Goal: Task Accomplishment & Management: Use online tool/utility

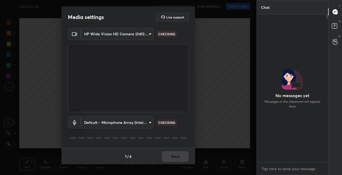
scroll to position [101, 70]
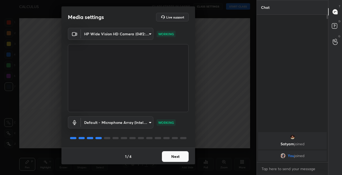
click at [174, 157] on button "Next" at bounding box center [175, 156] width 27 height 11
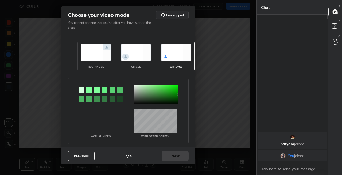
click at [99, 60] on img at bounding box center [96, 52] width 30 height 17
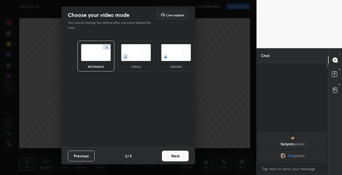
scroll to position [53, 70]
click at [177, 157] on button "Next" at bounding box center [175, 155] width 27 height 11
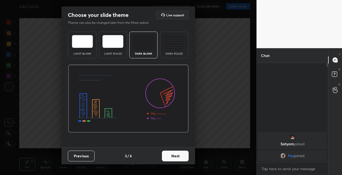
click at [178, 156] on button "Next" at bounding box center [175, 155] width 27 height 11
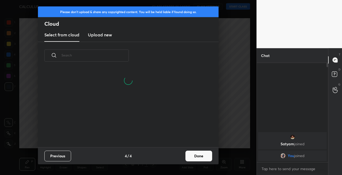
scroll to position [77, 171]
click at [199, 155] on button "Done" at bounding box center [198, 155] width 27 height 11
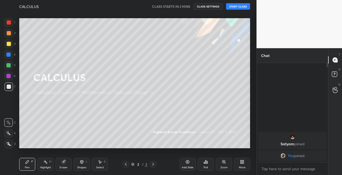
click at [9, 44] on div at bounding box center [9, 44] width 4 height 4
click at [10, 136] on div at bounding box center [8, 133] width 9 height 9
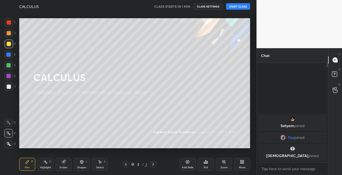
click at [238, 8] on button "START CLASS" at bounding box center [238, 6] width 24 height 6
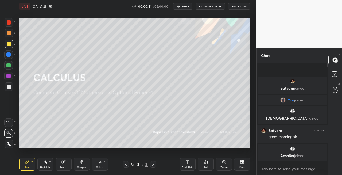
click at [185, 7] on span "mute" at bounding box center [185, 7] width 7 height 4
click at [188, 9] on button "unmute" at bounding box center [182, 6] width 19 height 6
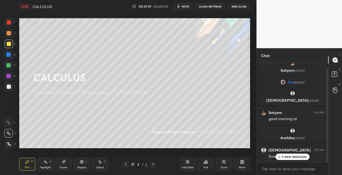
scroll to position [25, 0]
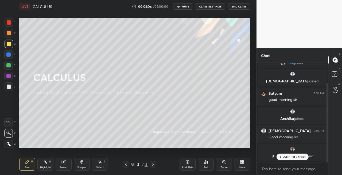
click at [291, 156] on p "JUMP TO LATEST" at bounding box center [294, 156] width 23 height 3
click at [187, 6] on span "mute" at bounding box center [185, 7] width 7 height 4
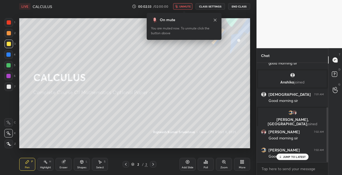
scroll to position [80, 0]
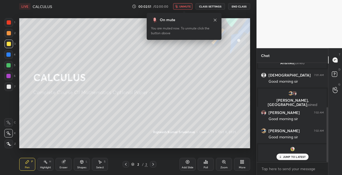
click at [215, 20] on icon at bounding box center [215, 20] width 4 height 4
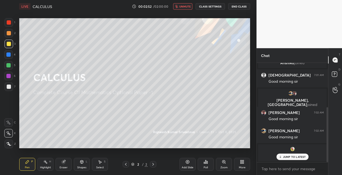
click at [188, 8] on span "unmute" at bounding box center [184, 7] width 11 height 4
click at [287, 157] on p "1 NEW MESSAGE" at bounding box center [294, 156] width 23 height 3
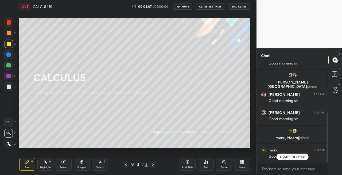
click at [80, 160] on icon at bounding box center [82, 161] width 4 height 4
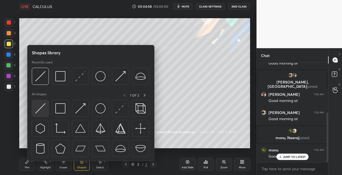
click at [40, 106] on img at bounding box center [40, 108] width 10 height 10
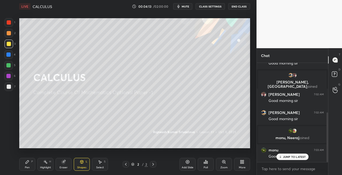
click at [31, 165] on div "Pen P" at bounding box center [27, 164] width 16 height 13
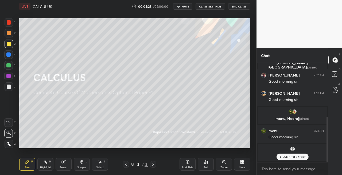
click at [68, 165] on div "Eraser" at bounding box center [64, 164] width 16 height 13
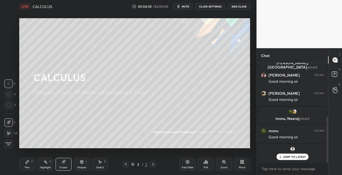
click at [25, 160] on icon at bounding box center [27, 161] width 4 height 4
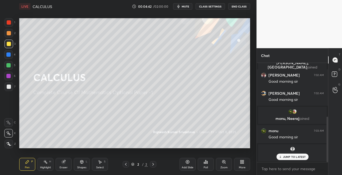
click at [74, 169] on div "Shapes L" at bounding box center [82, 164] width 16 height 13
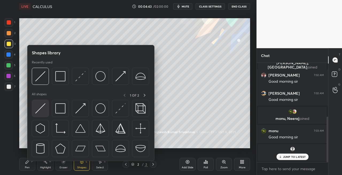
click at [40, 109] on img at bounding box center [40, 108] width 10 height 10
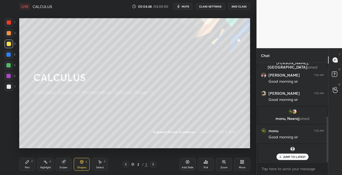
click at [66, 167] on div "Eraser" at bounding box center [64, 167] width 8 height 3
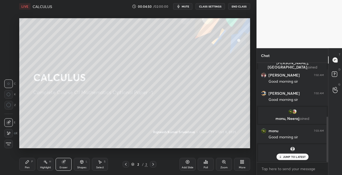
click at [30, 163] on div "Pen P" at bounding box center [27, 164] width 16 height 13
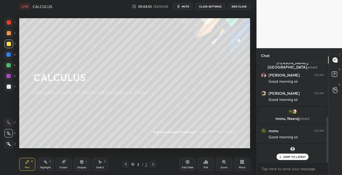
click at [10, 88] on div at bounding box center [9, 86] width 4 height 4
click at [62, 161] on icon at bounding box center [63, 161] width 3 height 3
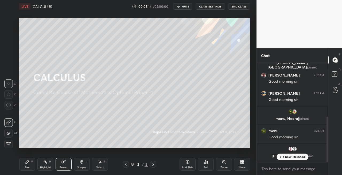
click at [28, 166] on div "Pen" at bounding box center [27, 167] width 5 height 3
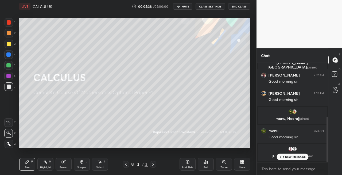
scroll to position [136, 0]
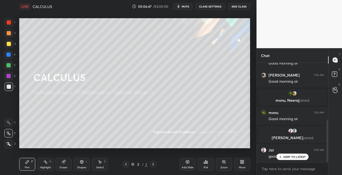
click at [66, 166] on div "Eraser" at bounding box center [64, 167] width 8 height 3
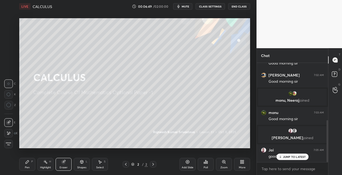
click at [29, 169] on div "Pen P" at bounding box center [27, 164] width 16 height 13
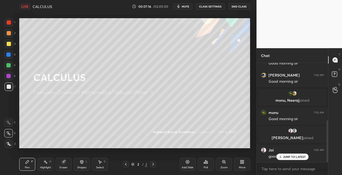
click at [184, 9] on button "mute" at bounding box center [182, 6] width 19 height 6
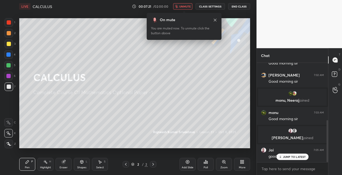
click at [184, 6] on span "unmute" at bounding box center [184, 7] width 11 height 4
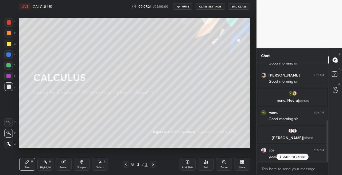
click at [184, 5] on span "mute" at bounding box center [185, 7] width 7 height 4
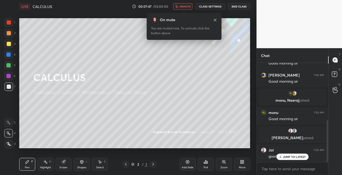
scroll to position [155, 0]
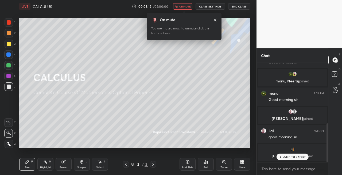
click at [189, 6] on span "unmute" at bounding box center [184, 7] width 11 height 4
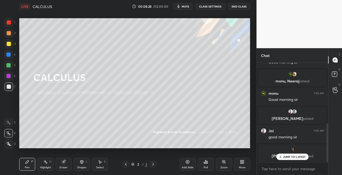
click at [9, 33] on div at bounding box center [9, 33] width 4 height 4
click at [81, 164] on div "Shapes L" at bounding box center [82, 164] width 16 height 13
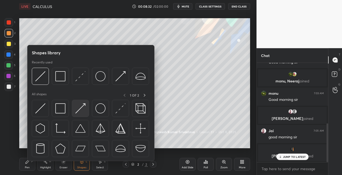
click at [83, 110] on img at bounding box center [80, 108] width 10 height 10
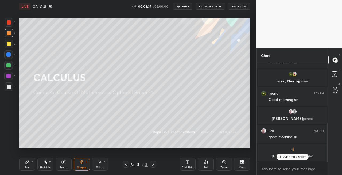
click at [26, 168] on div "Pen" at bounding box center [27, 167] width 5 height 3
click at [80, 163] on icon at bounding box center [82, 161] width 4 height 4
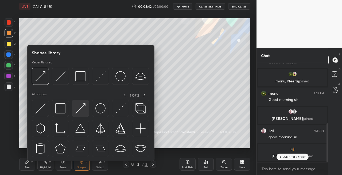
click at [81, 109] on img at bounding box center [80, 108] width 10 height 10
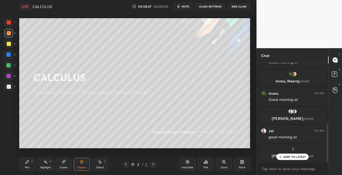
click at [29, 166] on div "Pen" at bounding box center [27, 167] width 5 height 3
click at [12, 89] on div at bounding box center [9, 86] width 9 height 9
click at [77, 160] on div "Shapes L" at bounding box center [82, 164] width 16 height 13
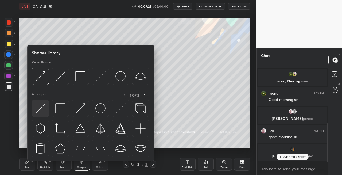
click at [37, 113] on img at bounding box center [40, 108] width 10 height 10
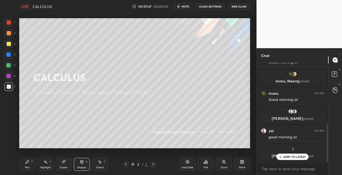
click at [30, 159] on div "Pen P" at bounding box center [27, 164] width 16 height 13
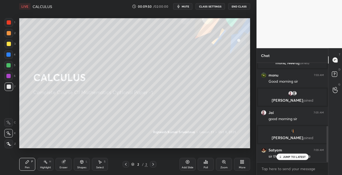
click at [81, 163] on icon at bounding box center [81, 161] width 3 height 3
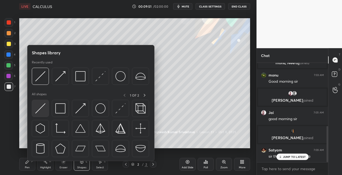
click at [38, 112] on img at bounding box center [40, 108] width 10 height 10
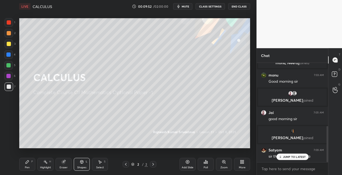
click at [28, 165] on div "Pen P" at bounding box center [27, 164] width 16 height 13
click at [80, 163] on icon at bounding box center [82, 161] width 4 height 4
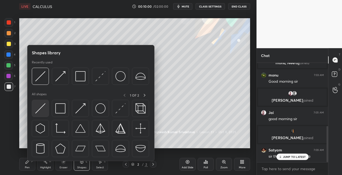
click at [35, 115] on div at bounding box center [40, 108] width 17 height 17
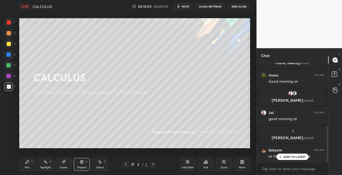
click at [27, 168] on div "Pen" at bounding box center [27, 167] width 5 height 3
click at [83, 163] on icon at bounding box center [82, 161] width 4 height 4
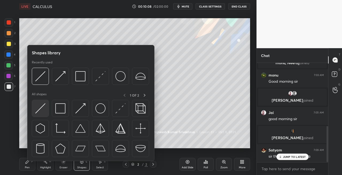
click at [37, 111] on img at bounding box center [40, 108] width 10 height 10
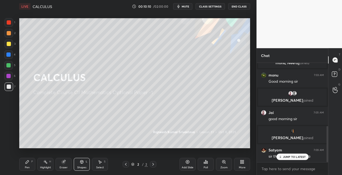
click at [28, 166] on div "Pen" at bounding box center [27, 167] width 5 height 3
click at [81, 159] on div "Shapes L" at bounding box center [82, 164] width 16 height 13
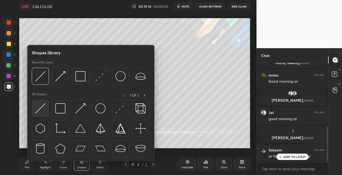
click at [36, 109] on img at bounding box center [40, 108] width 10 height 10
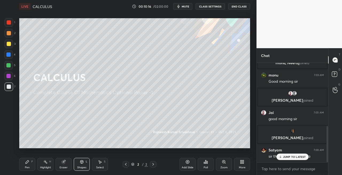
click at [32, 164] on div "Pen P" at bounding box center [27, 164] width 16 height 13
click at [80, 167] on div "Shapes" at bounding box center [81, 167] width 9 height 3
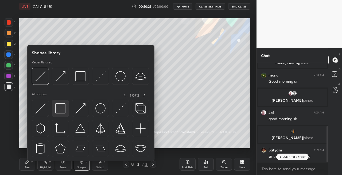
click at [58, 110] on img at bounding box center [60, 108] width 10 height 10
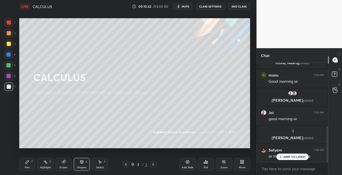
click at [29, 164] on div "Pen P" at bounding box center [27, 164] width 16 height 13
click at [9, 48] on div at bounding box center [9, 44] width 9 height 9
click at [78, 160] on div "Shapes L" at bounding box center [82, 164] width 16 height 13
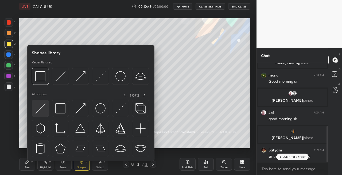
click at [36, 112] on img at bounding box center [40, 108] width 10 height 10
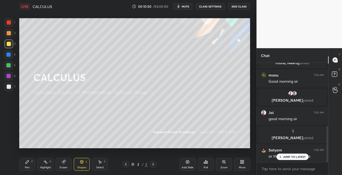
click at [26, 161] on icon at bounding box center [27, 161] width 4 height 4
click at [9, 88] on div at bounding box center [9, 86] width 4 height 4
click at [81, 162] on icon at bounding box center [81, 161] width 3 height 3
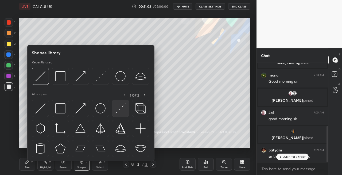
click at [120, 110] on img at bounding box center [120, 108] width 10 height 10
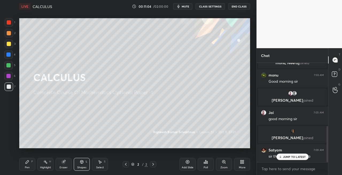
click at [27, 163] on icon at bounding box center [27, 161] width 4 height 4
click at [82, 163] on icon at bounding box center [81, 161] width 3 height 3
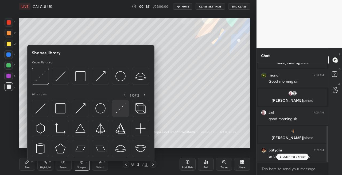
click at [118, 112] on img at bounding box center [120, 108] width 10 height 10
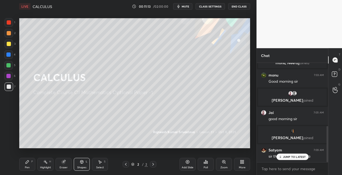
click at [29, 164] on div "Pen P" at bounding box center [27, 164] width 16 height 13
click at [82, 162] on icon at bounding box center [82, 162] width 0 height 2
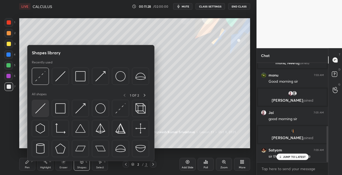
click at [37, 108] on img at bounding box center [40, 108] width 10 height 10
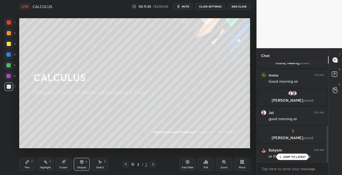
click at [21, 165] on div "Pen P" at bounding box center [27, 164] width 16 height 13
click at [75, 149] on div "Setting up your live class Poll for secs No correct answer Start poll" at bounding box center [134, 83] width 235 height 140
click at [54, 163] on div "Pen P Highlight H Eraser Shapes L Select S" at bounding box center [59, 164] width 80 height 13
click at [64, 165] on div "Eraser" at bounding box center [64, 164] width 16 height 13
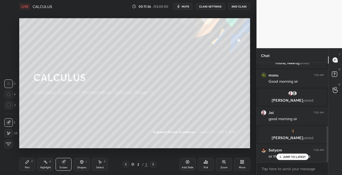
click at [152, 165] on icon at bounding box center [153, 164] width 4 height 4
click at [183, 164] on div "Add Slide" at bounding box center [187, 164] width 16 height 13
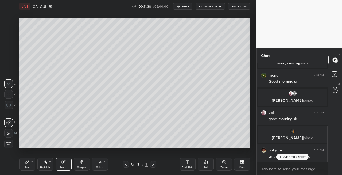
click at [24, 165] on div "Pen P" at bounding box center [27, 164] width 16 height 13
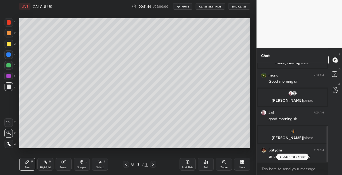
click at [82, 164] on div "Shapes L" at bounding box center [82, 164] width 16 height 13
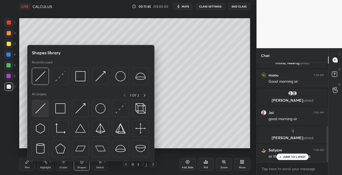
click at [38, 108] on img at bounding box center [40, 108] width 10 height 10
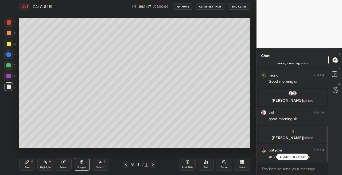
click at [35, 161] on div "Pen P" at bounding box center [27, 164] width 16 height 13
click at [81, 162] on icon at bounding box center [81, 161] width 3 height 3
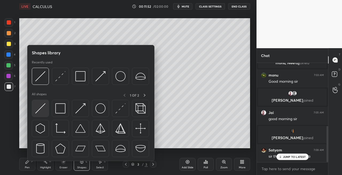
click at [39, 108] on img at bounding box center [40, 108] width 10 height 10
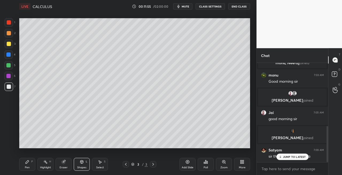
click at [31, 160] on div "Pen P" at bounding box center [27, 164] width 16 height 13
click at [83, 161] on icon at bounding box center [82, 161] width 4 height 4
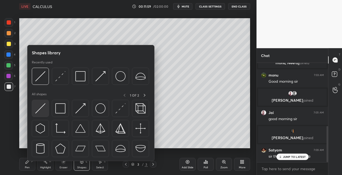
click at [42, 108] on img at bounding box center [40, 108] width 10 height 10
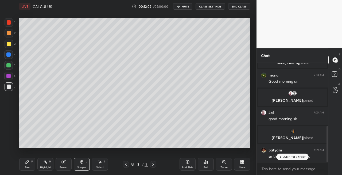
click at [33, 157] on div "Pen P Highlight H Eraser Shapes L Select S 3 / 3 Add Slide Poll Zoom More" at bounding box center [134, 163] width 231 height 21
click at [28, 159] on div "Pen P" at bounding box center [27, 164] width 16 height 13
click at [82, 166] on div "Shapes" at bounding box center [81, 167] width 9 height 3
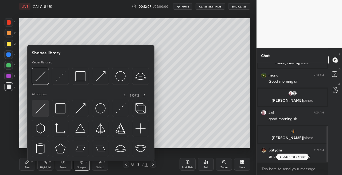
click at [38, 110] on img at bounding box center [40, 108] width 10 height 10
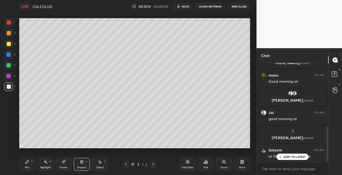
click at [26, 165] on div "Pen P" at bounding box center [27, 164] width 16 height 13
click at [81, 167] on div "Shapes" at bounding box center [81, 167] width 9 height 3
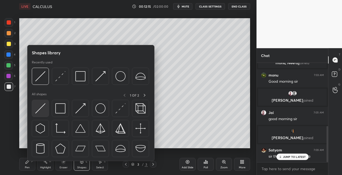
click at [41, 110] on img at bounding box center [40, 108] width 10 height 10
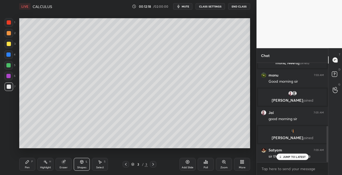
click at [31, 165] on div "Pen P" at bounding box center [27, 164] width 16 height 13
click at [80, 168] on div "Shapes" at bounding box center [81, 167] width 9 height 3
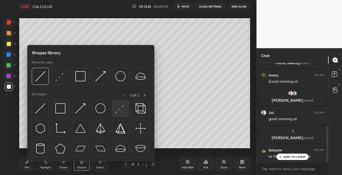
click at [119, 108] on img at bounding box center [120, 108] width 10 height 10
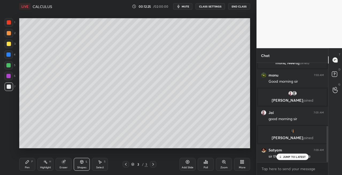
click at [29, 167] on div "Pen" at bounding box center [27, 167] width 5 height 3
click at [81, 163] on icon at bounding box center [81, 161] width 3 height 3
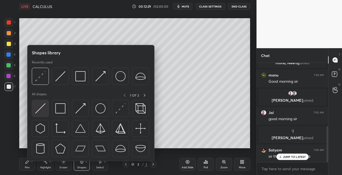
click at [44, 111] on img at bounding box center [40, 108] width 10 height 10
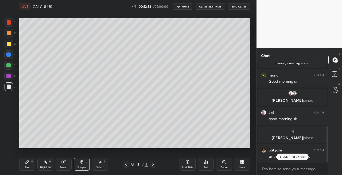
click at [34, 168] on div "Pen P" at bounding box center [27, 164] width 16 height 13
click at [184, 6] on span "mute" at bounding box center [185, 7] width 7 height 4
click at [84, 163] on div "Shapes L" at bounding box center [82, 164] width 16 height 13
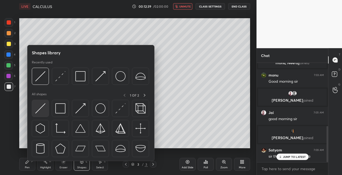
click at [42, 108] on img at bounding box center [40, 108] width 10 height 10
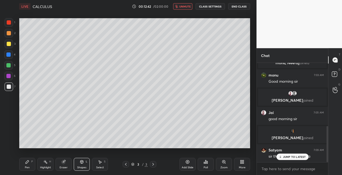
click at [29, 164] on div "Pen P" at bounding box center [27, 164] width 16 height 13
click at [186, 7] on span "unmute" at bounding box center [184, 7] width 11 height 4
click at [79, 165] on div "Shapes L" at bounding box center [82, 164] width 16 height 13
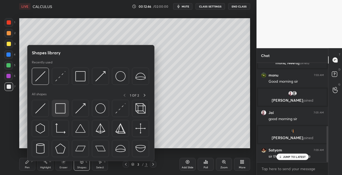
click at [60, 112] on img at bounding box center [60, 108] width 10 height 10
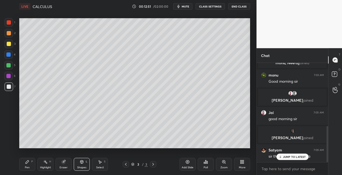
click at [30, 168] on div "Pen P" at bounding box center [27, 164] width 16 height 13
click at [127, 165] on icon at bounding box center [126, 164] width 4 height 4
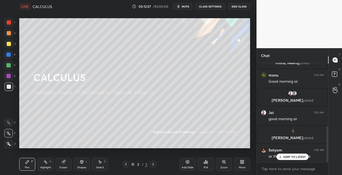
click at [153, 164] on icon at bounding box center [153, 164] width 4 height 4
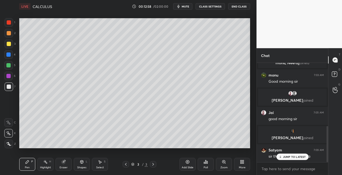
click at [10, 43] on div at bounding box center [9, 44] width 4 height 4
click at [87, 162] on div "Shapes L" at bounding box center [82, 164] width 16 height 13
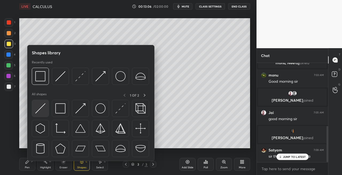
click at [37, 109] on img at bounding box center [40, 108] width 10 height 10
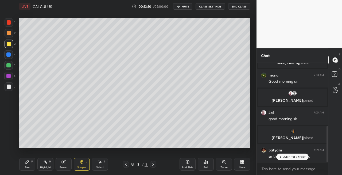
click at [29, 162] on icon at bounding box center [27, 161] width 4 height 4
click at [9, 87] on div at bounding box center [9, 86] width 4 height 4
click at [186, 7] on span "mute" at bounding box center [185, 7] width 7 height 4
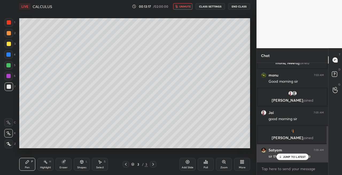
click at [283, 158] on div "JUMP TO LATEST" at bounding box center [292, 156] width 32 height 6
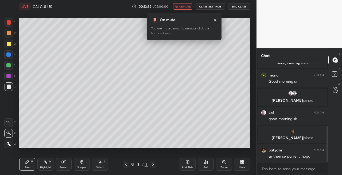
click at [183, 6] on span "unmute" at bounding box center [184, 7] width 11 height 4
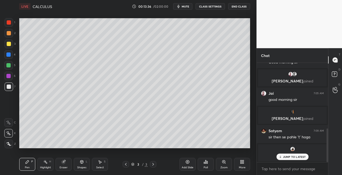
click at [127, 165] on icon at bounding box center [126, 164] width 2 height 3
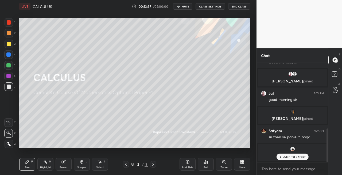
click at [281, 156] on icon at bounding box center [279, 156] width 3 height 3
click at [152, 165] on icon at bounding box center [153, 164] width 2 height 3
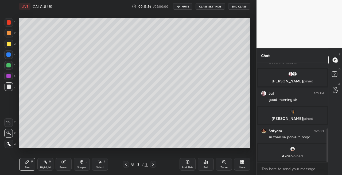
click at [11, 87] on div at bounding box center [9, 86] width 9 height 9
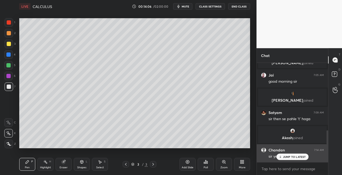
click at [282, 157] on div "JUMP TO LATEST" at bounding box center [292, 156] width 32 height 6
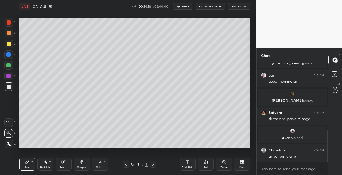
click at [81, 164] on div "Shapes L" at bounding box center [82, 164] width 16 height 13
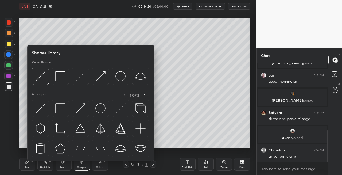
click at [10, 38] on div "2" at bounding box center [10, 34] width 11 height 11
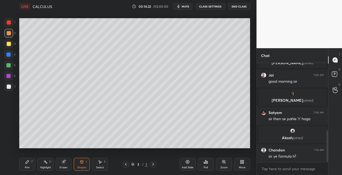
click at [32, 163] on div "Pen P" at bounding box center [27, 164] width 16 height 13
click at [84, 161] on icon at bounding box center [82, 161] width 4 height 4
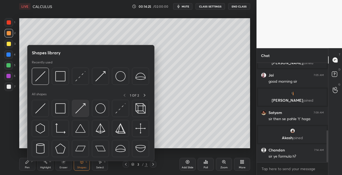
click at [83, 107] on img at bounding box center [80, 108] width 10 height 10
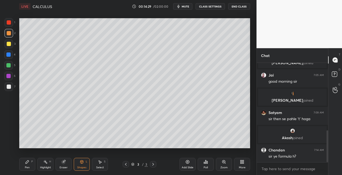
click at [32, 163] on div "Pen P" at bounding box center [27, 164] width 16 height 13
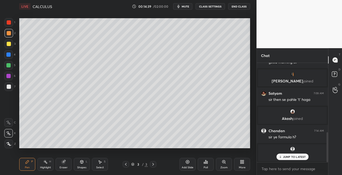
click at [78, 164] on div "Shapes L" at bounding box center [82, 164] width 16 height 13
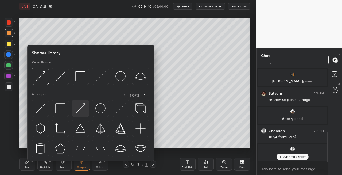
click at [81, 110] on img at bounding box center [80, 108] width 10 height 10
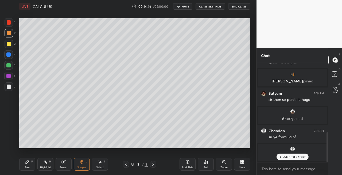
click at [31, 163] on div "Pen P" at bounding box center [27, 164] width 16 height 13
click at [9, 87] on div at bounding box center [9, 86] width 4 height 4
click at [10, 91] on div "7" at bounding box center [10, 87] width 11 height 11
click at [80, 158] on div "Shapes L" at bounding box center [82, 164] width 16 height 13
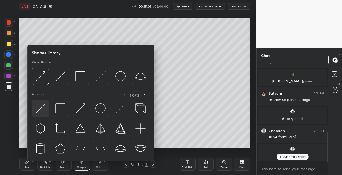
click at [37, 108] on img at bounding box center [40, 108] width 10 height 10
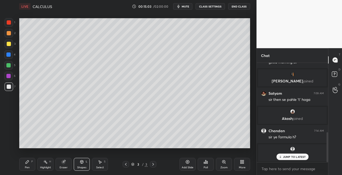
click at [29, 166] on div "Pen" at bounding box center [27, 167] width 5 height 3
click at [185, 6] on span "mute" at bounding box center [185, 7] width 7 height 4
click at [181, 6] on span "unmute" at bounding box center [184, 7] width 11 height 4
click at [80, 161] on icon at bounding box center [81, 161] width 3 height 3
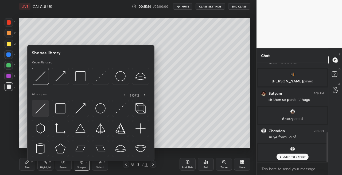
click at [37, 112] on img at bounding box center [40, 108] width 10 height 10
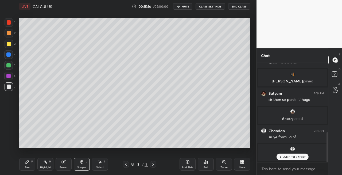
click at [31, 165] on div "Pen P" at bounding box center [27, 164] width 16 height 13
click at [82, 166] on div "Shapes" at bounding box center [81, 167] width 9 height 3
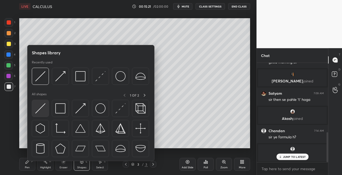
click at [41, 110] on img at bounding box center [40, 108] width 10 height 10
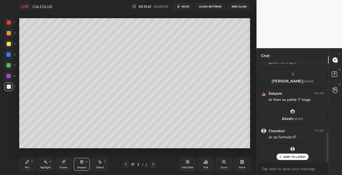
click at [32, 165] on div "Pen P" at bounding box center [27, 164] width 16 height 13
click at [82, 165] on div "Shapes L" at bounding box center [82, 164] width 16 height 13
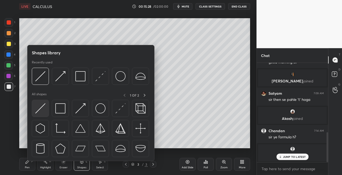
click at [39, 108] on img at bounding box center [40, 108] width 10 height 10
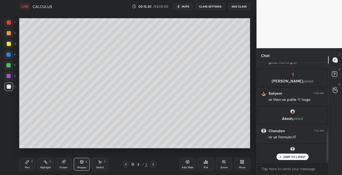
click at [28, 169] on div "Pen P" at bounding box center [27, 164] width 16 height 13
click at [81, 163] on icon at bounding box center [81, 161] width 3 height 3
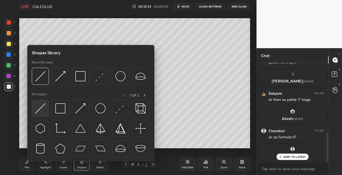
click at [36, 107] on img at bounding box center [40, 108] width 10 height 10
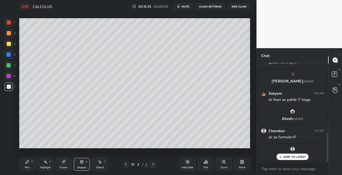
click at [26, 160] on icon at bounding box center [27, 161] width 4 height 4
click at [80, 159] on div "Shapes L" at bounding box center [82, 164] width 16 height 13
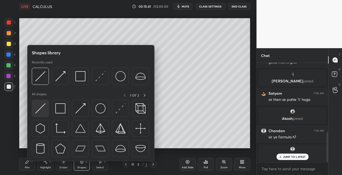
click at [36, 109] on img at bounding box center [40, 108] width 10 height 10
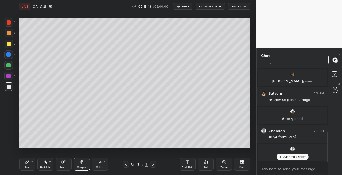
click at [24, 164] on div "Pen P" at bounding box center [27, 164] width 16 height 13
click at [84, 162] on div "Shapes L" at bounding box center [82, 164] width 16 height 13
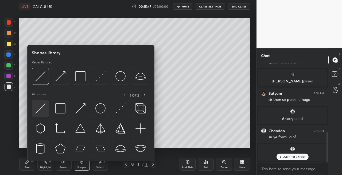
click at [37, 110] on img at bounding box center [40, 108] width 10 height 10
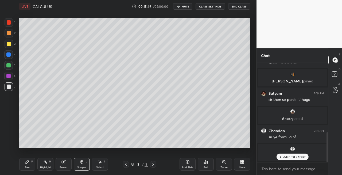
click at [28, 162] on icon at bounding box center [27, 161] width 4 height 4
click at [83, 158] on div "Shapes L" at bounding box center [82, 164] width 16 height 13
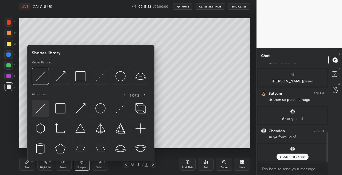
click at [40, 110] on img at bounding box center [40, 108] width 10 height 10
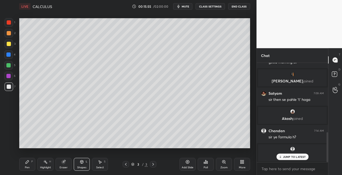
click at [28, 163] on icon at bounding box center [27, 161] width 4 height 4
click at [81, 160] on icon at bounding box center [81, 161] width 3 height 3
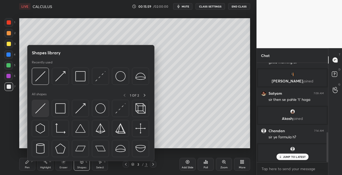
click at [39, 111] on img at bounding box center [40, 108] width 10 height 10
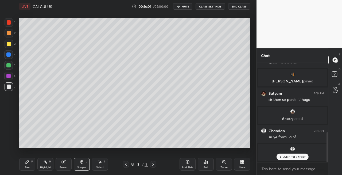
click at [31, 162] on div "P" at bounding box center [32, 161] width 2 height 3
click at [79, 164] on div "Shapes L" at bounding box center [82, 164] width 16 height 13
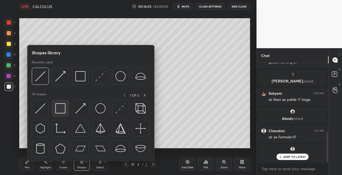
click at [53, 109] on div at bounding box center [60, 108] width 17 height 17
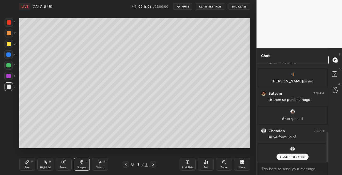
click at [27, 168] on div "Pen" at bounding box center [27, 167] width 5 height 3
click at [7, 46] on div at bounding box center [9, 44] width 9 height 9
click at [126, 164] on icon at bounding box center [126, 164] width 4 height 4
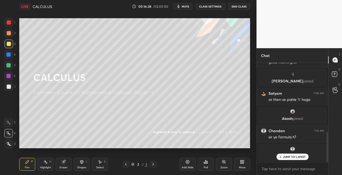
click at [157, 166] on div "2 / 3" at bounding box center [139, 164] width 80 height 6
click at [153, 164] on icon at bounding box center [153, 164] width 4 height 4
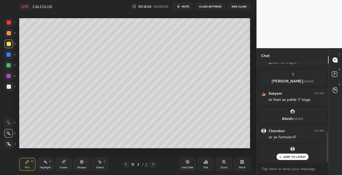
click at [286, 154] on div "JUMP TO LATEST" at bounding box center [292, 156] width 32 height 6
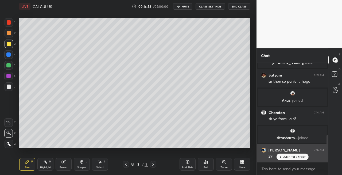
scroll to position [266, 0]
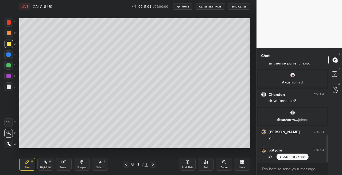
click at [81, 162] on icon at bounding box center [81, 161] width 3 height 3
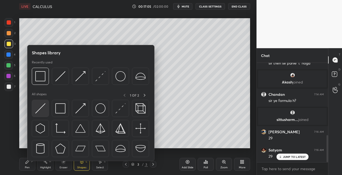
click at [39, 113] on div at bounding box center [40, 108] width 17 height 17
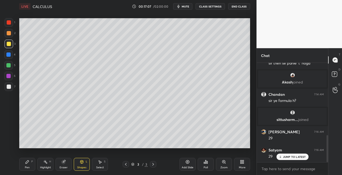
click at [28, 166] on div "Pen" at bounding box center [27, 167] width 5 height 3
click at [79, 162] on div "Shapes L" at bounding box center [82, 164] width 16 height 13
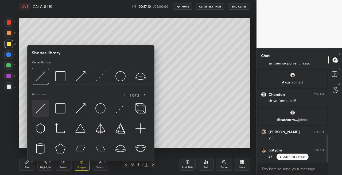
click at [38, 109] on img at bounding box center [40, 108] width 10 height 10
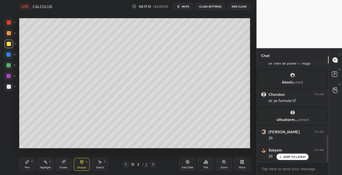
click at [28, 166] on div "Pen" at bounding box center [27, 167] width 5 height 3
click at [65, 165] on div "Eraser" at bounding box center [64, 164] width 16 height 13
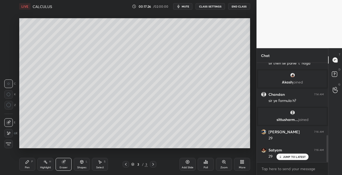
click at [31, 167] on div "Pen P" at bounding box center [27, 164] width 16 height 13
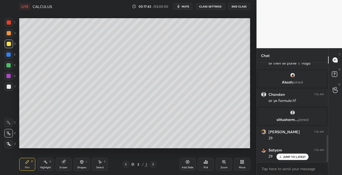
click at [81, 161] on icon at bounding box center [81, 161] width 3 height 3
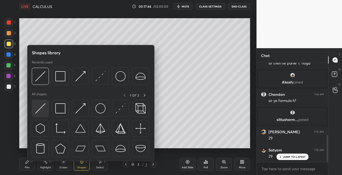
click at [41, 109] on img at bounding box center [40, 108] width 10 height 10
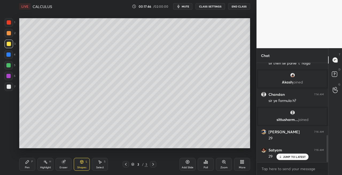
click at [26, 162] on icon at bounding box center [27, 161] width 3 height 3
click at [82, 161] on icon at bounding box center [82, 162] width 0 height 2
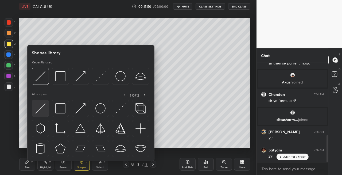
click at [42, 111] on img at bounding box center [40, 108] width 10 height 10
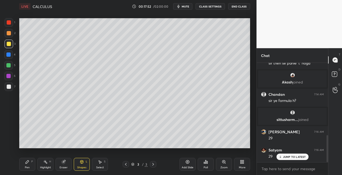
click at [32, 160] on div "P" at bounding box center [32, 161] width 2 height 3
click at [82, 160] on icon at bounding box center [82, 161] width 4 height 4
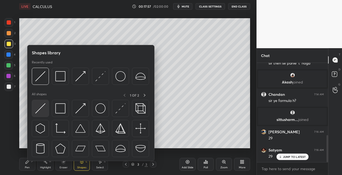
click at [38, 111] on img at bounding box center [40, 108] width 10 height 10
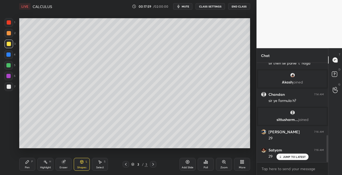
click at [28, 162] on icon at bounding box center [27, 161] width 3 height 3
click at [10, 88] on div at bounding box center [9, 86] width 4 height 4
click at [81, 162] on icon at bounding box center [81, 161] width 3 height 3
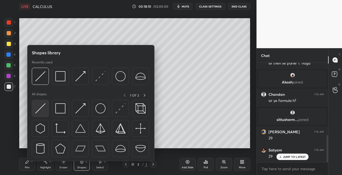
click at [37, 109] on img at bounding box center [40, 108] width 10 height 10
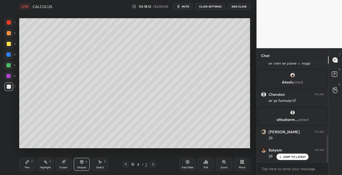
click at [28, 162] on icon at bounding box center [27, 161] width 4 height 4
click at [69, 163] on div "Eraser" at bounding box center [64, 164] width 16 height 13
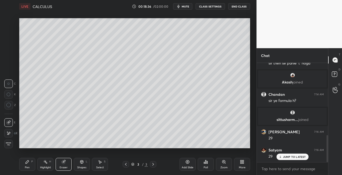
click at [30, 161] on div "Pen P" at bounding box center [27, 164] width 16 height 13
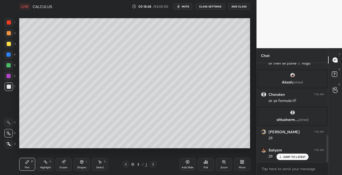
click at [153, 163] on icon at bounding box center [153, 164] width 4 height 4
click at [153, 165] on icon at bounding box center [153, 164] width 4 height 4
click at [151, 165] on icon at bounding box center [153, 164] width 4 height 4
click at [186, 166] on div "Add Slide" at bounding box center [188, 167] width 12 height 3
click at [9, 34] on div at bounding box center [9, 33] width 4 height 4
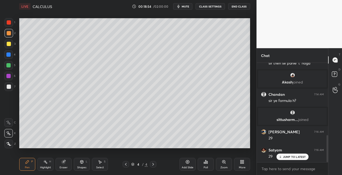
click at [85, 164] on div "Shapes L" at bounding box center [82, 164] width 16 height 13
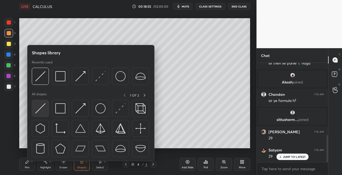
click at [40, 109] on img at bounding box center [40, 108] width 10 height 10
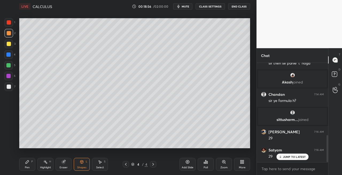
click at [77, 164] on div "Shapes L" at bounding box center [82, 164] width 16 height 13
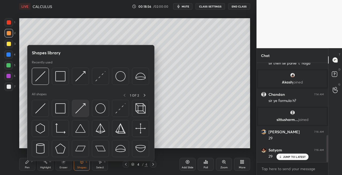
click at [79, 111] on img at bounding box center [80, 108] width 10 height 10
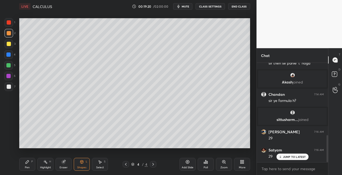
click at [34, 166] on div "Pen P" at bounding box center [27, 164] width 16 height 13
click at [10, 89] on div at bounding box center [9, 86] width 9 height 9
click at [126, 161] on div at bounding box center [126, 164] width 6 height 6
click at [152, 165] on icon at bounding box center [153, 164] width 4 height 4
click at [85, 167] on div "Shapes" at bounding box center [81, 167] width 9 height 3
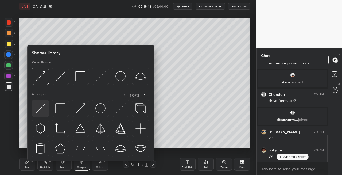
click at [38, 105] on img at bounding box center [40, 108] width 10 height 10
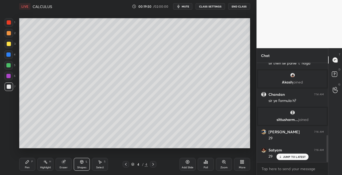
click at [26, 163] on icon at bounding box center [27, 161] width 3 height 3
click at [79, 166] on div "Shapes" at bounding box center [81, 167] width 9 height 3
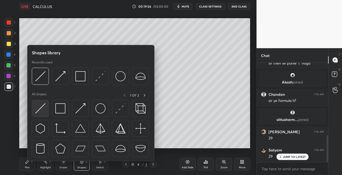
click at [38, 109] on img at bounding box center [40, 108] width 10 height 10
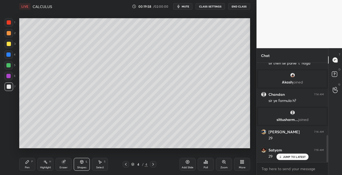
click at [26, 165] on div "Pen P" at bounding box center [27, 164] width 16 height 13
click at [83, 166] on div "Shapes" at bounding box center [81, 167] width 9 height 3
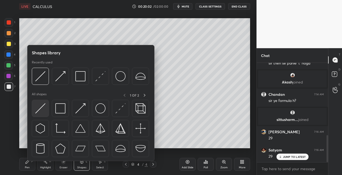
click at [39, 109] on img at bounding box center [40, 108] width 10 height 10
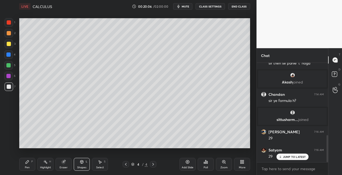
click at [27, 163] on icon at bounding box center [27, 161] width 4 height 4
click at [82, 161] on icon at bounding box center [81, 161] width 3 height 3
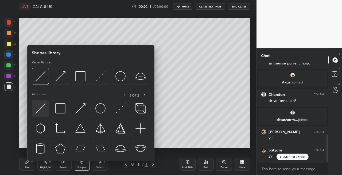
click at [41, 109] on img at bounding box center [40, 108] width 10 height 10
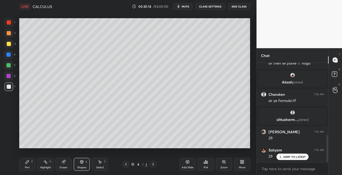
click at [29, 163] on icon at bounding box center [27, 161] width 4 height 4
click at [81, 160] on icon at bounding box center [81, 161] width 3 height 3
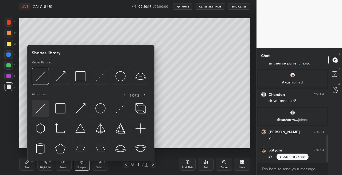
click at [41, 107] on img at bounding box center [40, 108] width 10 height 10
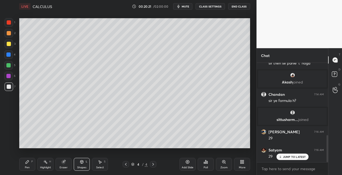
click at [24, 164] on div "Pen P" at bounding box center [27, 164] width 16 height 13
click at [79, 166] on div "Shapes" at bounding box center [81, 167] width 9 height 3
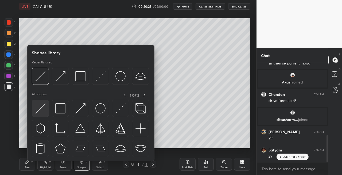
click at [40, 112] on img at bounding box center [40, 108] width 10 height 10
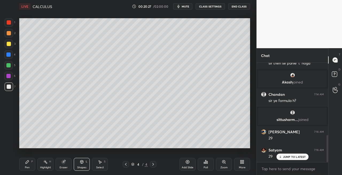
click at [27, 164] on div "Pen P" at bounding box center [27, 164] width 16 height 13
click at [79, 164] on div "Shapes L" at bounding box center [82, 164] width 16 height 13
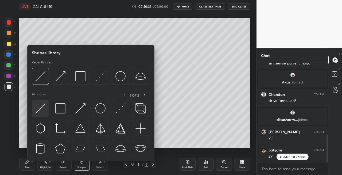
click at [41, 110] on img at bounding box center [40, 108] width 10 height 10
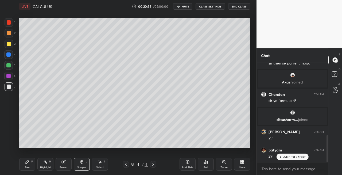
click at [31, 161] on div "Pen P" at bounding box center [27, 164] width 16 height 13
click at [80, 162] on icon at bounding box center [81, 161] width 3 height 3
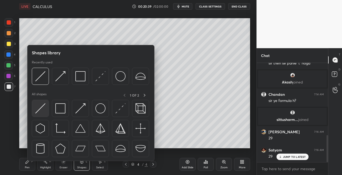
click at [34, 100] on div at bounding box center [40, 108] width 17 height 17
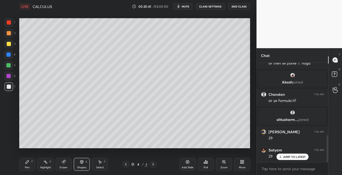
click at [23, 167] on div "Pen P" at bounding box center [27, 164] width 16 height 13
click at [81, 163] on icon at bounding box center [81, 161] width 3 height 3
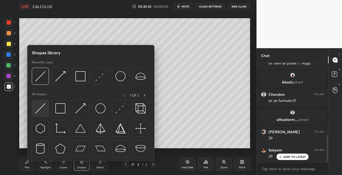
click at [39, 105] on img at bounding box center [40, 108] width 10 height 10
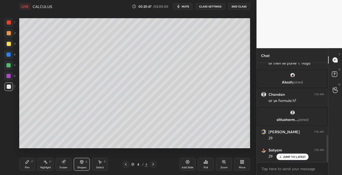
click at [25, 166] on div "Pen" at bounding box center [27, 167] width 5 height 3
click at [80, 159] on icon at bounding box center [82, 161] width 4 height 4
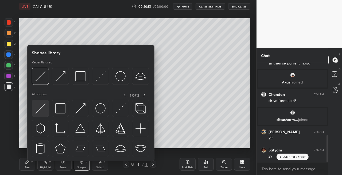
click at [39, 111] on img at bounding box center [40, 108] width 10 height 10
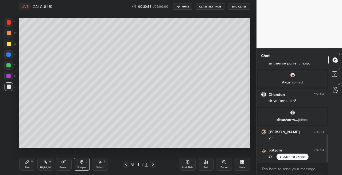
click at [28, 162] on icon at bounding box center [27, 161] width 4 height 4
click at [82, 163] on icon at bounding box center [82, 161] width 4 height 4
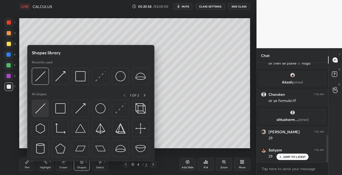
click at [43, 115] on div at bounding box center [40, 108] width 17 height 17
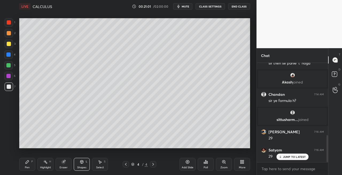
click at [30, 165] on div "Pen P" at bounding box center [27, 164] width 16 height 13
click at [83, 161] on icon at bounding box center [82, 161] width 4 height 4
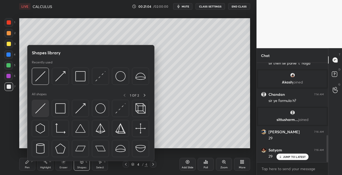
click at [39, 108] on img at bounding box center [40, 108] width 10 height 10
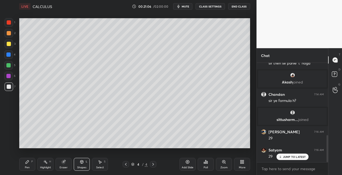
click at [28, 161] on icon at bounding box center [27, 161] width 3 height 3
click at [83, 160] on icon at bounding box center [81, 161] width 3 height 3
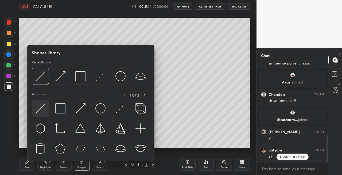
click at [38, 109] on img at bounding box center [40, 108] width 10 height 10
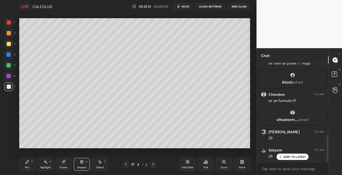
click at [28, 160] on icon at bounding box center [27, 161] width 4 height 4
click at [81, 164] on div "Shapes L" at bounding box center [82, 164] width 16 height 13
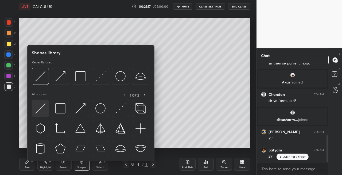
click at [41, 108] on img at bounding box center [40, 108] width 10 height 10
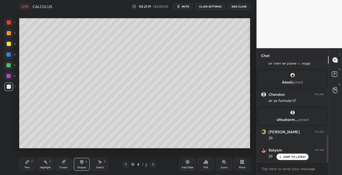
click at [32, 159] on div "Pen P" at bounding box center [27, 164] width 16 height 13
click at [80, 162] on icon at bounding box center [82, 161] width 4 height 4
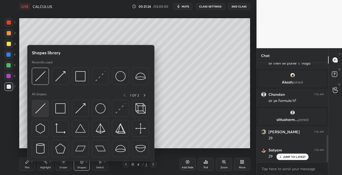
click at [37, 111] on img at bounding box center [40, 108] width 10 height 10
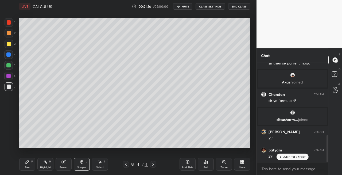
click at [22, 168] on div "Pen P" at bounding box center [27, 164] width 16 height 13
click at [83, 164] on div "Shapes L" at bounding box center [82, 164] width 16 height 13
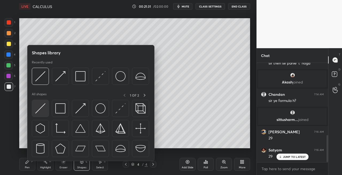
click at [38, 111] on img at bounding box center [40, 108] width 10 height 10
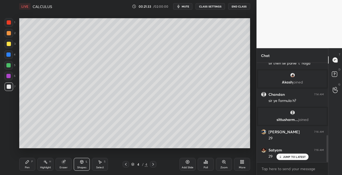
click at [27, 166] on div "Pen" at bounding box center [27, 167] width 5 height 3
click at [79, 162] on div "Shapes L" at bounding box center [82, 164] width 16 height 13
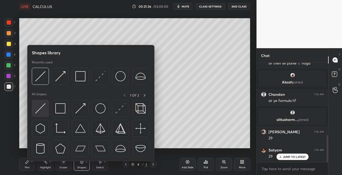
click at [36, 109] on img at bounding box center [40, 108] width 10 height 10
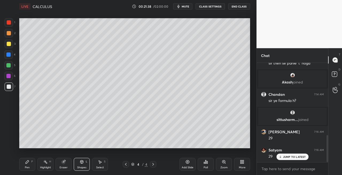
click at [26, 165] on div "Pen P" at bounding box center [27, 164] width 16 height 13
click at [85, 164] on div "Shapes L" at bounding box center [82, 164] width 16 height 13
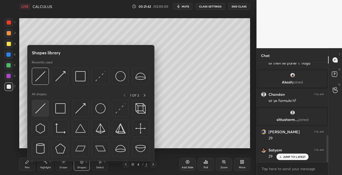
click at [38, 109] on img at bounding box center [40, 108] width 10 height 10
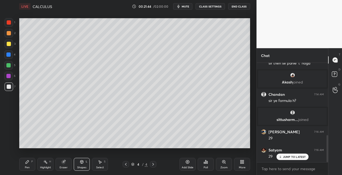
click at [28, 165] on div "Pen P" at bounding box center [27, 164] width 16 height 13
click at [81, 166] on div "Shapes" at bounding box center [81, 167] width 9 height 3
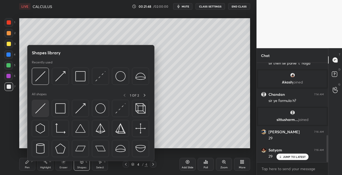
click at [40, 109] on img at bounding box center [40, 108] width 10 height 10
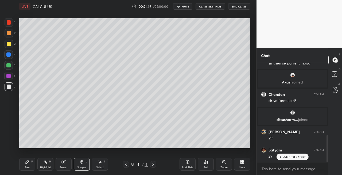
click at [28, 163] on icon at bounding box center [27, 161] width 4 height 4
click at [83, 162] on icon at bounding box center [82, 161] width 4 height 4
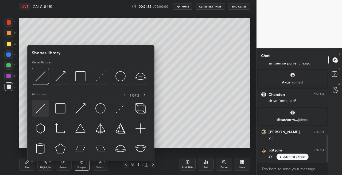
click at [40, 109] on img at bounding box center [40, 108] width 10 height 10
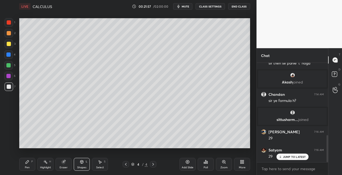
click at [31, 162] on div "P" at bounding box center [32, 161] width 2 height 3
click at [82, 165] on div "Shapes L" at bounding box center [82, 164] width 16 height 13
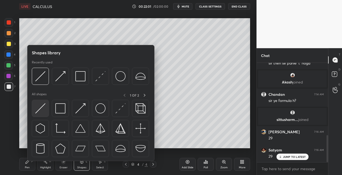
click at [39, 107] on img at bounding box center [40, 108] width 10 height 10
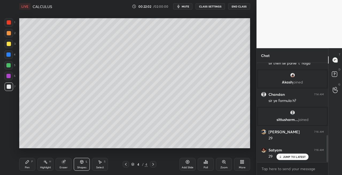
click at [29, 160] on icon at bounding box center [27, 161] width 4 height 4
click at [126, 165] on icon at bounding box center [126, 164] width 4 height 4
click at [152, 165] on icon at bounding box center [153, 164] width 4 height 4
click at [124, 163] on icon at bounding box center [126, 164] width 4 height 4
click at [152, 164] on icon at bounding box center [153, 164] width 4 height 4
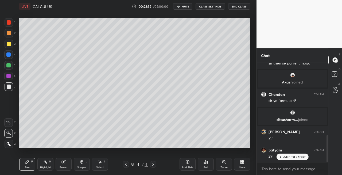
click at [125, 164] on icon at bounding box center [126, 164] width 4 height 4
click at [152, 164] on icon at bounding box center [153, 164] width 4 height 4
click at [126, 166] on icon at bounding box center [126, 164] width 4 height 4
click at [153, 165] on icon at bounding box center [153, 164] width 4 height 4
click at [125, 165] on icon at bounding box center [126, 164] width 4 height 4
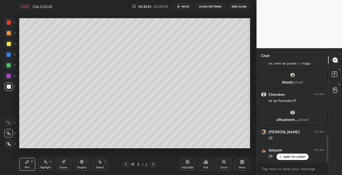
click at [151, 165] on icon at bounding box center [153, 164] width 4 height 4
click at [125, 165] on icon at bounding box center [126, 164] width 4 height 4
click at [151, 165] on icon at bounding box center [153, 164] width 4 height 4
click at [126, 164] on icon at bounding box center [126, 164] width 4 height 4
click at [152, 165] on icon at bounding box center [153, 164] width 4 height 4
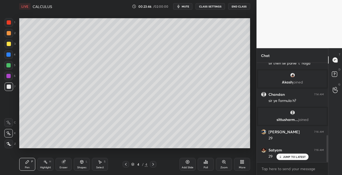
click at [125, 164] on icon at bounding box center [126, 164] width 2 height 3
click at [152, 165] on icon at bounding box center [153, 164] width 4 height 4
click at [125, 163] on icon at bounding box center [126, 164] width 4 height 4
click at [153, 165] on icon at bounding box center [153, 164] width 4 height 4
click at [81, 162] on icon at bounding box center [81, 161] width 3 height 3
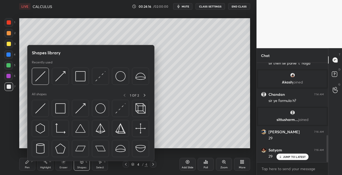
click at [40, 116] on div at bounding box center [40, 108] width 17 height 17
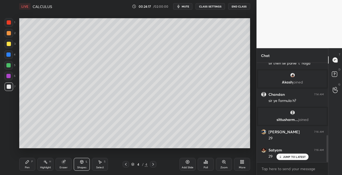
click at [29, 162] on div "Pen P" at bounding box center [27, 164] width 16 height 13
click at [62, 165] on div "Eraser" at bounding box center [64, 164] width 16 height 13
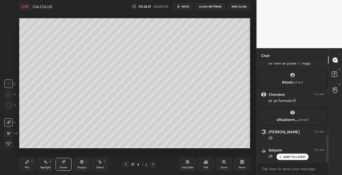
click at [27, 166] on div "Pen" at bounding box center [27, 167] width 5 height 3
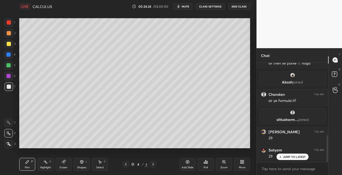
click at [80, 161] on icon at bounding box center [81, 161] width 3 height 3
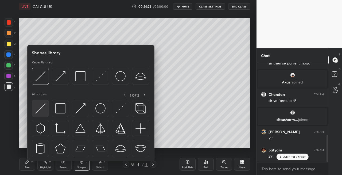
click at [40, 112] on img at bounding box center [40, 108] width 10 height 10
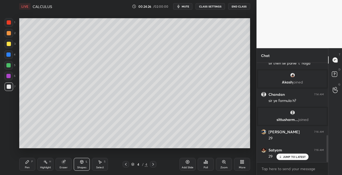
click at [30, 164] on div "Pen P" at bounding box center [27, 164] width 16 height 13
click at [81, 162] on icon at bounding box center [81, 161] width 3 height 3
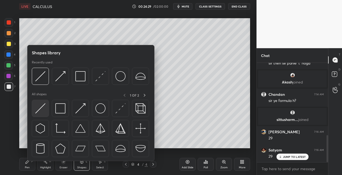
click at [35, 107] on img at bounding box center [40, 108] width 10 height 10
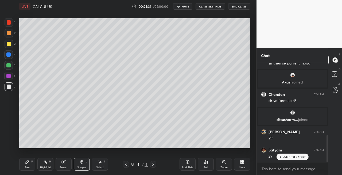
click at [28, 166] on div "Pen" at bounding box center [27, 167] width 5 height 3
click at [81, 165] on div "Shapes L" at bounding box center [82, 164] width 16 height 13
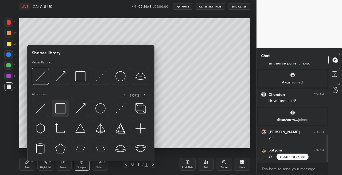
click at [62, 113] on div at bounding box center [60, 108] width 17 height 17
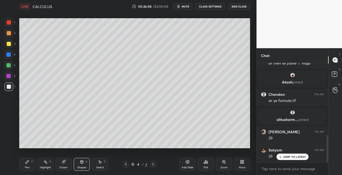
click at [123, 166] on div at bounding box center [126, 164] width 6 height 6
click at [126, 165] on icon at bounding box center [126, 164] width 4 height 4
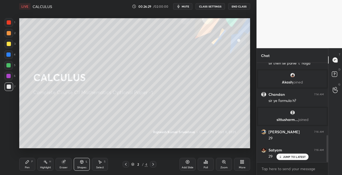
click at [154, 165] on icon at bounding box center [153, 164] width 4 height 4
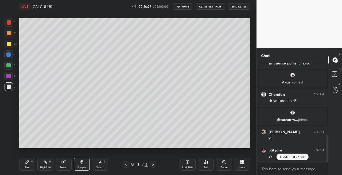
click at [153, 164] on icon at bounding box center [153, 164] width 2 height 3
click at [126, 164] on icon at bounding box center [126, 164] width 4 height 4
click at [154, 164] on icon at bounding box center [153, 164] width 4 height 4
click at [153, 164] on icon at bounding box center [153, 164] width 2 height 3
click at [152, 165] on icon at bounding box center [153, 164] width 4 height 4
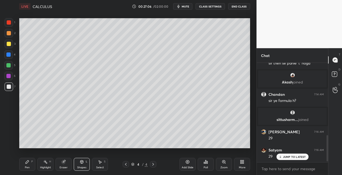
click at [187, 166] on div "Add Slide" at bounding box center [188, 167] width 12 height 3
click at [33, 166] on div "Pen P" at bounding box center [27, 164] width 16 height 13
click at [12, 45] on div at bounding box center [9, 44] width 9 height 9
click at [81, 162] on icon at bounding box center [81, 161] width 3 height 3
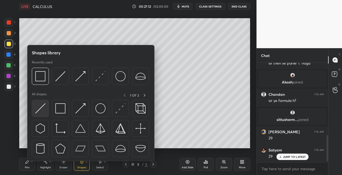
click at [38, 110] on img at bounding box center [40, 108] width 10 height 10
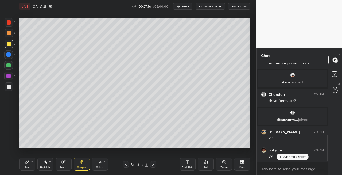
click at [36, 166] on div "Pen P Highlight H Eraser Shapes L Select S" at bounding box center [59, 164] width 80 height 13
click at [27, 171] on div "Pen P Highlight H Eraser Shapes L Select S 5 / 5 Add Slide Poll Zoom More" at bounding box center [134, 163] width 231 height 21
click at [31, 168] on div "Pen P" at bounding box center [27, 164] width 16 height 13
click at [67, 166] on div "Eraser" at bounding box center [64, 164] width 16 height 13
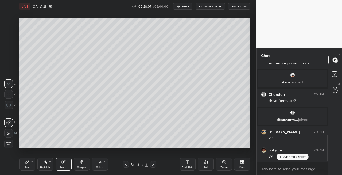
click at [29, 161] on icon at bounding box center [27, 161] width 4 height 4
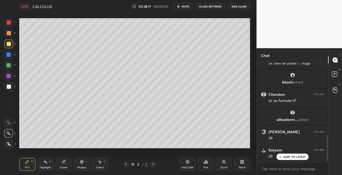
click at [11, 85] on div at bounding box center [9, 86] width 9 height 9
click at [80, 161] on icon at bounding box center [81, 161] width 3 height 3
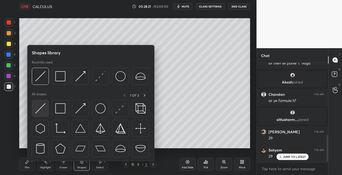
click at [39, 107] on img at bounding box center [40, 108] width 10 height 10
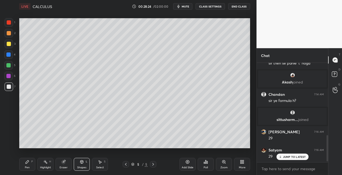
click at [34, 163] on div "Pen P" at bounding box center [27, 164] width 16 height 13
click at [61, 171] on div "Pen P Highlight H Eraser Shapes L Select S 5 / 5 Add Slide Poll Zoom More" at bounding box center [134, 163] width 231 height 21
click at [67, 163] on div "Eraser" at bounding box center [64, 164] width 16 height 13
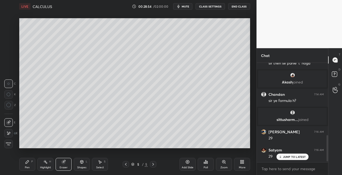
click at [29, 166] on div "Pen" at bounding box center [27, 167] width 5 height 3
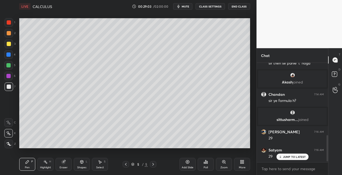
click at [81, 162] on icon at bounding box center [81, 161] width 3 height 3
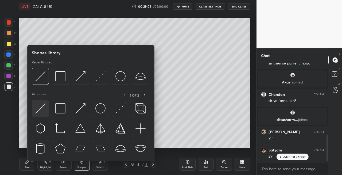
click at [37, 105] on img at bounding box center [40, 108] width 10 height 10
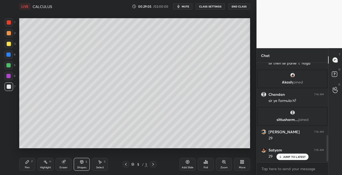
click at [24, 167] on div "Pen P" at bounding box center [27, 164] width 16 height 13
click at [82, 167] on div "Shapes" at bounding box center [81, 167] width 9 height 3
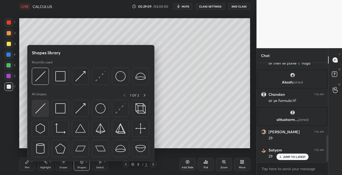
click at [38, 106] on img at bounding box center [40, 108] width 10 height 10
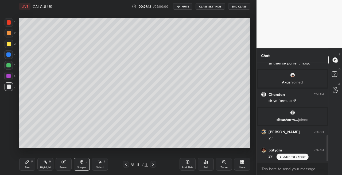
click at [29, 163] on icon at bounding box center [27, 161] width 4 height 4
click at [81, 163] on icon at bounding box center [81, 161] width 3 height 3
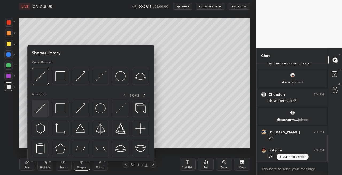
click at [42, 111] on img at bounding box center [40, 108] width 10 height 10
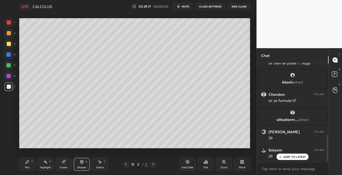
click at [26, 164] on div "Pen P" at bounding box center [27, 164] width 16 height 13
click at [83, 162] on icon at bounding box center [82, 161] width 4 height 4
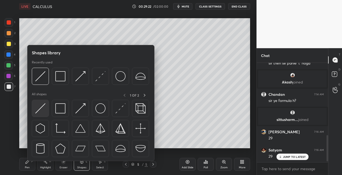
click at [36, 108] on img at bounding box center [40, 108] width 10 height 10
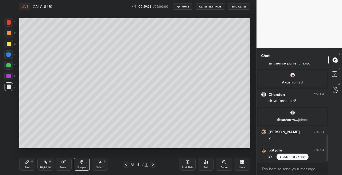
click at [27, 166] on div "Pen" at bounding box center [27, 167] width 5 height 3
click at [81, 158] on div "Shapes L" at bounding box center [82, 164] width 16 height 13
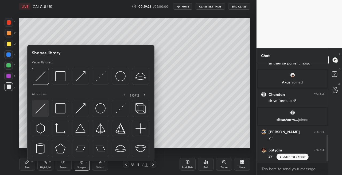
click at [41, 111] on img at bounding box center [40, 108] width 10 height 10
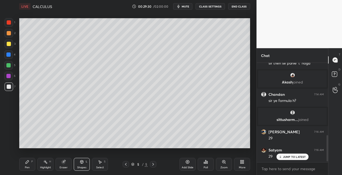
click at [28, 164] on div "Pen P" at bounding box center [27, 164] width 16 height 13
click at [61, 162] on div "Eraser" at bounding box center [64, 164] width 16 height 13
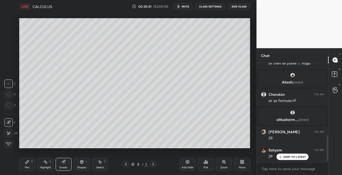
click at [23, 165] on div "Pen P" at bounding box center [27, 164] width 16 height 13
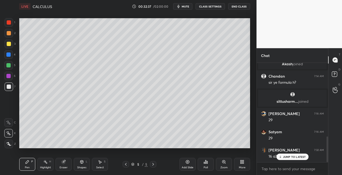
scroll to position [302, 0]
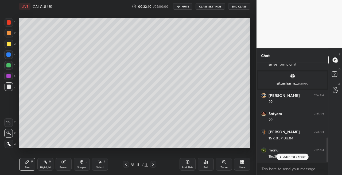
click at [281, 157] on icon at bounding box center [279, 156] width 3 height 3
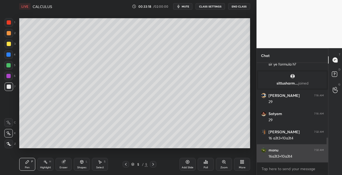
scroll to position [320, 0]
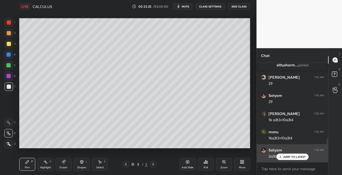
click at [284, 157] on p "JUMP TO LATEST" at bounding box center [294, 156] width 23 height 3
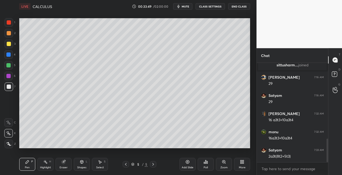
click at [154, 163] on icon at bounding box center [153, 164] width 4 height 4
click at [181, 167] on div "Add Slide" at bounding box center [187, 164] width 16 height 13
click at [125, 166] on icon at bounding box center [126, 164] width 4 height 4
click at [151, 163] on icon at bounding box center [153, 164] width 4 height 4
click at [123, 164] on div at bounding box center [126, 164] width 6 height 6
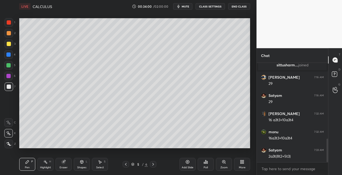
click at [155, 164] on icon at bounding box center [153, 164] width 4 height 4
click at [128, 166] on icon at bounding box center [126, 164] width 4 height 4
click at [152, 164] on icon at bounding box center [153, 164] width 4 height 4
click at [85, 161] on div "Shapes L" at bounding box center [82, 164] width 16 height 13
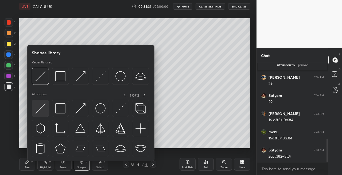
click at [40, 103] on img at bounding box center [40, 108] width 10 height 10
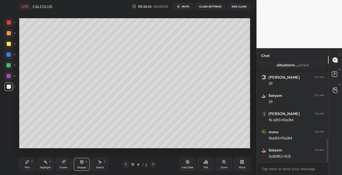
click at [32, 158] on div "Pen P" at bounding box center [27, 164] width 16 height 13
click at [12, 48] on div "3" at bounding box center [10, 45] width 11 height 11
click at [124, 164] on icon at bounding box center [126, 164] width 4 height 4
click at [154, 165] on icon at bounding box center [153, 164] width 4 height 4
click at [81, 162] on icon at bounding box center [81, 161] width 3 height 3
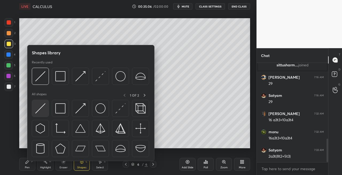
click at [34, 109] on div at bounding box center [40, 108] width 17 height 17
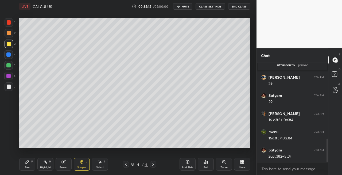
click at [32, 166] on div "Pen P" at bounding box center [27, 164] width 16 height 13
click at [69, 161] on div "Eraser" at bounding box center [64, 164] width 16 height 13
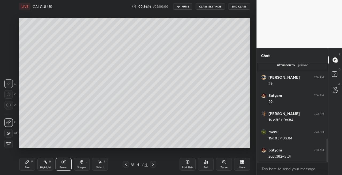
click at [29, 166] on div "Pen" at bounding box center [27, 167] width 5 height 3
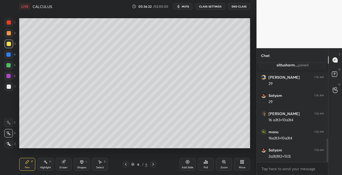
click at [10, 89] on div at bounding box center [9, 86] width 9 height 9
click at [78, 163] on div "Shapes L" at bounding box center [82, 164] width 16 height 13
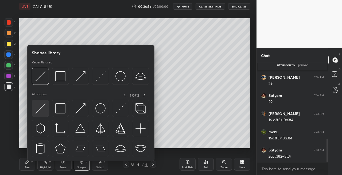
click at [37, 109] on img at bounding box center [40, 108] width 10 height 10
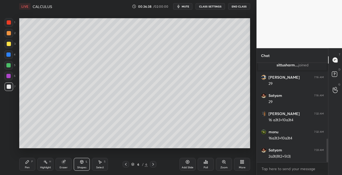
click at [29, 168] on div "Pen" at bounding box center [27, 167] width 5 height 3
click at [83, 159] on div "Shapes L" at bounding box center [82, 164] width 16 height 13
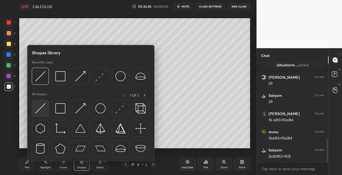
click at [38, 112] on img at bounding box center [40, 108] width 10 height 10
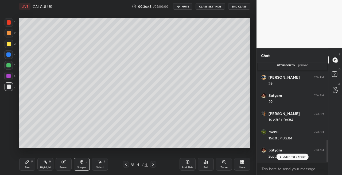
scroll to position [339, 0]
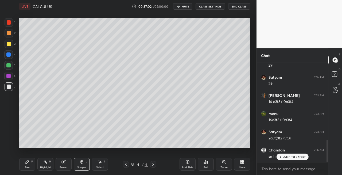
click at [26, 163] on icon at bounding box center [27, 161] width 4 height 4
click at [9, 45] on div at bounding box center [9, 44] width 4 height 4
click at [81, 162] on icon at bounding box center [81, 161] width 3 height 3
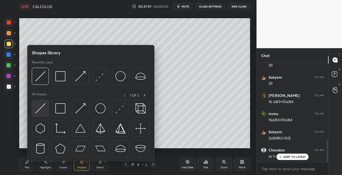
click at [39, 110] on img at bounding box center [40, 108] width 10 height 10
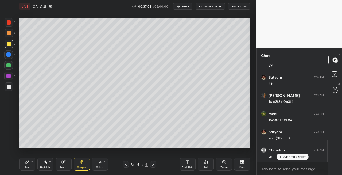
click at [29, 163] on icon at bounding box center [27, 161] width 4 height 4
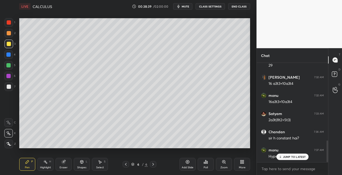
click at [10, 86] on div at bounding box center [9, 86] width 4 height 4
click at [80, 163] on icon at bounding box center [82, 161] width 4 height 4
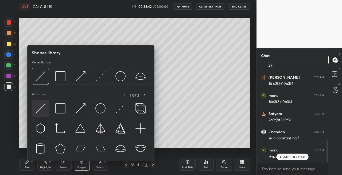
click at [34, 113] on div at bounding box center [40, 108] width 17 height 17
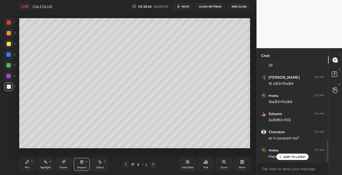
click at [28, 166] on div "Pen" at bounding box center [27, 167] width 5 height 3
click at [82, 161] on icon at bounding box center [81, 161] width 3 height 1
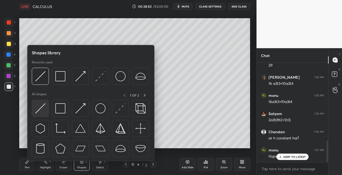
click at [38, 110] on img at bounding box center [40, 108] width 10 height 10
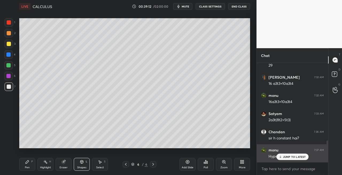
click at [286, 157] on p "JUMP TO LATEST" at bounding box center [294, 156] width 23 height 3
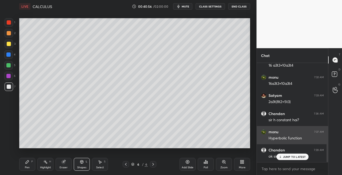
scroll to position [393, 0]
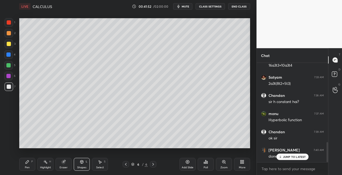
click at [132, 153] on div "Pen P Highlight H Eraser Shapes L Select S 6 / 6 Add Slide Poll Zoom More" at bounding box center [134, 163] width 231 height 21
click at [8, 46] on div at bounding box center [9, 44] width 9 height 9
click at [153, 164] on icon at bounding box center [153, 164] width 4 height 4
click at [187, 167] on div "Add Slide" at bounding box center [188, 167] width 12 height 3
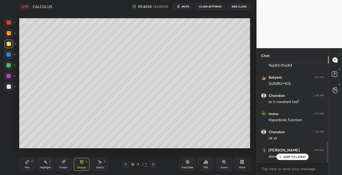
click at [32, 168] on div "Pen P" at bounding box center [27, 164] width 16 height 13
click at [63, 165] on div "Eraser" at bounding box center [64, 164] width 16 height 13
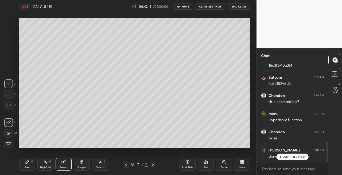
click at [27, 167] on div "Pen" at bounding box center [27, 167] width 5 height 3
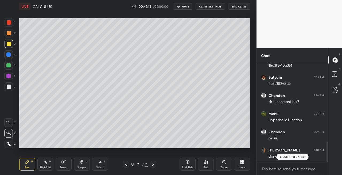
click at [81, 167] on div "Shapes" at bounding box center [81, 167] width 9 height 3
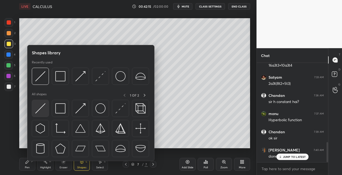
click at [38, 108] on img at bounding box center [40, 108] width 10 height 10
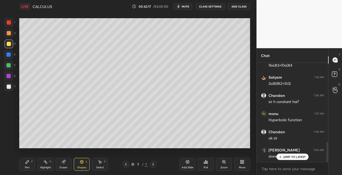
click at [29, 166] on div "Pen" at bounding box center [27, 167] width 5 height 3
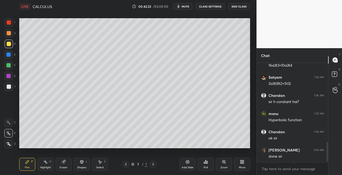
scroll to position [411, 0]
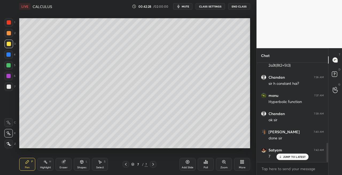
click at [128, 163] on div at bounding box center [126, 164] width 6 height 6
click at [154, 164] on icon at bounding box center [153, 164] width 4 height 4
click at [61, 165] on div "Eraser" at bounding box center [64, 164] width 16 height 13
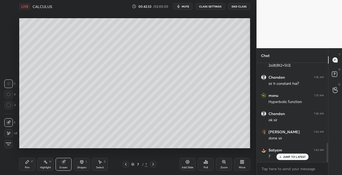
click at [28, 166] on div "Pen" at bounding box center [27, 167] width 5 height 3
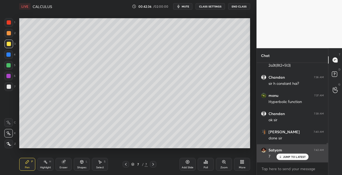
click at [284, 157] on p "JUMP TO LATEST" at bounding box center [294, 156] width 23 height 3
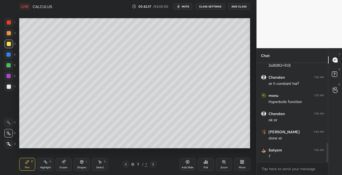
click at [126, 164] on icon at bounding box center [126, 164] width 4 height 4
click at [152, 165] on icon at bounding box center [153, 164] width 2 height 3
click at [10, 87] on div at bounding box center [9, 86] width 4 height 4
click at [85, 161] on div "Shapes L" at bounding box center [82, 164] width 16 height 13
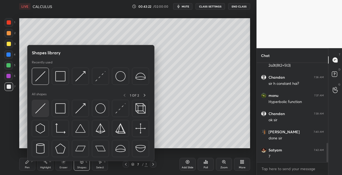
click at [39, 107] on img at bounding box center [40, 108] width 10 height 10
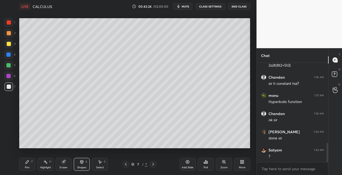
click at [29, 163] on icon at bounding box center [27, 161] width 4 height 4
click at [64, 161] on icon at bounding box center [63, 161] width 3 height 3
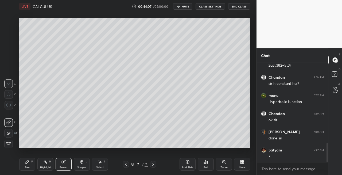
click at [27, 166] on div "Pen" at bounding box center [27, 167] width 5 height 3
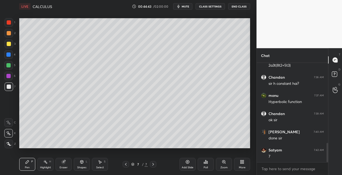
click at [97, 161] on div "Select S" at bounding box center [100, 164] width 16 height 13
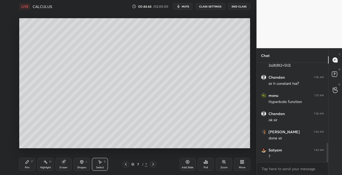
click at [83, 164] on div "Shapes L" at bounding box center [82, 164] width 16 height 13
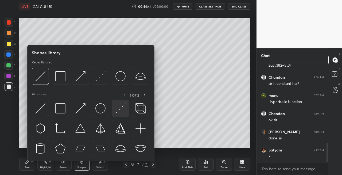
click at [119, 109] on img at bounding box center [120, 108] width 10 height 10
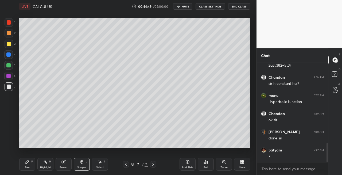
click at [30, 166] on div "Pen P" at bounding box center [27, 164] width 16 height 13
click at [64, 161] on icon at bounding box center [63, 161] width 3 height 3
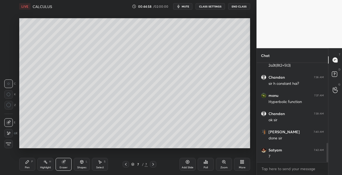
click at [24, 165] on div "Pen P" at bounding box center [27, 164] width 16 height 13
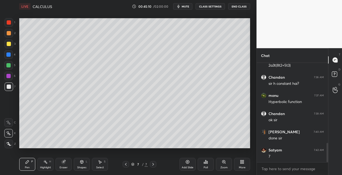
click at [83, 162] on icon at bounding box center [82, 161] width 4 height 4
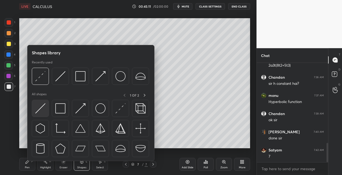
click at [41, 113] on img at bounding box center [40, 108] width 10 height 10
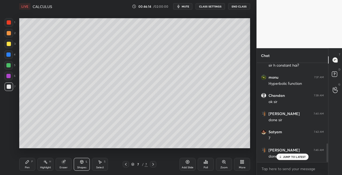
scroll to position [448, 0]
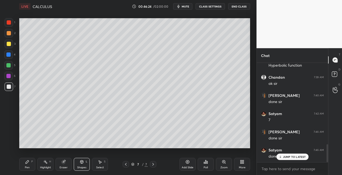
click at [10, 46] on div at bounding box center [9, 44] width 9 height 9
click at [153, 164] on icon at bounding box center [153, 164] width 2 height 3
click at [152, 165] on icon at bounding box center [153, 164] width 4 height 4
click at [186, 167] on div "Add Slide" at bounding box center [188, 167] width 12 height 3
click at [31, 164] on div "Pen P" at bounding box center [27, 164] width 16 height 13
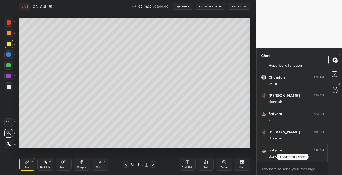
click at [64, 163] on icon at bounding box center [63, 161] width 3 height 3
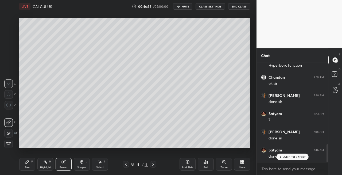
click at [31, 164] on div "Pen P" at bounding box center [27, 164] width 16 height 13
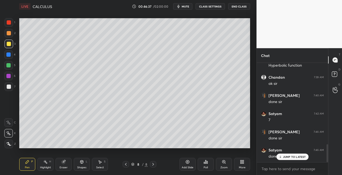
click at [80, 162] on icon at bounding box center [82, 161] width 4 height 4
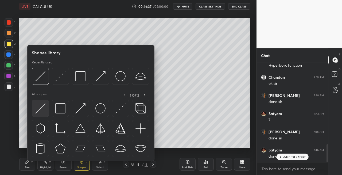
click at [38, 106] on img at bounding box center [40, 108] width 10 height 10
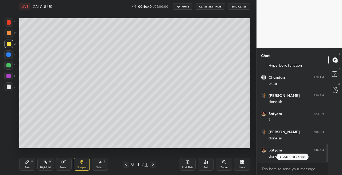
click at [29, 168] on div "Pen P" at bounding box center [27, 164] width 16 height 13
click at [83, 164] on div "Shapes L" at bounding box center [82, 164] width 16 height 13
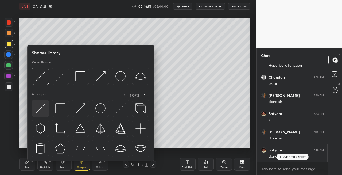
click at [40, 107] on img at bounding box center [40, 108] width 10 height 10
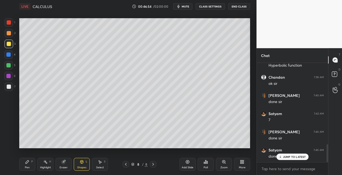
click at [33, 164] on div "Pen P" at bounding box center [27, 164] width 16 height 13
click at [81, 163] on icon at bounding box center [81, 161] width 3 height 3
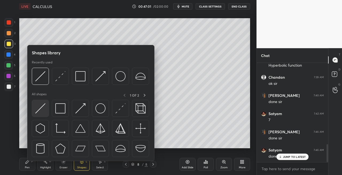
click at [37, 109] on img at bounding box center [40, 108] width 10 height 10
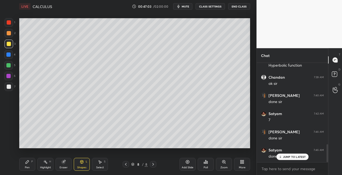
click at [27, 164] on div "Pen P" at bounding box center [27, 164] width 16 height 13
click at [65, 164] on div "Eraser" at bounding box center [64, 164] width 16 height 13
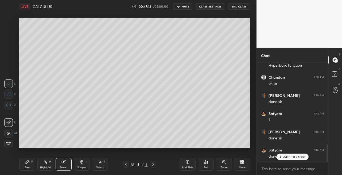
click at [33, 164] on div "Pen P" at bounding box center [27, 164] width 16 height 13
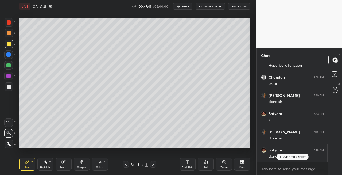
click at [10, 87] on div at bounding box center [9, 86] width 4 height 4
click at [80, 163] on icon at bounding box center [82, 161] width 4 height 4
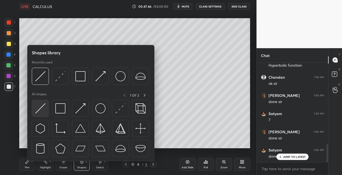
click at [40, 110] on img at bounding box center [40, 108] width 10 height 10
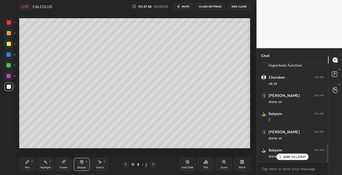
click at [31, 165] on div "Pen P" at bounding box center [27, 164] width 16 height 13
click at [83, 163] on icon at bounding box center [82, 161] width 4 height 4
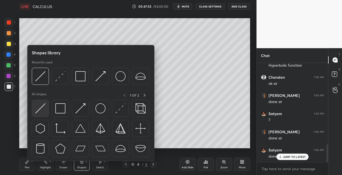
click at [37, 108] on img at bounding box center [40, 108] width 10 height 10
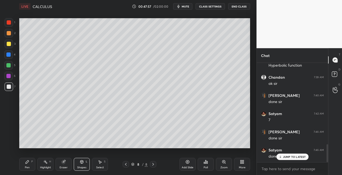
click at [27, 165] on div "Pen P" at bounding box center [27, 164] width 16 height 13
click at [76, 164] on div "Shapes L" at bounding box center [82, 164] width 16 height 13
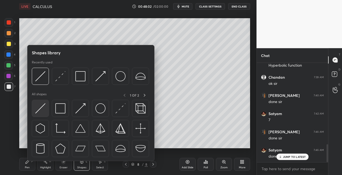
click at [38, 109] on img at bounding box center [40, 108] width 10 height 10
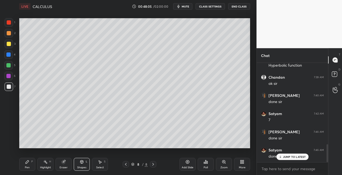
click at [30, 162] on div "Pen P" at bounding box center [27, 164] width 16 height 13
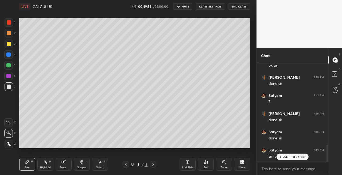
click at [83, 164] on div "Shapes L" at bounding box center [82, 164] width 16 height 13
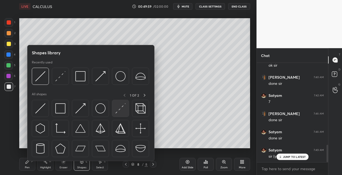
click at [113, 111] on div at bounding box center [120, 108] width 17 height 17
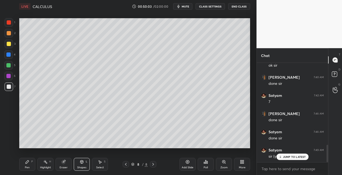
click at [24, 163] on div "Pen P" at bounding box center [27, 164] width 16 height 13
click at [66, 167] on div "Eraser" at bounding box center [64, 167] width 8 height 3
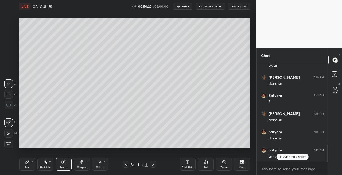
click at [33, 165] on div "Pen P" at bounding box center [27, 164] width 16 height 13
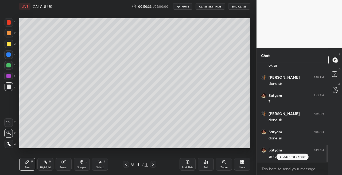
click at [82, 161] on icon at bounding box center [81, 161] width 3 height 1
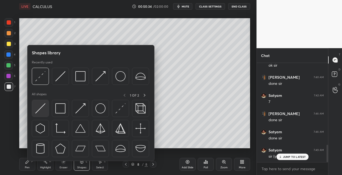
click at [38, 114] on div at bounding box center [40, 108] width 17 height 17
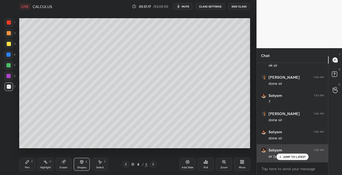
click at [283, 157] on div "JUMP TO LATEST" at bounding box center [292, 156] width 32 height 6
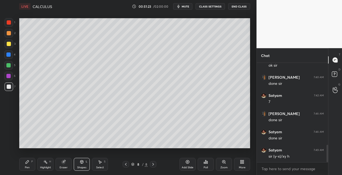
click at [66, 164] on div "Eraser" at bounding box center [64, 164] width 16 height 13
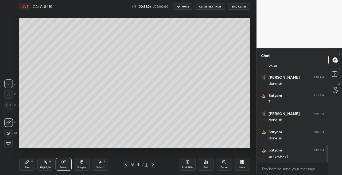
click at [33, 163] on div "Pen P" at bounding box center [27, 164] width 16 height 13
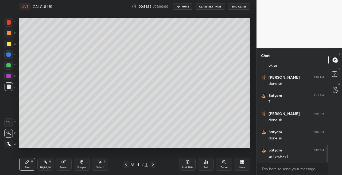
click at [66, 163] on div "Eraser" at bounding box center [64, 164] width 16 height 13
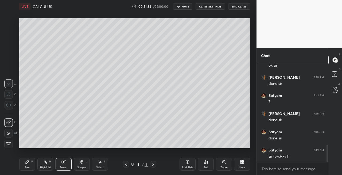
click at [30, 162] on div "Pen P" at bounding box center [27, 164] width 16 height 13
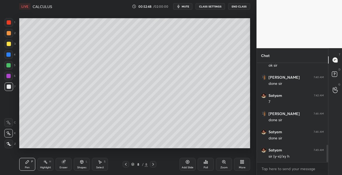
scroll to position [484, 0]
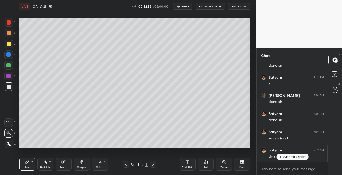
click at [153, 164] on icon at bounding box center [153, 164] width 4 height 4
click at [152, 165] on icon at bounding box center [153, 164] width 4 height 4
click at [183, 167] on div "Add Slide" at bounding box center [188, 167] width 12 height 3
click at [8, 44] on div at bounding box center [9, 44] width 4 height 4
click at [78, 162] on div "Shapes L" at bounding box center [82, 164] width 16 height 13
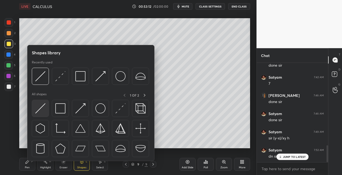
click at [35, 107] on img at bounding box center [40, 108] width 10 height 10
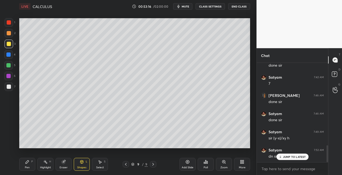
click at [8, 89] on div at bounding box center [9, 86] width 9 height 9
click at [28, 164] on div "Pen P" at bounding box center [27, 164] width 16 height 13
click at [10, 86] on div at bounding box center [9, 86] width 4 height 4
click at [125, 164] on icon at bounding box center [126, 164] width 4 height 4
click at [127, 164] on icon at bounding box center [126, 164] width 4 height 4
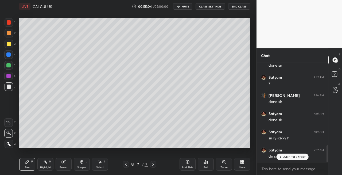
click at [128, 164] on icon at bounding box center [126, 164] width 4 height 4
click at [127, 164] on icon at bounding box center [126, 164] width 4 height 4
click at [128, 164] on div at bounding box center [126, 164] width 6 height 6
click at [129, 165] on div "4 / 9" at bounding box center [140, 164] width 34 height 6
click at [126, 165] on icon at bounding box center [126, 164] width 4 height 4
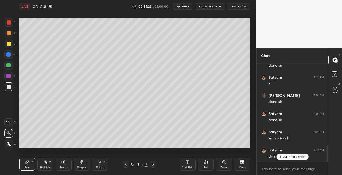
click at [153, 165] on icon at bounding box center [153, 164] width 4 height 4
click at [152, 165] on icon at bounding box center [153, 164] width 2 height 3
click at [153, 165] on icon at bounding box center [153, 164] width 4 height 4
click at [152, 165] on icon at bounding box center [153, 164] width 4 height 4
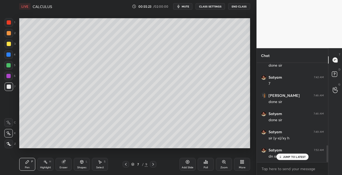
click at [152, 165] on icon at bounding box center [153, 164] width 4 height 4
click at [152, 165] on icon at bounding box center [153, 164] width 2 height 3
click at [152, 165] on icon at bounding box center [153, 164] width 4 height 4
click at [86, 158] on div "Shapes L" at bounding box center [82, 164] width 16 height 13
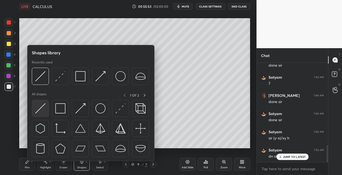
click at [40, 109] on img at bounding box center [40, 108] width 10 height 10
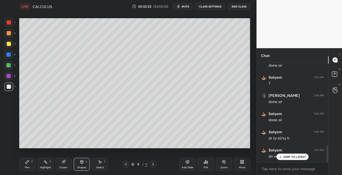
click at [30, 163] on div "Pen P" at bounding box center [27, 164] width 16 height 13
click at [65, 162] on icon at bounding box center [63, 161] width 4 height 4
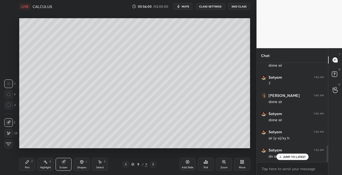
click at [30, 163] on div "Pen P" at bounding box center [27, 164] width 16 height 13
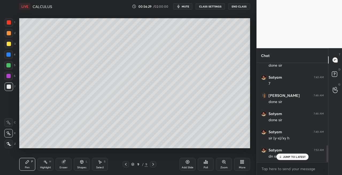
click at [82, 162] on icon at bounding box center [81, 161] width 3 height 3
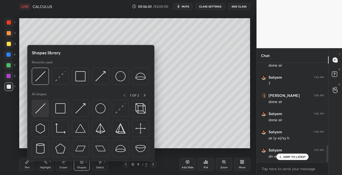
click at [40, 114] on div at bounding box center [40, 108] width 17 height 17
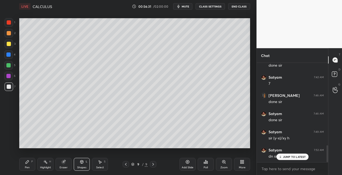
click at [27, 163] on icon at bounding box center [27, 161] width 4 height 4
click at [80, 162] on icon at bounding box center [82, 161] width 4 height 4
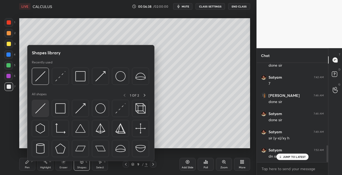
click at [41, 112] on img at bounding box center [40, 108] width 10 height 10
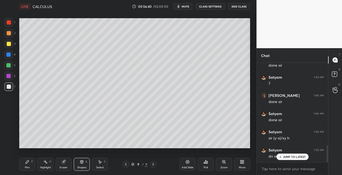
click at [29, 165] on div "Pen P" at bounding box center [27, 164] width 16 height 13
click at [83, 164] on div "Shapes L" at bounding box center [82, 164] width 16 height 13
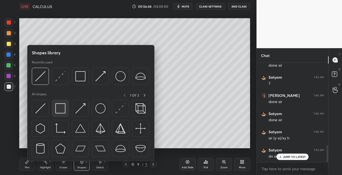
click at [58, 111] on img at bounding box center [60, 108] width 10 height 10
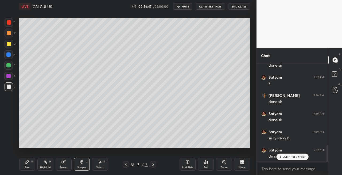
click at [25, 166] on div "Pen P" at bounding box center [27, 164] width 16 height 13
click at [152, 164] on icon at bounding box center [153, 164] width 4 height 4
click at [154, 164] on icon at bounding box center [153, 164] width 2 height 3
click at [153, 165] on icon at bounding box center [153, 164] width 4 height 4
click at [152, 165] on icon at bounding box center [153, 164] width 4 height 4
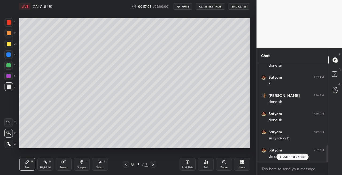
click at [188, 165] on div "Add Slide" at bounding box center [187, 164] width 16 height 13
click at [122, 165] on div "10 / 10" at bounding box center [139, 164] width 80 height 6
click at [126, 165] on icon at bounding box center [126, 164] width 4 height 4
click at [64, 162] on icon at bounding box center [63, 161] width 3 height 3
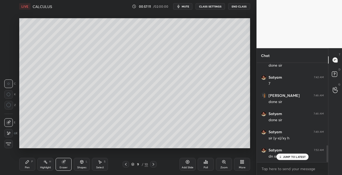
click at [26, 165] on div "Pen P" at bounding box center [27, 164] width 16 height 13
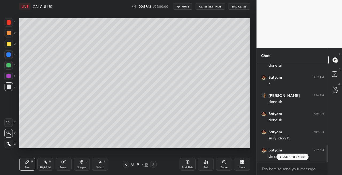
click at [154, 166] on icon at bounding box center [153, 164] width 4 height 4
click at [64, 159] on div "Eraser" at bounding box center [64, 164] width 16 height 13
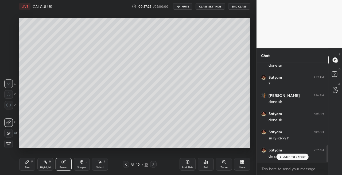
click at [27, 168] on div "Pen" at bounding box center [27, 167] width 5 height 3
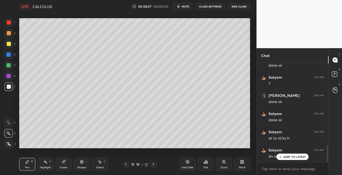
click at [84, 162] on div "Shapes L" at bounding box center [82, 164] width 16 height 13
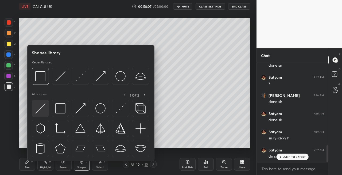
click at [38, 111] on img at bounding box center [40, 108] width 10 height 10
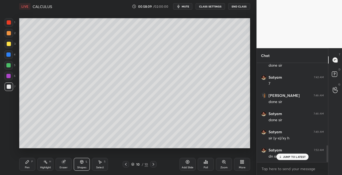
click at [30, 162] on div "Pen P" at bounding box center [27, 164] width 16 height 13
click at [81, 163] on icon at bounding box center [82, 161] width 4 height 4
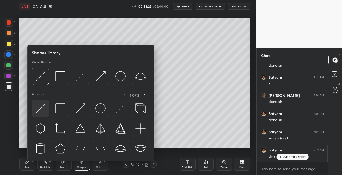
click at [38, 112] on img at bounding box center [40, 108] width 10 height 10
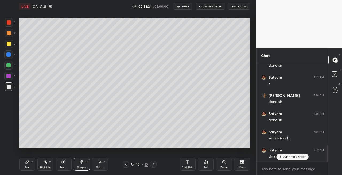
click at [30, 167] on div "Pen P" at bounding box center [27, 164] width 16 height 13
click at [66, 163] on div "Eraser" at bounding box center [64, 164] width 16 height 13
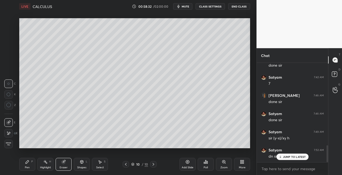
click at [29, 162] on div "Pen P" at bounding box center [27, 164] width 16 height 13
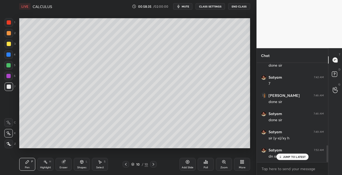
click at [82, 163] on icon at bounding box center [82, 161] width 4 height 4
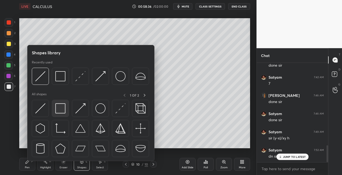
click at [57, 110] on img at bounding box center [60, 108] width 10 height 10
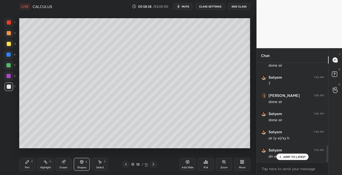
click at [82, 161] on icon at bounding box center [81, 161] width 3 height 1
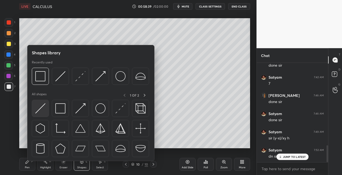
click at [40, 111] on img at bounding box center [40, 108] width 10 height 10
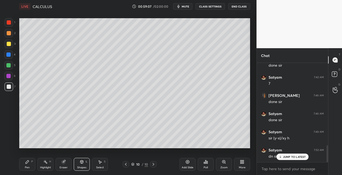
click at [28, 165] on div "Pen P" at bounding box center [27, 164] width 16 height 13
click at [67, 164] on div "Eraser" at bounding box center [64, 164] width 16 height 13
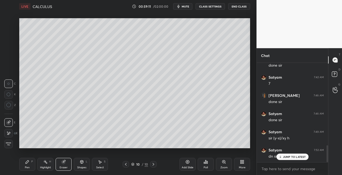
click at [29, 163] on icon at bounding box center [27, 161] width 4 height 4
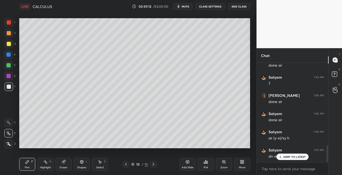
click at [126, 163] on icon at bounding box center [126, 164] width 4 height 4
click at [126, 164] on icon at bounding box center [126, 164] width 4 height 4
click at [154, 164] on icon at bounding box center [153, 164] width 4 height 4
click at [152, 165] on icon at bounding box center [153, 164] width 4 height 4
click at [13, 47] on div "3" at bounding box center [10, 44] width 11 height 9
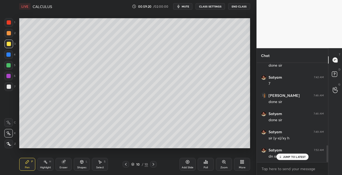
click at [81, 163] on icon at bounding box center [81, 161] width 3 height 3
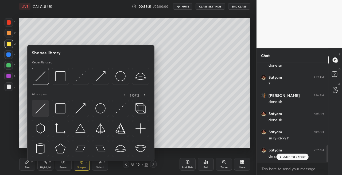
click at [41, 109] on img at bounding box center [40, 108] width 10 height 10
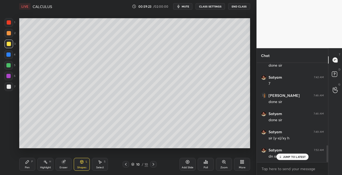
click at [33, 167] on div "Pen P" at bounding box center [27, 164] width 16 height 13
click at [67, 163] on div "Eraser" at bounding box center [64, 164] width 16 height 13
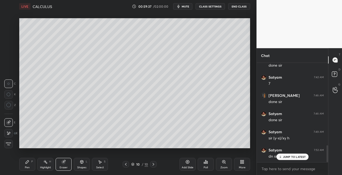
click at [30, 165] on div "Pen P" at bounding box center [27, 164] width 16 height 13
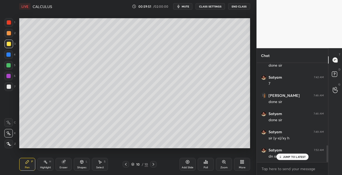
click at [69, 164] on div "Eraser" at bounding box center [64, 164] width 16 height 13
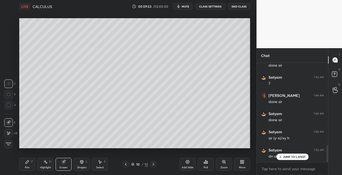
click at [24, 166] on div "Pen P" at bounding box center [27, 164] width 16 height 13
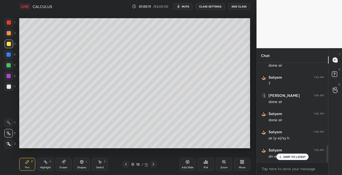
click at [69, 160] on div "Eraser" at bounding box center [64, 164] width 16 height 13
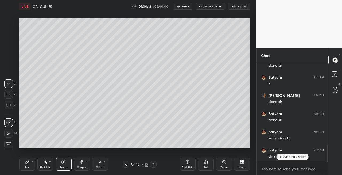
click at [27, 166] on div "Pen" at bounding box center [27, 167] width 5 height 3
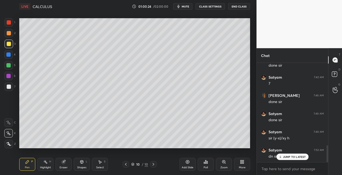
click at [127, 164] on icon at bounding box center [126, 164] width 4 height 4
click at [151, 165] on icon at bounding box center [153, 164] width 4 height 4
click at [152, 164] on icon at bounding box center [153, 164] width 4 height 4
click at [151, 164] on icon at bounding box center [153, 164] width 4 height 4
click at [10, 87] on div at bounding box center [9, 86] width 4 height 4
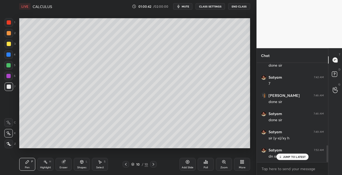
click at [153, 165] on icon at bounding box center [153, 164] width 4 height 4
click at [185, 166] on div "Add Slide" at bounding box center [188, 167] width 12 height 3
click at [83, 163] on icon at bounding box center [81, 161] width 3 height 3
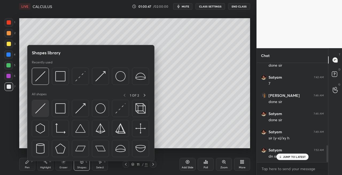
click at [39, 108] on img at bounding box center [40, 108] width 10 height 10
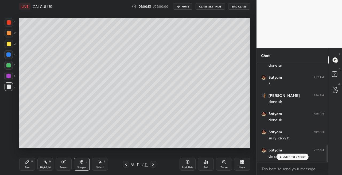
click at [30, 164] on div "Pen P" at bounding box center [27, 164] width 16 height 13
click at [127, 166] on icon at bounding box center [126, 164] width 4 height 4
click at [153, 164] on icon at bounding box center [153, 164] width 2 height 3
click at [83, 165] on div "Shapes L" at bounding box center [82, 164] width 16 height 13
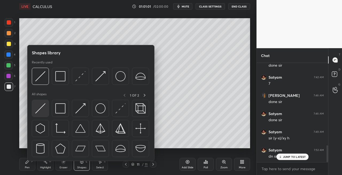
click at [37, 109] on img at bounding box center [40, 108] width 10 height 10
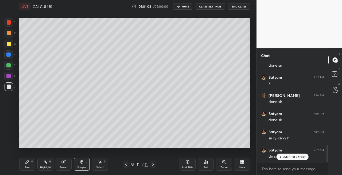
click at [31, 168] on div "Pen P" at bounding box center [27, 164] width 16 height 13
click at [81, 163] on icon at bounding box center [81, 161] width 3 height 3
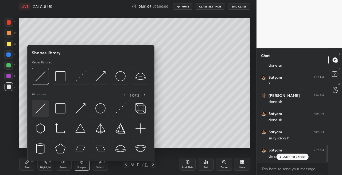
click at [40, 112] on img at bounding box center [40, 108] width 10 height 10
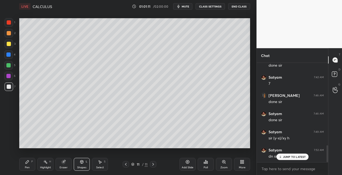
click at [24, 164] on div "Pen P" at bounding box center [27, 164] width 16 height 13
click at [81, 164] on div "Shapes L" at bounding box center [82, 164] width 16 height 13
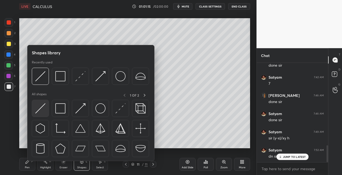
click at [41, 108] on img at bounding box center [40, 108] width 10 height 10
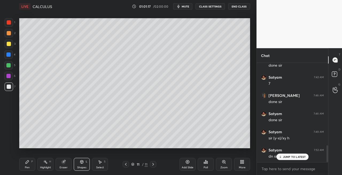
click at [27, 162] on icon at bounding box center [27, 161] width 3 height 3
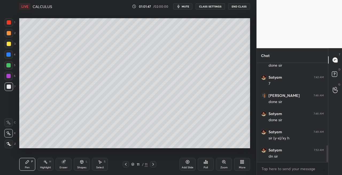
click at [63, 165] on div "Eraser" at bounding box center [64, 164] width 16 height 13
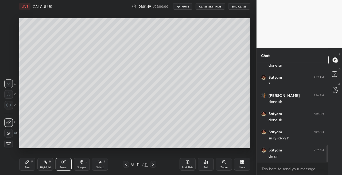
click at [32, 165] on div "Pen P" at bounding box center [27, 164] width 16 height 13
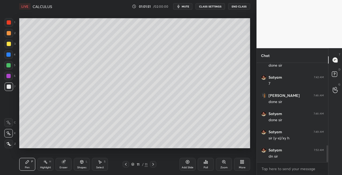
click at [64, 166] on div "Eraser" at bounding box center [64, 167] width 8 height 3
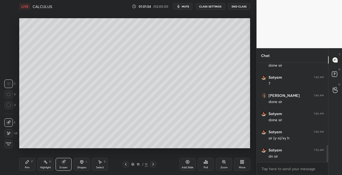
click at [32, 166] on div "Pen P" at bounding box center [27, 164] width 16 height 13
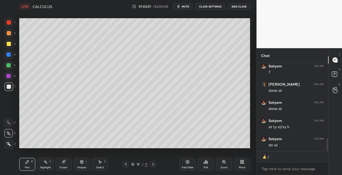
scroll to position [513, 0]
click at [82, 163] on icon at bounding box center [82, 161] width 4 height 4
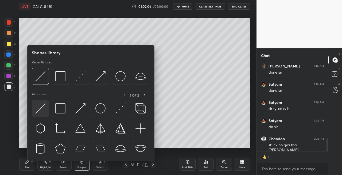
click at [39, 108] on img at bounding box center [40, 108] width 10 height 10
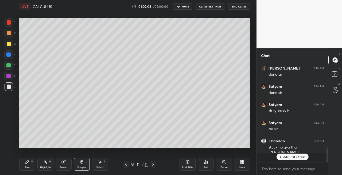
scroll to position [502, 0]
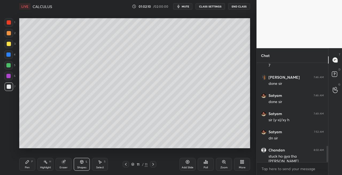
click at [31, 165] on div "Pen P" at bounding box center [27, 164] width 16 height 13
click at [70, 165] on div "Eraser" at bounding box center [64, 164] width 16 height 13
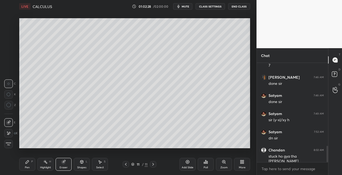
click at [31, 162] on div "Pen P" at bounding box center [27, 164] width 16 height 13
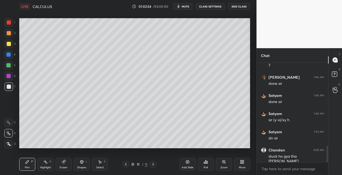
click at [85, 161] on div "Shapes L" at bounding box center [82, 164] width 16 height 13
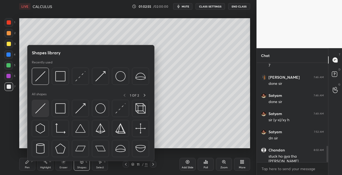
click at [40, 105] on img at bounding box center [40, 108] width 10 height 10
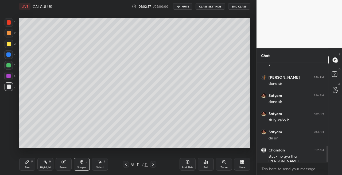
click at [31, 163] on div "Pen P" at bounding box center [27, 164] width 16 height 13
click at [125, 163] on icon at bounding box center [126, 164] width 4 height 4
click at [153, 165] on icon at bounding box center [153, 164] width 4 height 4
click at [85, 162] on div "Shapes L" at bounding box center [82, 164] width 16 height 13
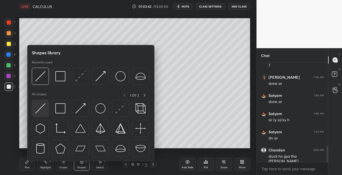
click at [38, 110] on img at bounding box center [40, 108] width 10 height 10
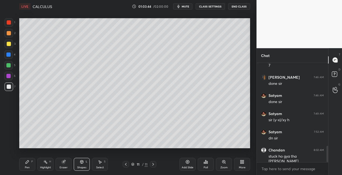
click at [29, 166] on div "Pen" at bounding box center [27, 167] width 5 height 3
click at [187, 8] on span "mute" at bounding box center [185, 7] width 7 height 4
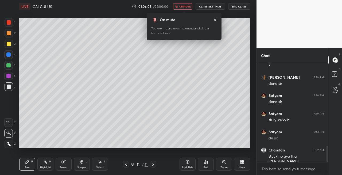
click at [185, 4] on button "unmute" at bounding box center [182, 6] width 19 height 6
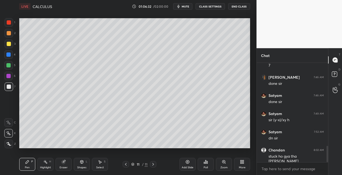
click at [82, 159] on icon at bounding box center [82, 161] width 4 height 4
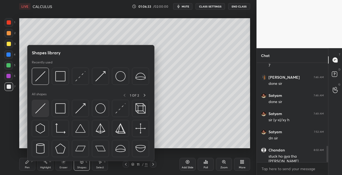
click at [43, 112] on img at bounding box center [40, 108] width 10 height 10
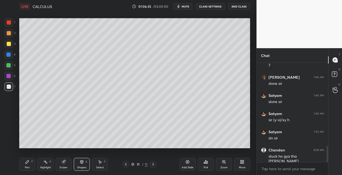
click at [27, 166] on div "Pen" at bounding box center [27, 167] width 5 height 3
click at [84, 159] on icon at bounding box center [82, 161] width 4 height 4
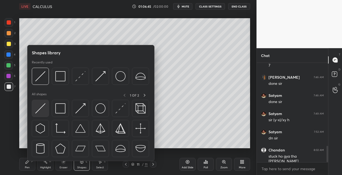
click at [42, 113] on img at bounding box center [40, 108] width 10 height 10
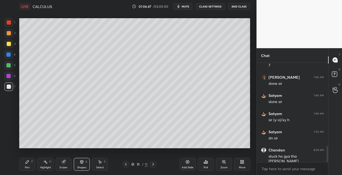
click at [29, 163] on div "Pen P" at bounding box center [27, 164] width 16 height 13
click at [84, 166] on div "Shapes" at bounding box center [81, 167] width 9 height 3
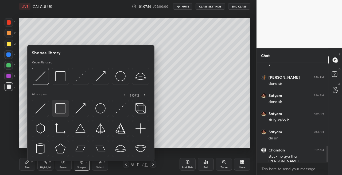
click at [59, 116] on div at bounding box center [60, 108] width 17 height 17
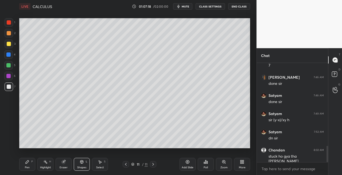
click at [64, 169] on div "Eraser" at bounding box center [64, 167] width 8 height 3
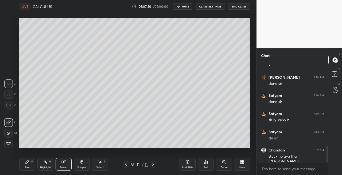
click at [28, 164] on div "Pen P" at bounding box center [27, 164] width 16 height 13
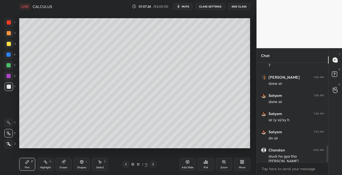
click at [15, 46] on div "3" at bounding box center [10, 44] width 11 height 9
click at [126, 165] on icon at bounding box center [126, 164] width 2 height 3
click at [80, 162] on icon at bounding box center [82, 161] width 4 height 4
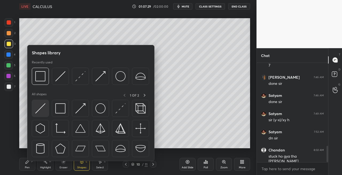
click at [40, 107] on img at bounding box center [40, 108] width 10 height 10
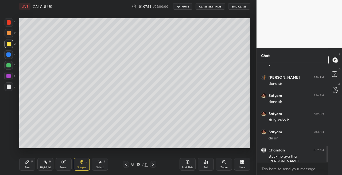
click at [26, 163] on icon at bounding box center [27, 161] width 3 height 3
click at [153, 164] on icon at bounding box center [153, 164] width 4 height 4
click at [187, 167] on div "Add Slide" at bounding box center [188, 167] width 12 height 3
click at [82, 162] on icon at bounding box center [81, 161] width 3 height 3
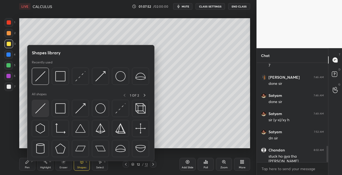
click at [41, 107] on img at bounding box center [40, 108] width 10 height 10
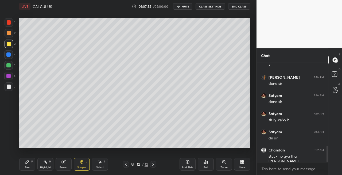
click at [32, 166] on div "Pen P" at bounding box center [27, 164] width 16 height 13
click at [82, 164] on div "Shapes L" at bounding box center [82, 164] width 16 height 13
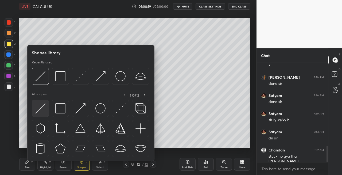
click at [39, 108] on img at bounding box center [40, 108] width 10 height 10
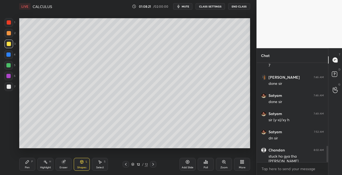
click at [29, 165] on div "Pen P" at bounding box center [27, 164] width 16 height 13
click at [83, 161] on icon at bounding box center [81, 161] width 3 height 3
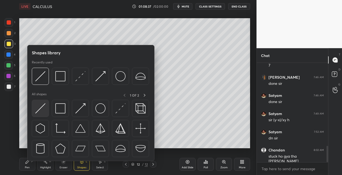
click at [35, 105] on img at bounding box center [40, 108] width 10 height 10
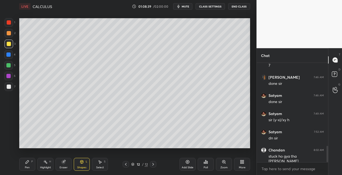
click at [30, 161] on div "Pen P" at bounding box center [27, 164] width 16 height 13
click at [83, 164] on div "Shapes L" at bounding box center [82, 164] width 16 height 13
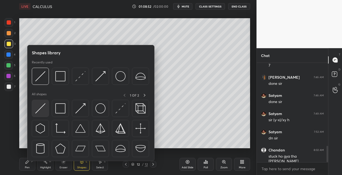
click at [43, 107] on img at bounding box center [40, 108] width 10 height 10
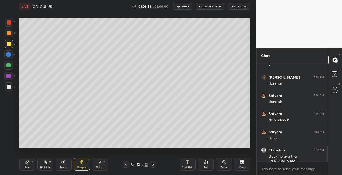
click at [67, 161] on div "Eraser" at bounding box center [64, 164] width 16 height 13
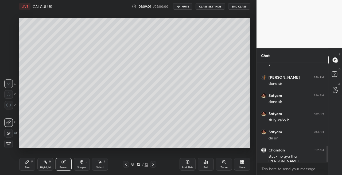
click at [23, 166] on div "Pen P" at bounding box center [27, 164] width 16 height 13
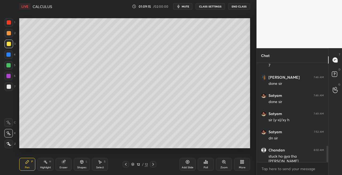
click at [67, 169] on div "Eraser" at bounding box center [64, 164] width 16 height 13
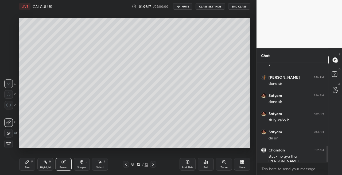
click at [25, 162] on icon at bounding box center [27, 161] width 4 height 4
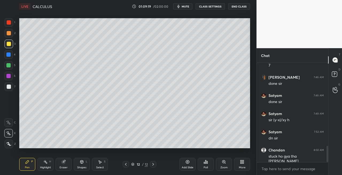
click at [6, 86] on div at bounding box center [9, 86] width 9 height 9
click at [80, 160] on icon at bounding box center [82, 161] width 4 height 4
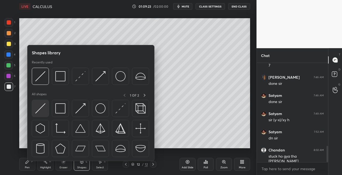
click at [38, 108] on img at bounding box center [40, 108] width 10 height 10
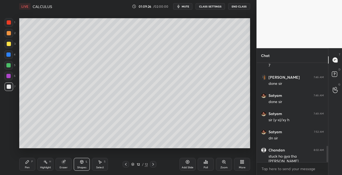
click at [28, 162] on icon at bounding box center [27, 161] width 4 height 4
click at [252, 74] on div "Setting up your live class Poll for secs No correct answer Start poll" at bounding box center [134, 83] width 235 height 140
click at [252, 73] on div "Setting up your live class Poll for secs No correct answer Start poll" at bounding box center [134, 83] width 235 height 140
click at [80, 159] on div "Shapes L" at bounding box center [82, 164] width 16 height 13
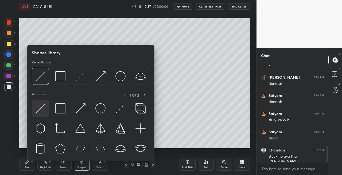
click at [43, 107] on img at bounding box center [40, 108] width 10 height 10
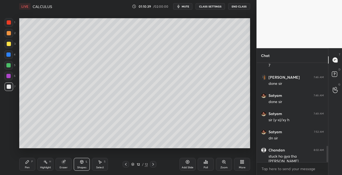
click at [69, 162] on div "Eraser" at bounding box center [64, 164] width 16 height 13
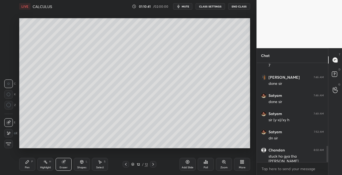
click at [23, 163] on div "Pen P" at bounding box center [27, 164] width 16 height 13
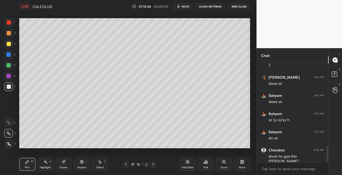
click at [65, 162] on icon at bounding box center [63, 161] width 4 height 4
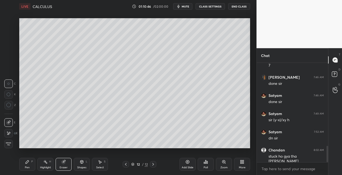
click at [31, 160] on div "P" at bounding box center [32, 161] width 2 height 3
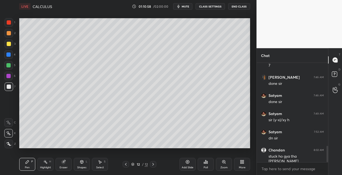
click at [66, 162] on div "Eraser" at bounding box center [64, 164] width 16 height 13
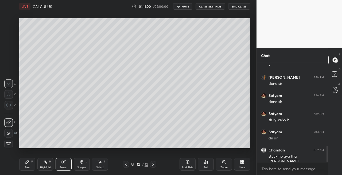
click at [27, 163] on icon at bounding box center [27, 161] width 4 height 4
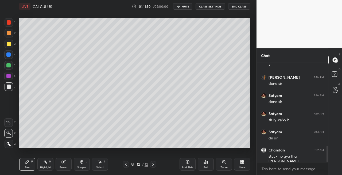
click at [251, 108] on div "Setting up your live class Poll for secs No correct answer Start poll" at bounding box center [134, 83] width 235 height 140
click at [82, 161] on icon at bounding box center [81, 161] width 3 height 1
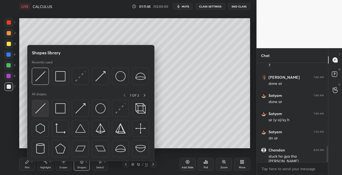
click at [41, 109] on img at bounding box center [40, 108] width 10 height 10
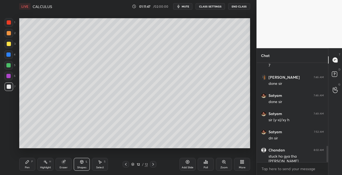
click at [31, 163] on div "Pen P" at bounding box center [27, 164] width 16 height 13
click at [252, 137] on div "Setting up your live class Poll for secs No correct answer Start poll" at bounding box center [134, 83] width 235 height 140
click at [61, 170] on div "Pen P Highlight H Eraser Shapes L Select S 12 / 12 Add Slide Poll Zoom More" at bounding box center [134, 163] width 231 height 21
click at [66, 165] on div "Eraser" at bounding box center [64, 164] width 16 height 13
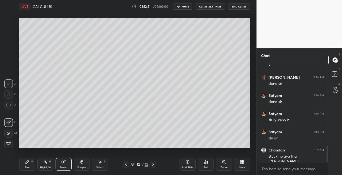
click at [250, 136] on div "Setting up your live class Poll for secs No correct answer Start poll" at bounding box center [134, 83] width 235 height 140
click at [27, 166] on div "Pen" at bounding box center [27, 167] width 5 height 3
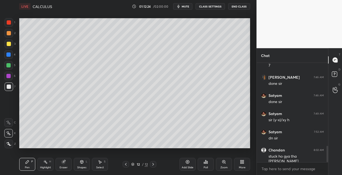
click at [251, 137] on div "Setting up your live class Poll for secs No correct answer Start poll" at bounding box center [134, 83] width 235 height 140
click at [253, 137] on div "1 2 3 4 5 6 7 C X Z C X Z E E Erase all H H LIVE CALCULUS 01:12:24 / 02:00:00 m…" at bounding box center [128, 87] width 256 height 175
click at [114, 148] on div "Setting up your live class Poll for secs No correct answer Start poll" at bounding box center [134, 83] width 235 height 140
click at [130, 148] on div "Setting up your live class Poll for secs No correct answer Start poll" at bounding box center [134, 83] width 235 height 140
click at [168, 150] on div "Setting up your live class Poll for secs No correct answer Start poll" at bounding box center [134, 83] width 235 height 140
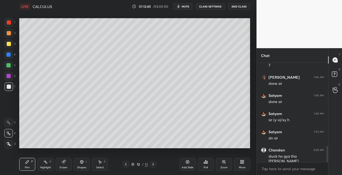
click at [170, 149] on div "Setting up your live class Poll for secs No correct answer Start poll" at bounding box center [134, 83] width 235 height 140
click at [173, 148] on div "Setting up your live class Poll for secs No correct answer Start poll" at bounding box center [134, 83] width 235 height 140
click at [181, 148] on div "Setting up your live class Poll for secs No correct answer Start poll" at bounding box center [134, 83] width 235 height 140
click at [62, 167] on div "Eraser" at bounding box center [64, 167] width 8 height 3
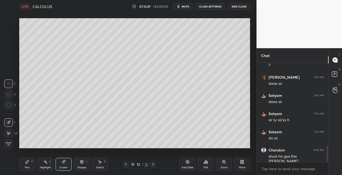
click at [30, 162] on div "Pen P" at bounding box center [27, 164] width 16 height 13
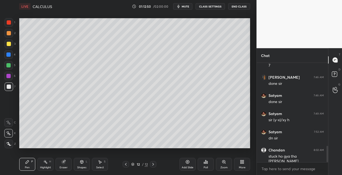
click at [81, 165] on div "Shapes L" at bounding box center [82, 164] width 16 height 13
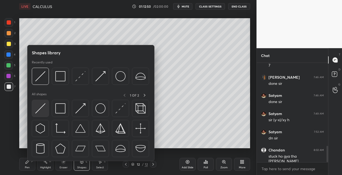
click at [40, 107] on img at bounding box center [40, 108] width 10 height 10
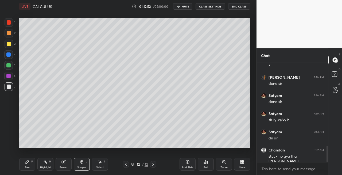
click at [32, 164] on div "Pen P" at bounding box center [27, 164] width 16 height 13
click at [166, 148] on div "Setting up your live class Poll for secs No correct answer Start poll" at bounding box center [134, 83] width 235 height 140
click at [168, 149] on div "Setting up your live class Poll for secs No correct answer Start poll" at bounding box center [134, 83] width 235 height 140
click at [179, 148] on div "Setting up your live class Poll for secs No correct answer Start poll" at bounding box center [134, 83] width 235 height 140
click at [155, 165] on div at bounding box center [153, 164] width 6 height 6
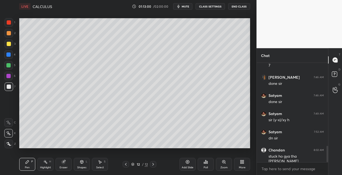
click at [157, 165] on div "12 / 12" at bounding box center [139, 164] width 80 height 6
click at [189, 167] on div "Add Slide" at bounding box center [188, 167] width 12 height 3
click at [126, 162] on icon at bounding box center [126, 164] width 4 height 4
click at [153, 164] on icon at bounding box center [153, 164] width 4 height 4
click at [126, 164] on icon at bounding box center [126, 164] width 4 height 4
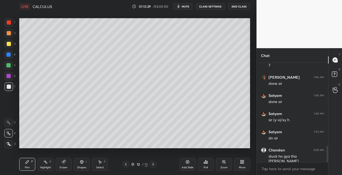
click at [152, 163] on icon at bounding box center [153, 164] width 4 height 4
click at [64, 161] on icon at bounding box center [63, 161] width 3 height 3
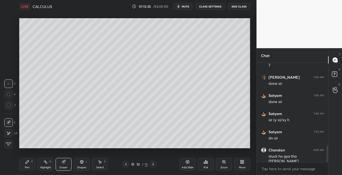
click at [31, 164] on div "Pen P" at bounding box center [27, 164] width 16 height 13
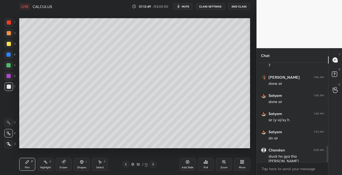
click at [64, 165] on div "Eraser" at bounding box center [64, 164] width 16 height 13
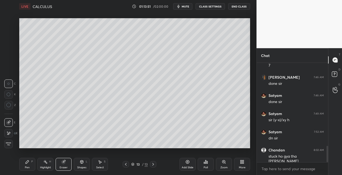
click at [26, 165] on div "Pen P" at bounding box center [27, 164] width 16 height 13
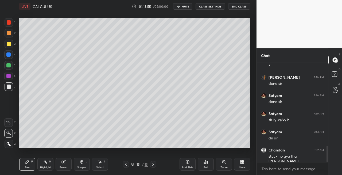
click at [82, 163] on icon at bounding box center [81, 161] width 3 height 3
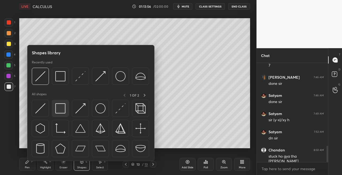
click at [56, 112] on img at bounding box center [60, 108] width 10 height 10
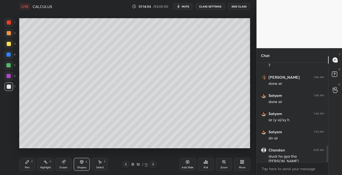
click at [65, 165] on div "Eraser" at bounding box center [64, 164] width 16 height 13
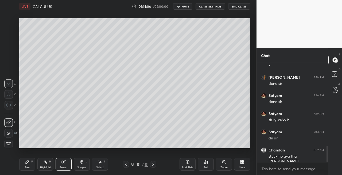
click at [31, 162] on div "P" at bounding box center [32, 161] width 2 height 3
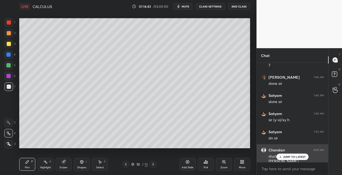
click at [287, 158] on p "JUMP TO LATEST" at bounding box center [294, 156] width 23 height 3
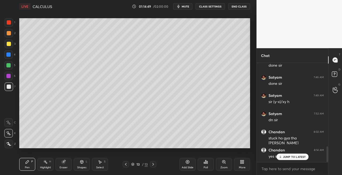
click at [9, 45] on div at bounding box center [9, 44] width 4 height 4
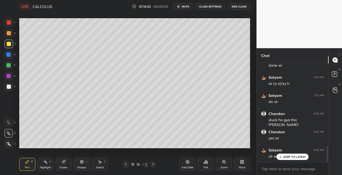
click at [126, 165] on icon at bounding box center [126, 164] width 4 height 4
click at [126, 164] on icon at bounding box center [126, 164] width 4 height 4
click at [127, 164] on icon at bounding box center [126, 164] width 4 height 4
click at [127, 165] on icon at bounding box center [126, 164] width 4 height 4
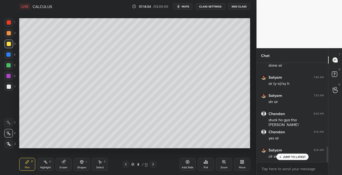
click at [127, 165] on icon at bounding box center [126, 164] width 4 height 4
click at [127, 164] on icon at bounding box center [126, 164] width 4 height 4
click at [127, 165] on icon at bounding box center [126, 164] width 4 height 4
click at [126, 165] on icon at bounding box center [126, 164] width 4 height 4
click at [126, 164] on icon at bounding box center [126, 164] width 4 height 4
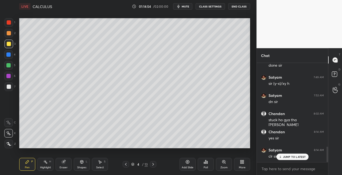
click at [127, 165] on icon at bounding box center [126, 164] width 4 height 4
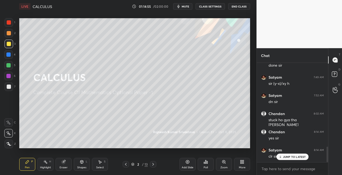
click at [127, 165] on icon at bounding box center [126, 164] width 4 height 4
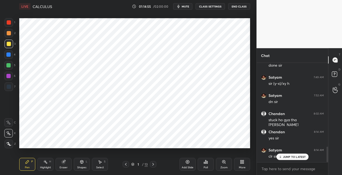
click at [154, 165] on icon at bounding box center [153, 164] width 4 height 4
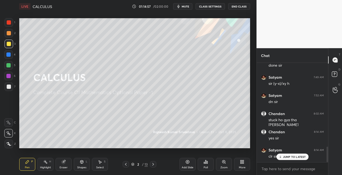
click at [154, 165] on icon at bounding box center [153, 164] width 4 height 4
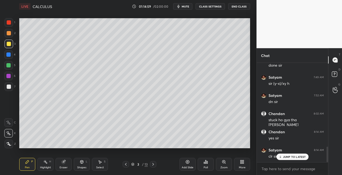
click at [153, 165] on icon at bounding box center [153, 164] width 4 height 4
click at [153, 165] on icon at bounding box center [153, 164] width 2 height 3
click at [154, 165] on icon at bounding box center [153, 164] width 4 height 4
click at [154, 164] on icon at bounding box center [153, 164] width 4 height 4
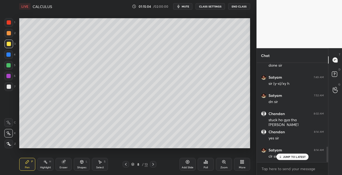
click at [154, 165] on icon at bounding box center [153, 164] width 4 height 4
click at [153, 165] on icon at bounding box center [153, 164] width 4 height 4
click at [154, 165] on icon at bounding box center [153, 164] width 4 height 4
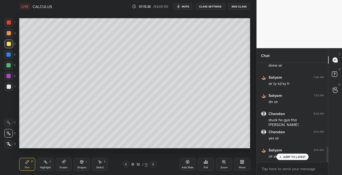
click at [64, 166] on div "Eraser" at bounding box center [64, 167] width 8 height 3
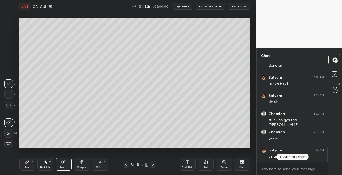
click at [29, 165] on div "Pen P" at bounding box center [27, 164] width 16 height 13
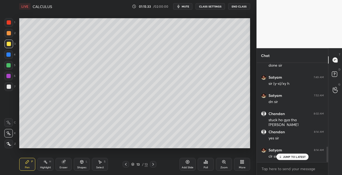
click at [86, 162] on div "L" at bounding box center [87, 161] width 2 height 3
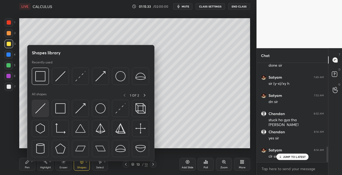
click at [38, 110] on img at bounding box center [40, 108] width 10 height 10
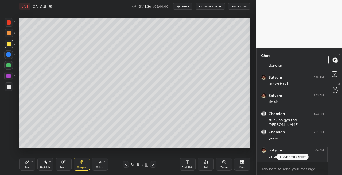
click at [60, 166] on div "Eraser" at bounding box center [64, 167] width 8 height 3
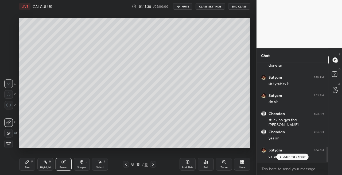
click at [30, 169] on div "Pen P" at bounding box center [27, 164] width 16 height 13
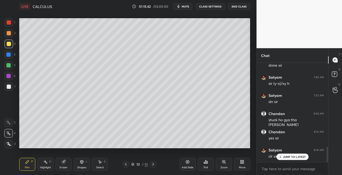
click at [10, 88] on div at bounding box center [9, 86] width 4 height 4
click at [63, 162] on icon at bounding box center [63, 161] width 3 height 3
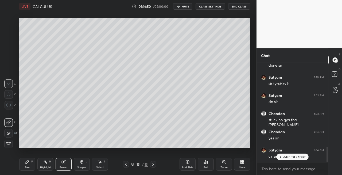
click at [32, 163] on div "Pen P" at bounding box center [27, 164] width 16 height 13
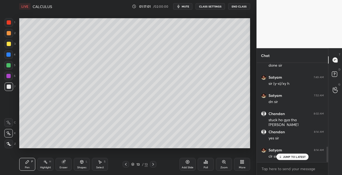
click at [81, 161] on icon at bounding box center [81, 161] width 3 height 3
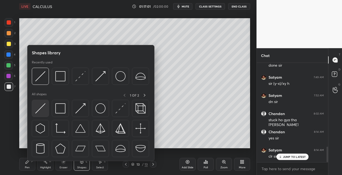
click at [38, 108] on img at bounding box center [40, 108] width 10 height 10
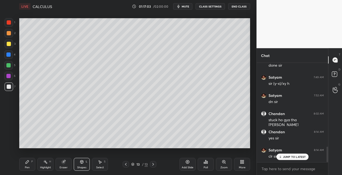
click at [22, 162] on div "Pen P" at bounding box center [27, 164] width 16 height 13
click at [84, 161] on div "Shapes L" at bounding box center [82, 164] width 16 height 13
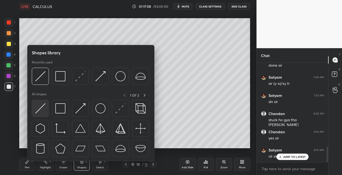
click at [37, 110] on img at bounding box center [40, 108] width 10 height 10
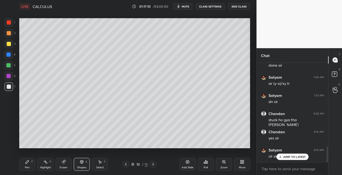
click at [32, 160] on div "P" at bounding box center [32, 161] width 2 height 3
click at [61, 163] on div "Eraser" at bounding box center [64, 164] width 16 height 13
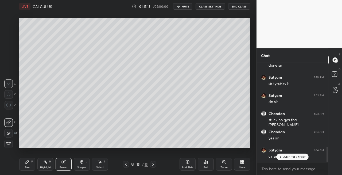
click at [24, 165] on div "Pen P" at bounding box center [27, 164] width 16 height 13
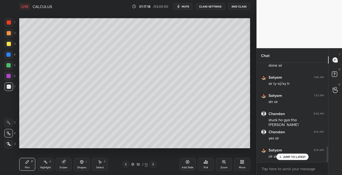
click at [81, 166] on div "Shapes" at bounding box center [81, 167] width 9 height 3
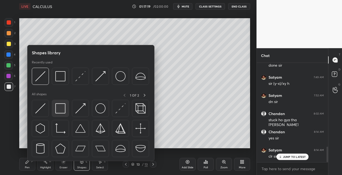
click at [57, 111] on img at bounding box center [60, 108] width 10 height 10
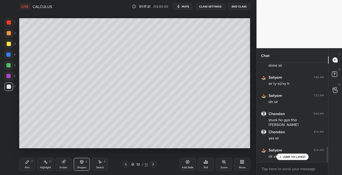
click at [27, 161] on icon at bounding box center [27, 161] width 3 height 3
click at [13, 48] on div "3" at bounding box center [10, 44] width 11 height 9
click at [68, 159] on div "Eraser" at bounding box center [64, 164] width 16 height 13
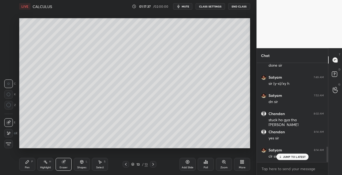
click at [26, 165] on div "Pen P" at bounding box center [27, 164] width 16 height 13
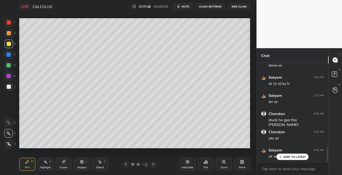
click at [80, 161] on icon at bounding box center [82, 161] width 4 height 4
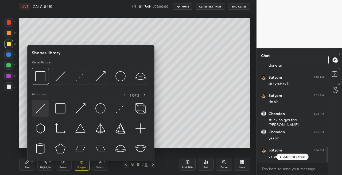
click at [42, 109] on img at bounding box center [40, 108] width 10 height 10
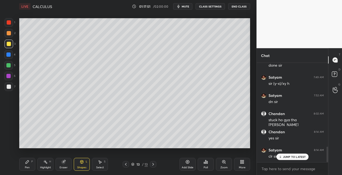
click at [30, 161] on div "Pen P" at bounding box center [27, 164] width 16 height 13
click at [62, 158] on div "Eraser" at bounding box center [64, 164] width 16 height 13
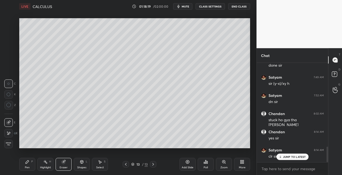
click at [28, 165] on div "Pen P" at bounding box center [27, 164] width 16 height 13
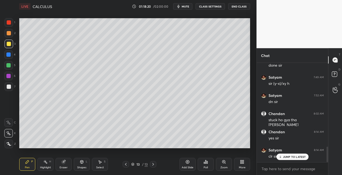
click at [10, 87] on div at bounding box center [9, 86] width 4 height 4
click at [154, 166] on icon at bounding box center [153, 164] width 4 height 4
click at [183, 167] on div "Add Slide" at bounding box center [188, 167] width 12 height 3
click at [81, 162] on icon at bounding box center [81, 161] width 3 height 3
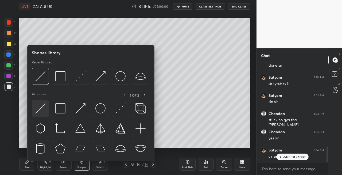
click at [42, 109] on img at bounding box center [40, 108] width 10 height 10
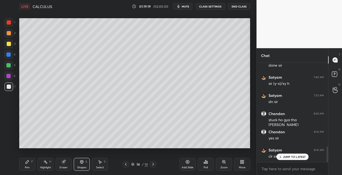
click at [29, 165] on div "Pen P" at bounding box center [27, 164] width 16 height 13
click at [64, 161] on icon at bounding box center [63, 161] width 3 height 3
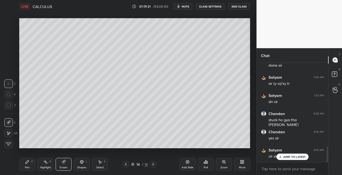
click at [28, 165] on div "Pen P" at bounding box center [27, 164] width 16 height 13
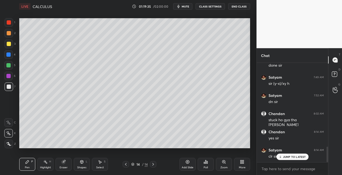
click at [126, 166] on icon at bounding box center [126, 164] width 4 height 4
click at [126, 164] on icon at bounding box center [126, 164] width 4 height 4
click at [154, 164] on icon at bounding box center [153, 164] width 4 height 4
click at [153, 163] on icon at bounding box center [153, 164] width 4 height 4
click at [154, 163] on icon at bounding box center [153, 164] width 4 height 4
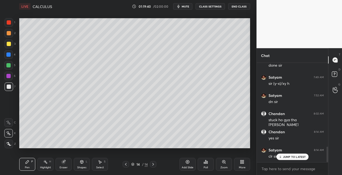
click at [13, 44] on div "3" at bounding box center [10, 44] width 11 height 9
click at [85, 164] on div "Shapes L" at bounding box center [82, 164] width 16 height 13
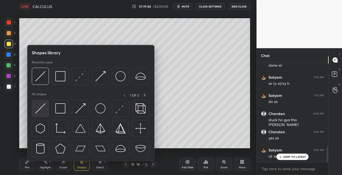
click at [41, 110] on img at bounding box center [40, 108] width 10 height 10
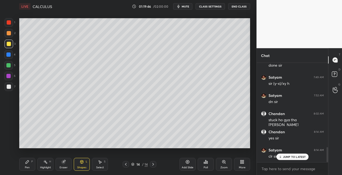
scroll to position [557, 0]
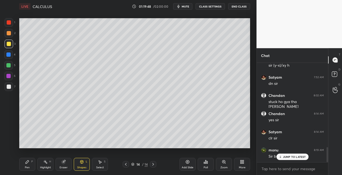
click at [30, 164] on div "Pen P" at bounding box center [27, 164] width 16 height 13
click at [66, 166] on div "Eraser" at bounding box center [64, 167] width 8 height 3
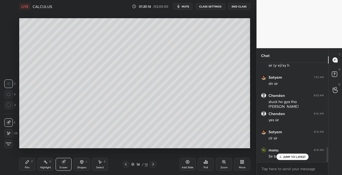
click at [27, 167] on div "Pen" at bounding box center [27, 167] width 5 height 3
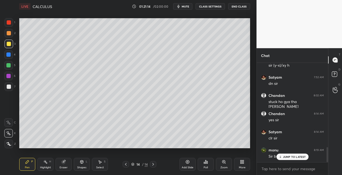
click at [9, 89] on div at bounding box center [9, 86] width 9 height 9
click at [84, 159] on div "Shapes L" at bounding box center [82, 164] width 16 height 13
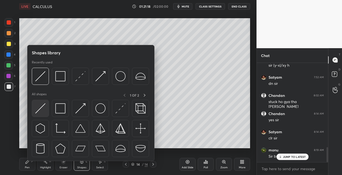
click at [40, 111] on img at bounding box center [40, 108] width 10 height 10
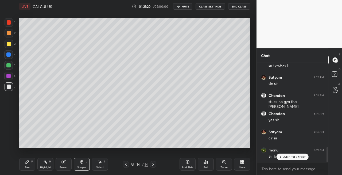
click at [28, 164] on div "Pen P" at bounding box center [27, 164] width 16 height 13
click at [80, 162] on icon at bounding box center [82, 161] width 4 height 4
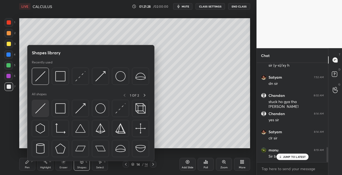
click at [38, 110] on img at bounding box center [40, 108] width 10 height 10
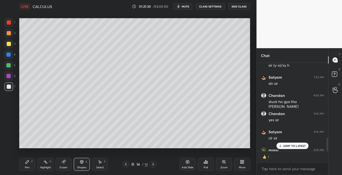
scroll to position [2, 2]
click at [64, 168] on div "Eraser" at bounding box center [64, 167] width 8 height 3
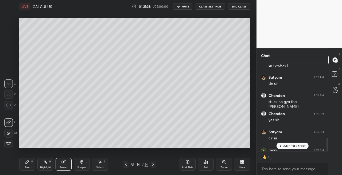
click at [29, 165] on div "Pen P" at bounding box center [27, 164] width 16 height 13
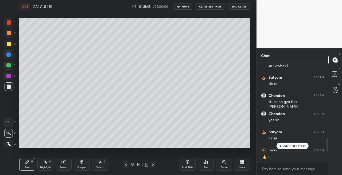
scroll to position [568, 0]
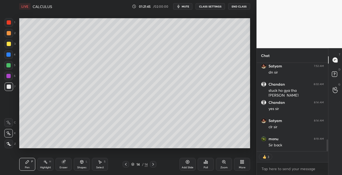
click at [124, 165] on icon at bounding box center [126, 164] width 4 height 4
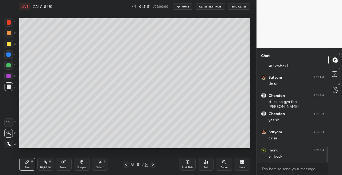
scroll to position [575, 0]
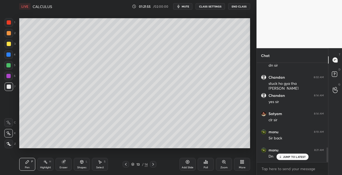
click at [151, 165] on icon at bounding box center [153, 164] width 4 height 4
click at [67, 165] on div "Eraser" at bounding box center [64, 164] width 16 height 13
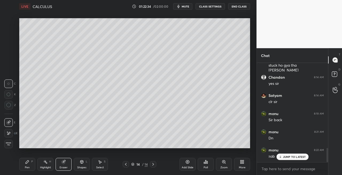
click at [23, 166] on div "Pen P" at bounding box center [27, 164] width 16 height 13
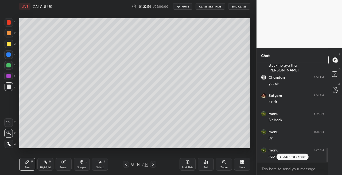
click at [63, 166] on div "Eraser" at bounding box center [64, 167] width 8 height 3
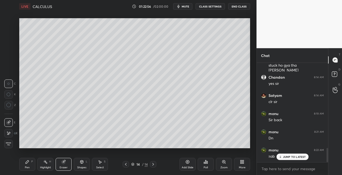
click at [27, 163] on icon at bounding box center [27, 161] width 3 height 3
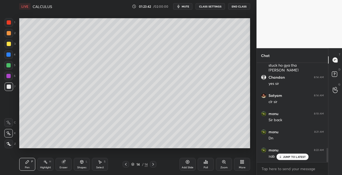
click at [81, 162] on icon at bounding box center [81, 161] width 3 height 3
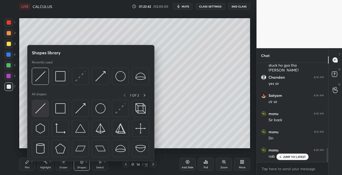
click at [44, 116] on div at bounding box center [40, 108] width 17 height 17
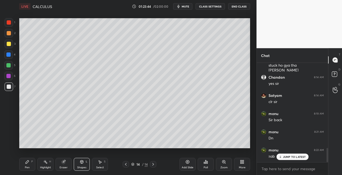
click at [26, 167] on div "Pen" at bounding box center [27, 167] width 5 height 3
click at [82, 161] on icon at bounding box center [82, 162] width 0 height 2
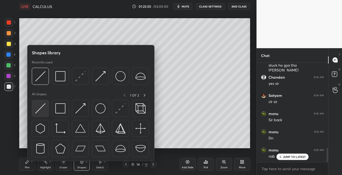
click at [40, 112] on img at bounding box center [40, 108] width 10 height 10
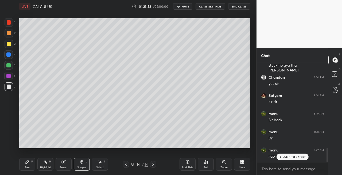
click at [26, 165] on div "Pen P" at bounding box center [27, 164] width 16 height 13
click at [82, 161] on icon at bounding box center [81, 161] width 3 height 1
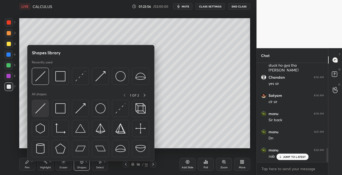
click at [40, 112] on img at bounding box center [40, 108] width 10 height 10
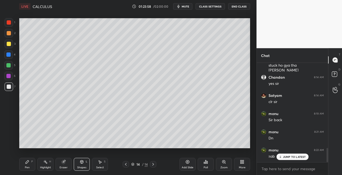
click at [28, 164] on div "Pen P" at bounding box center [27, 164] width 16 height 13
click at [154, 165] on icon at bounding box center [153, 164] width 4 height 4
click at [186, 167] on div "Add Slide" at bounding box center [188, 167] width 12 height 3
click at [79, 165] on div "Shapes L" at bounding box center [82, 164] width 16 height 13
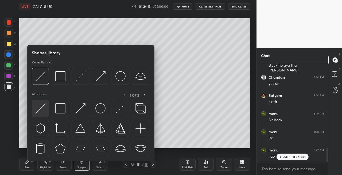
click at [38, 112] on img at bounding box center [40, 108] width 10 height 10
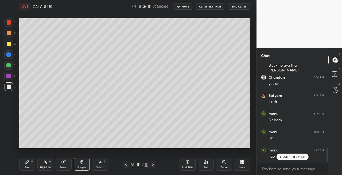
click at [27, 166] on div "Pen" at bounding box center [27, 167] width 5 height 3
click at [81, 163] on icon at bounding box center [82, 161] width 4 height 4
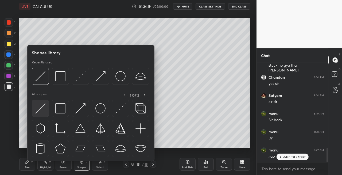
click at [39, 111] on img at bounding box center [40, 108] width 10 height 10
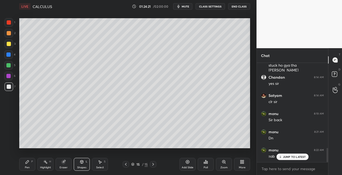
click at [31, 161] on div "P" at bounding box center [32, 161] width 2 height 3
click at [85, 160] on div "Shapes L" at bounding box center [82, 164] width 16 height 13
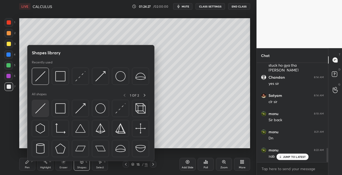
click at [42, 108] on img at bounding box center [40, 108] width 10 height 10
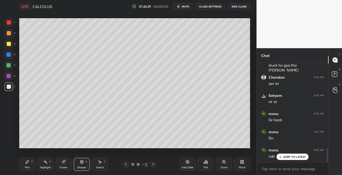
click at [28, 164] on div "Pen P" at bounding box center [27, 164] width 16 height 13
click at [62, 159] on icon at bounding box center [63, 161] width 4 height 4
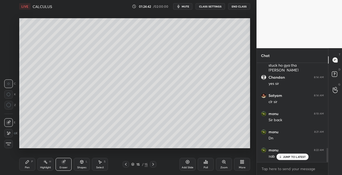
click at [31, 166] on div "Pen P" at bounding box center [27, 164] width 16 height 13
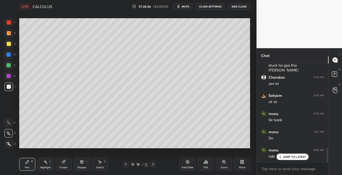
click at [83, 166] on div "Shapes" at bounding box center [81, 167] width 9 height 3
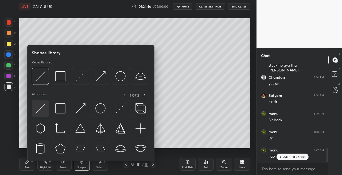
click at [39, 100] on div at bounding box center [40, 108] width 17 height 17
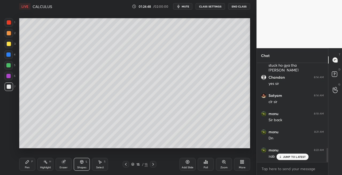
click at [31, 162] on div "Pen P" at bounding box center [27, 164] width 16 height 13
click at [81, 158] on div "Shapes L" at bounding box center [82, 164] width 16 height 13
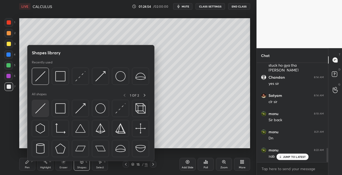
click at [38, 109] on img at bounding box center [40, 108] width 10 height 10
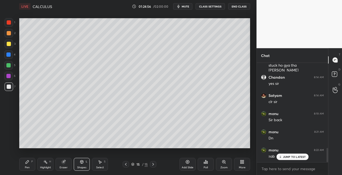
click at [30, 161] on div "Pen P" at bounding box center [27, 164] width 16 height 13
click at [66, 167] on div "Eraser" at bounding box center [64, 167] width 8 height 3
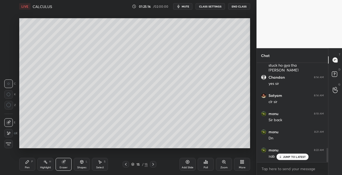
click at [23, 168] on div "Pen P" at bounding box center [27, 164] width 16 height 13
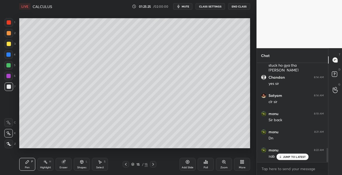
click at [68, 162] on div "Eraser" at bounding box center [64, 164] width 16 height 13
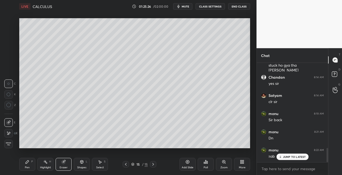
click at [28, 165] on div "Pen P" at bounding box center [27, 164] width 16 height 13
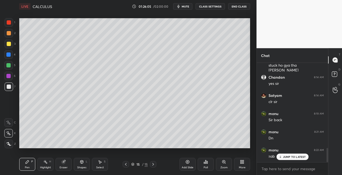
click at [11, 47] on div at bounding box center [9, 44] width 9 height 9
click at [127, 164] on icon at bounding box center [126, 164] width 4 height 4
click at [151, 165] on icon at bounding box center [153, 164] width 4 height 4
click at [83, 162] on icon at bounding box center [81, 161] width 3 height 3
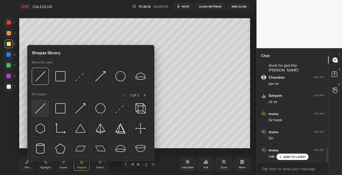
click at [37, 109] on img at bounding box center [40, 108] width 10 height 10
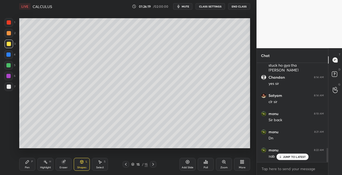
click at [26, 166] on div "Pen" at bounding box center [27, 167] width 5 height 3
click at [63, 165] on div "Eraser" at bounding box center [64, 164] width 16 height 13
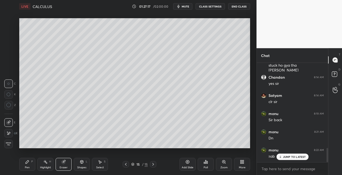
click at [27, 163] on icon at bounding box center [27, 161] width 4 height 4
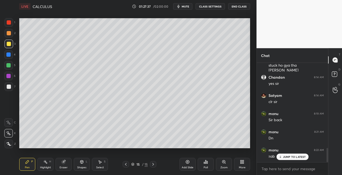
click at [7, 86] on div at bounding box center [9, 86] width 4 height 4
click at [82, 163] on icon at bounding box center [81, 161] width 3 height 3
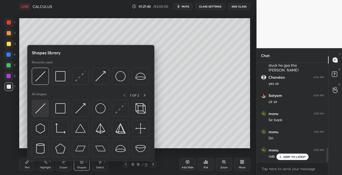
click at [36, 108] on img at bounding box center [40, 108] width 10 height 10
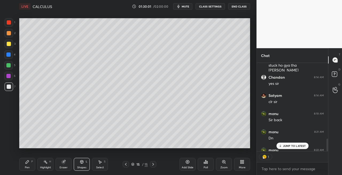
scroll to position [2, 2]
click at [30, 164] on div "Pen P" at bounding box center [27, 164] width 16 height 13
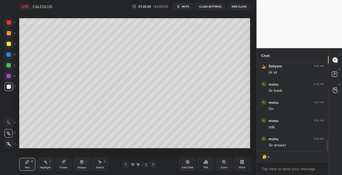
scroll to position [611, 0]
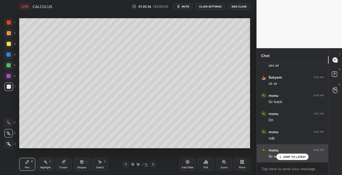
click at [284, 156] on p "JUMP TO LATEST" at bounding box center [294, 156] width 23 height 3
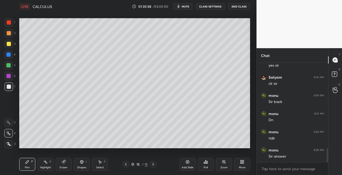
click at [154, 164] on icon at bounding box center [153, 164] width 4 height 4
click at [155, 165] on icon at bounding box center [153, 164] width 4 height 4
click at [190, 168] on div "Add Slide" at bounding box center [188, 167] width 12 height 3
click at [126, 165] on icon at bounding box center [126, 164] width 4 height 4
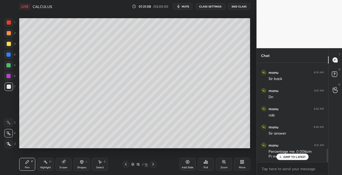
click at [152, 165] on icon at bounding box center [153, 164] width 4 height 4
click at [85, 165] on div "Shapes L" at bounding box center [82, 164] width 16 height 13
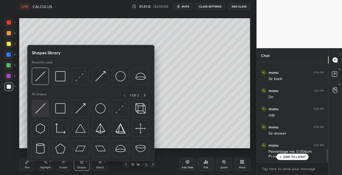
click at [38, 111] on img at bounding box center [40, 108] width 10 height 10
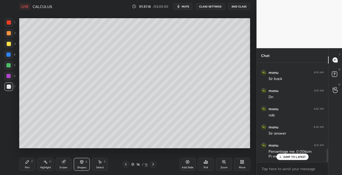
click at [27, 161] on icon at bounding box center [27, 161] width 3 height 3
click at [127, 164] on icon at bounding box center [126, 164] width 4 height 4
click at [155, 165] on div at bounding box center [153, 164] width 6 height 6
click at [83, 163] on icon at bounding box center [82, 161] width 4 height 4
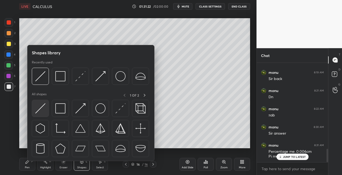
click at [38, 109] on img at bounding box center [40, 108] width 10 height 10
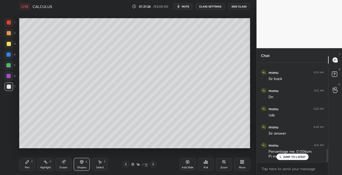
click at [27, 165] on div "Pen P" at bounding box center [27, 164] width 16 height 13
click at [127, 165] on icon at bounding box center [126, 164] width 4 height 4
click at [153, 165] on icon at bounding box center [153, 164] width 4 height 4
click at [155, 163] on icon at bounding box center [153, 164] width 4 height 4
click at [122, 163] on div "16 / 16" at bounding box center [139, 164] width 80 height 6
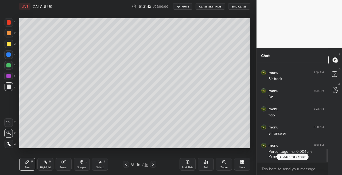
click at [129, 162] on div at bounding box center [126, 164] width 6 height 6
click at [153, 165] on icon at bounding box center [153, 164] width 4 height 4
click at [81, 162] on icon at bounding box center [81, 161] width 3 height 3
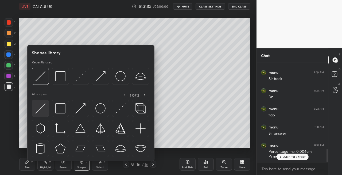
click at [40, 111] on img at bounding box center [40, 108] width 10 height 10
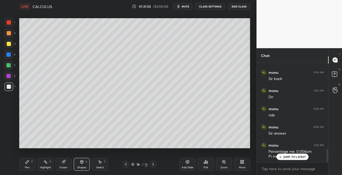
click at [27, 168] on div "Pen" at bounding box center [27, 167] width 5 height 3
click at [126, 165] on icon at bounding box center [126, 164] width 4 height 4
click at [128, 163] on icon at bounding box center [126, 164] width 4 height 4
click at [129, 164] on div at bounding box center [126, 164] width 6 height 6
click at [154, 164] on icon at bounding box center [153, 164] width 4 height 4
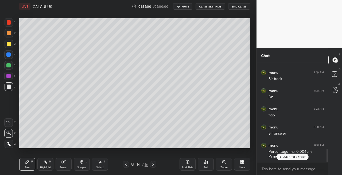
click at [124, 163] on icon at bounding box center [126, 164] width 4 height 4
click at [153, 164] on icon at bounding box center [153, 164] width 4 height 4
click at [153, 163] on icon at bounding box center [153, 164] width 4 height 4
click at [154, 163] on icon at bounding box center [153, 164] width 4 height 4
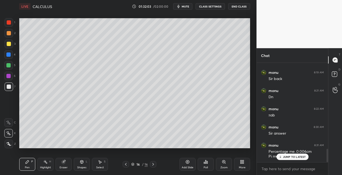
click at [154, 163] on icon at bounding box center [153, 164] width 4 height 4
click at [85, 161] on div "Shapes L" at bounding box center [82, 164] width 16 height 13
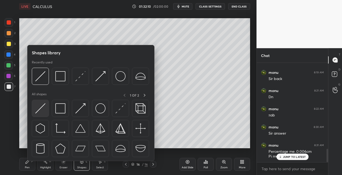
click at [38, 112] on img at bounding box center [40, 108] width 10 height 10
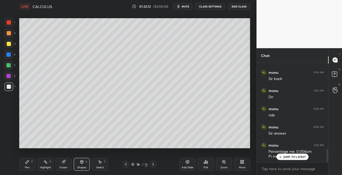
click at [32, 163] on div "P" at bounding box center [32, 161] width 2 height 3
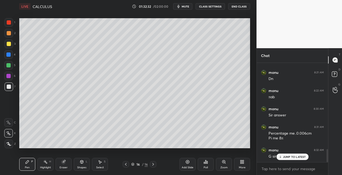
click at [63, 160] on icon at bounding box center [63, 161] width 3 height 3
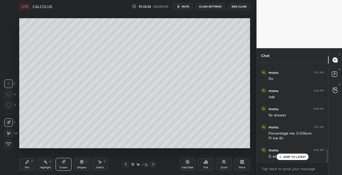
click at [30, 166] on div "Pen P" at bounding box center [27, 164] width 16 height 13
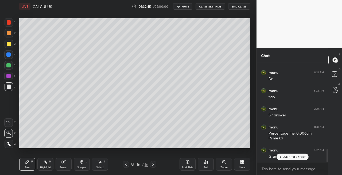
click at [67, 162] on div "Eraser" at bounding box center [64, 164] width 16 height 13
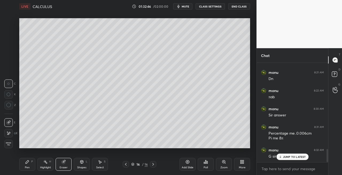
click at [31, 162] on div "P" at bounding box center [32, 161] width 2 height 3
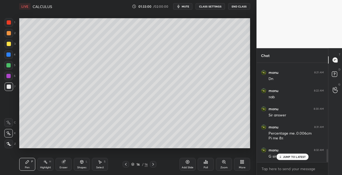
click at [81, 167] on div "Shapes" at bounding box center [81, 167] width 9 height 3
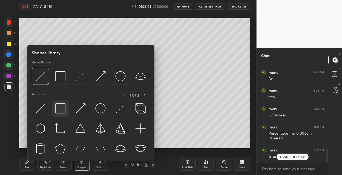
click at [60, 112] on img at bounding box center [60, 108] width 10 height 10
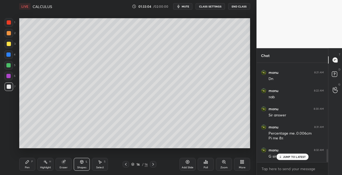
click at [126, 166] on icon at bounding box center [126, 164] width 4 height 4
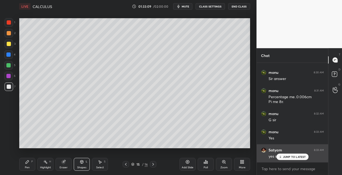
click at [281, 157] on icon at bounding box center [279, 156] width 3 height 3
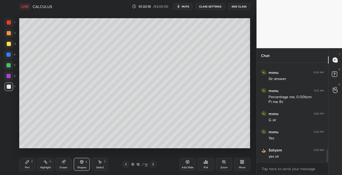
click at [153, 165] on icon at bounding box center [153, 164] width 4 height 4
click at [32, 163] on div "Pen P" at bounding box center [27, 164] width 16 height 13
click at [9, 44] on div at bounding box center [9, 44] width 4 height 4
click at [126, 165] on icon at bounding box center [126, 164] width 4 height 4
click at [152, 165] on icon at bounding box center [153, 164] width 4 height 4
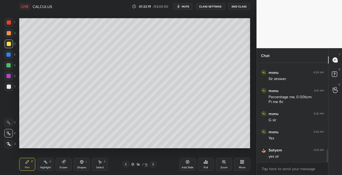
click at [80, 161] on icon at bounding box center [82, 161] width 4 height 4
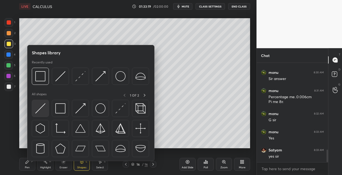
click at [38, 108] on img at bounding box center [40, 108] width 10 height 10
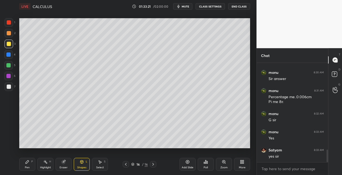
click at [32, 163] on div "Pen P" at bounding box center [27, 164] width 16 height 13
click at [79, 161] on div "Shapes L" at bounding box center [82, 164] width 16 height 13
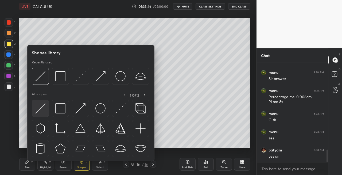
click at [40, 111] on img at bounding box center [40, 108] width 10 height 10
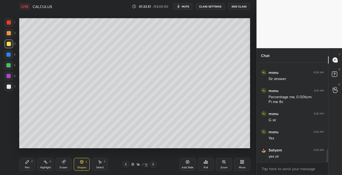
click at [29, 159] on div "Pen P" at bounding box center [27, 164] width 16 height 13
click at [61, 162] on div "Eraser" at bounding box center [64, 164] width 16 height 13
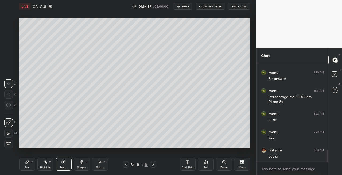
click at [25, 166] on div "Pen" at bounding box center [27, 167] width 5 height 3
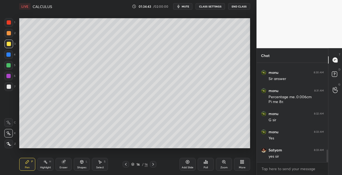
click at [65, 161] on icon at bounding box center [63, 161] width 3 height 3
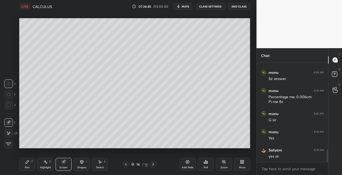
click at [28, 164] on div "Pen P" at bounding box center [27, 164] width 16 height 13
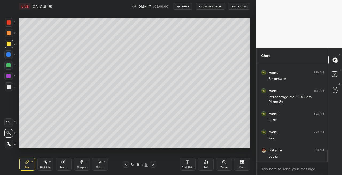
click at [17, 92] on div "1 2 3 4 5 6 7 C X Z C X Z E E Erase all H H" at bounding box center [8, 83] width 17 height 130
click at [81, 164] on div "Shapes L" at bounding box center [82, 164] width 16 height 13
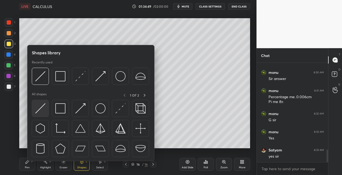
click at [36, 110] on img at bounding box center [40, 108] width 10 height 10
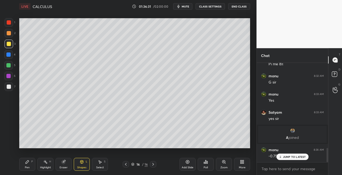
scroll to position [589, 0]
click at [80, 162] on icon at bounding box center [82, 161] width 4 height 4
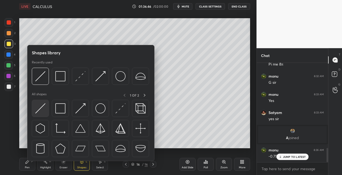
click at [34, 108] on div at bounding box center [40, 108] width 17 height 17
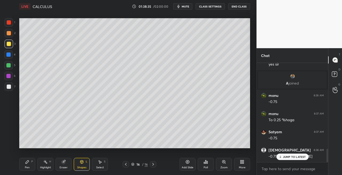
scroll to position [662, 0]
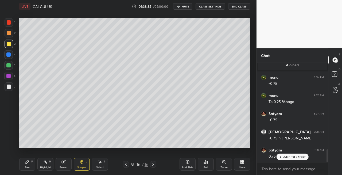
click at [152, 165] on icon at bounding box center [153, 164] width 4 height 4
click at [153, 165] on icon at bounding box center [153, 164] width 2 height 3
click at [187, 165] on div "Add Slide" at bounding box center [187, 164] width 16 height 13
click at [18, 161] on div "LIVE CALCULUS 01:38:36 / 02:00:00 mute CLASS SETTINGS End Class Setting up your…" at bounding box center [134, 87] width 235 height 175
click at [30, 168] on div "Pen P" at bounding box center [27, 164] width 16 height 13
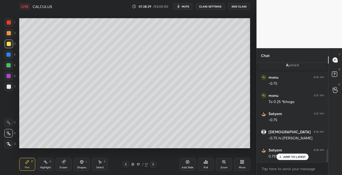
click at [11, 89] on div at bounding box center [9, 86] width 9 height 9
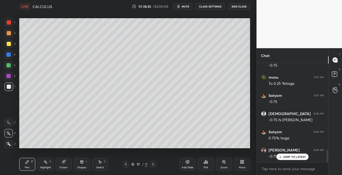
click at [81, 164] on div "Shapes L" at bounding box center [82, 164] width 16 height 13
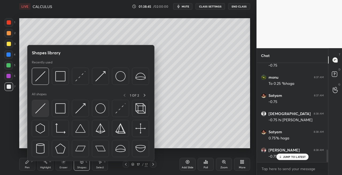
click at [40, 109] on img at bounding box center [40, 108] width 10 height 10
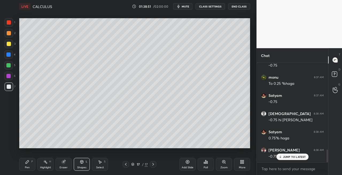
click at [31, 162] on div "Pen P" at bounding box center [27, 164] width 16 height 13
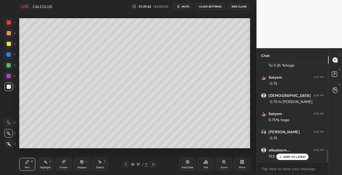
click at [82, 165] on div "Shapes L" at bounding box center [82, 164] width 16 height 13
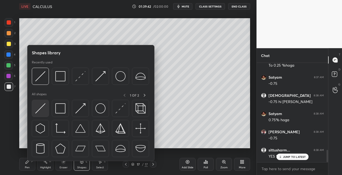
click at [40, 108] on img at bounding box center [40, 108] width 10 height 10
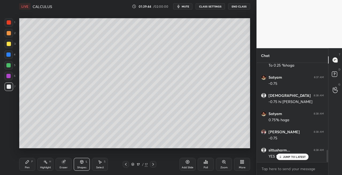
click at [29, 166] on div "Pen" at bounding box center [27, 167] width 5 height 3
click at [81, 164] on div "Shapes L" at bounding box center [82, 164] width 16 height 13
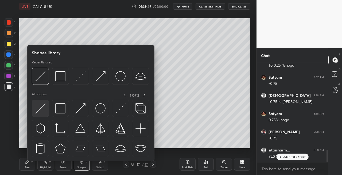
click at [39, 110] on img at bounding box center [40, 108] width 10 height 10
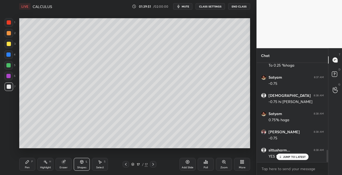
click at [30, 163] on div "Pen P" at bounding box center [27, 164] width 16 height 13
click at [81, 160] on icon at bounding box center [81, 161] width 3 height 3
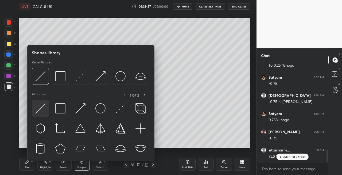
click at [38, 111] on img at bounding box center [40, 108] width 10 height 10
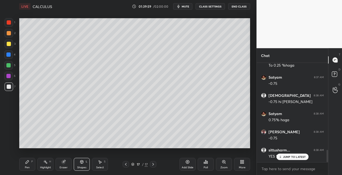
click at [21, 163] on div "Pen P" at bounding box center [27, 164] width 16 height 13
click at [82, 162] on icon at bounding box center [81, 161] width 3 height 3
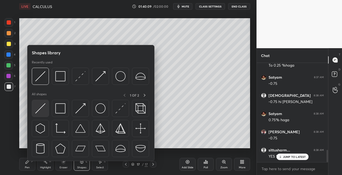
click at [39, 112] on img at bounding box center [40, 108] width 10 height 10
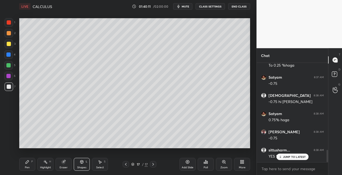
click at [31, 162] on div "Pen P" at bounding box center [27, 164] width 16 height 13
click at [83, 163] on icon at bounding box center [81, 161] width 3 height 3
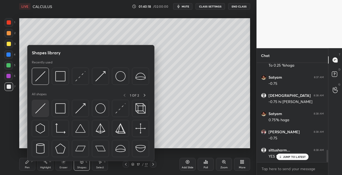
click at [36, 109] on img at bounding box center [40, 108] width 10 height 10
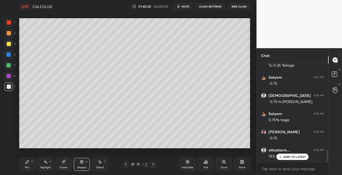
click at [28, 161] on icon at bounding box center [27, 161] width 3 height 3
click at [92, 161] on div "Select S" at bounding box center [100, 164] width 16 height 13
click at [82, 162] on icon at bounding box center [81, 161] width 3 height 3
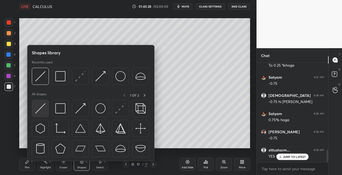
click at [37, 111] on img at bounding box center [40, 108] width 10 height 10
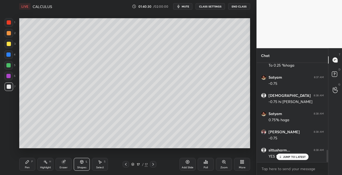
click at [28, 162] on icon at bounding box center [27, 161] width 4 height 4
click at [64, 159] on div "Eraser" at bounding box center [64, 164] width 16 height 13
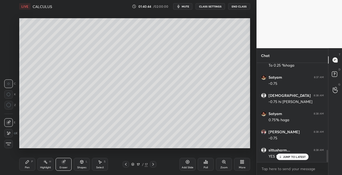
click at [26, 167] on div "Pen" at bounding box center [27, 167] width 5 height 3
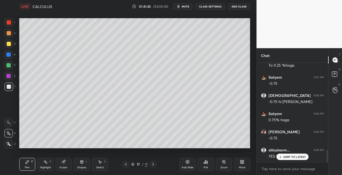
click at [83, 162] on icon at bounding box center [81, 161] width 3 height 3
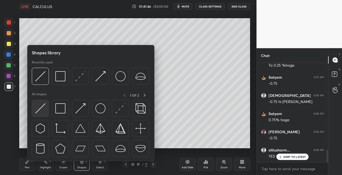
click at [42, 109] on img at bounding box center [40, 108] width 10 height 10
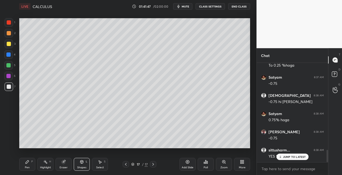
click at [28, 167] on div "Pen" at bounding box center [27, 167] width 5 height 3
click at [126, 163] on icon at bounding box center [126, 164] width 4 height 4
click at [151, 165] on div at bounding box center [153, 164] width 6 height 6
click at [153, 163] on icon at bounding box center [153, 164] width 4 height 4
click at [81, 159] on icon at bounding box center [82, 161] width 4 height 4
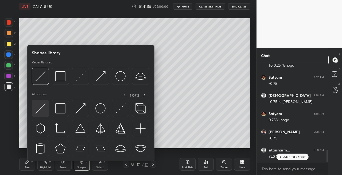
click at [37, 112] on img at bounding box center [40, 108] width 10 height 10
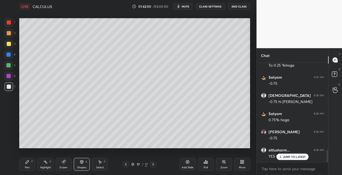
click at [28, 161] on icon at bounding box center [27, 161] width 3 height 3
click at [82, 159] on div "Shapes L" at bounding box center [82, 164] width 16 height 13
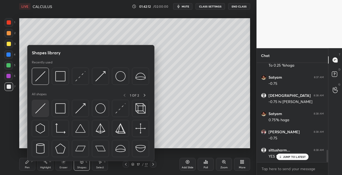
click at [42, 115] on div at bounding box center [40, 108] width 17 height 17
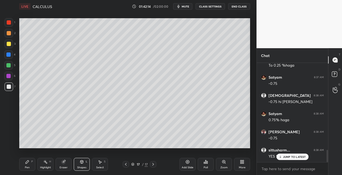
click at [28, 163] on icon at bounding box center [27, 161] width 4 height 4
click at [64, 162] on icon at bounding box center [63, 161] width 3 height 3
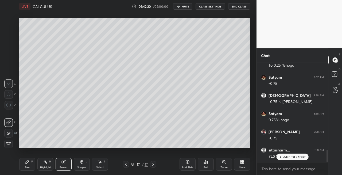
click at [29, 161] on icon at bounding box center [27, 161] width 3 height 3
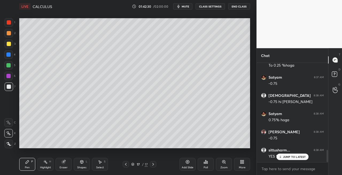
click at [64, 164] on div "Eraser" at bounding box center [64, 164] width 16 height 13
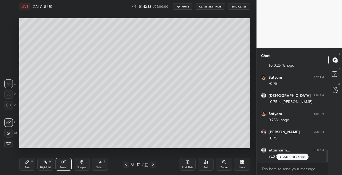
click at [26, 168] on div "Pen" at bounding box center [27, 167] width 5 height 3
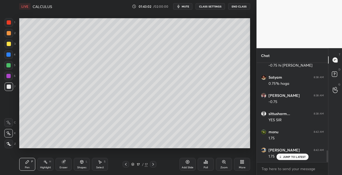
scroll to position [753, 0]
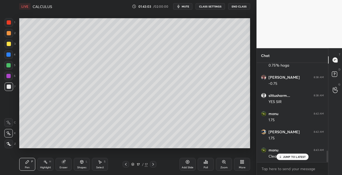
click at [80, 163] on icon at bounding box center [82, 161] width 4 height 4
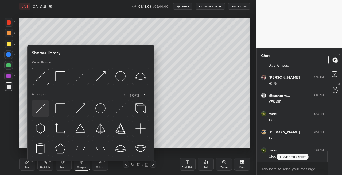
click at [42, 116] on div at bounding box center [40, 108] width 17 height 17
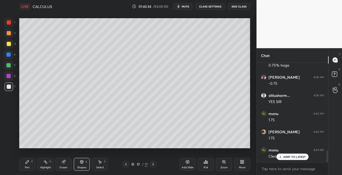
click at [125, 165] on icon at bounding box center [126, 164] width 4 height 4
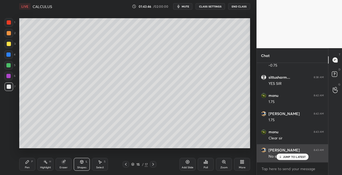
click at [281, 156] on icon at bounding box center [279, 156] width 3 height 3
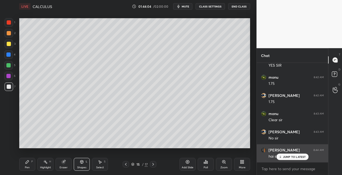
click at [281, 158] on icon at bounding box center [279, 156] width 3 height 3
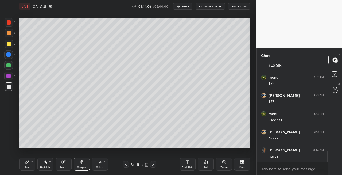
click at [126, 164] on icon at bounding box center [126, 164] width 4 height 4
click at [154, 165] on icon at bounding box center [153, 164] width 4 height 4
click at [153, 165] on icon at bounding box center [153, 164] width 4 height 4
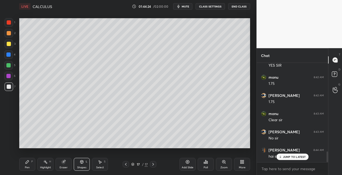
scroll to position [831, 0]
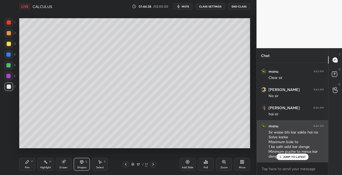
click at [284, 158] on p "JUMP TO LATEST" at bounding box center [294, 156] width 23 height 3
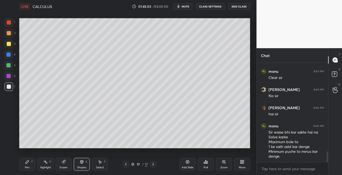
click at [8, 45] on div at bounding box center [9, 44] width 4 height 4
click at [153, 164] on icon at bounding box center [153, 164] width 4 height 4
click at [183, 166] on div "Add Slide" at bounding box center [188, 167] width 12 height 3
click at [28, 164] on div "Pen P" at bounding box center [27, 164] width 16 height 13
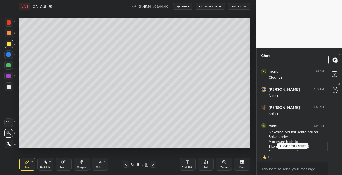
scroll to position [2, 2]
click at [65, 163] on icon at bounding box center [63, 161] width 4 height 4
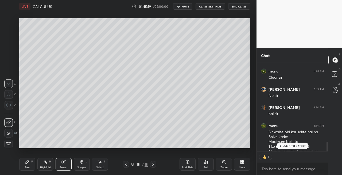
click at [29, 161] on div "Pen P" at bounding box center [27, 164] width 16 height 13
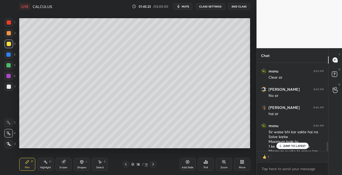
click at [65, 162] on icon at bounding box center [63, 161] width 3 height 3
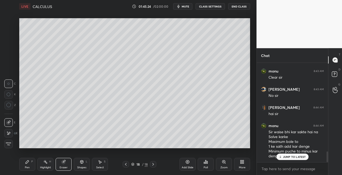
scroll to position [831, 0]
click at [29, 162] on icon at bounding box center [27, 161] width 4 height 4
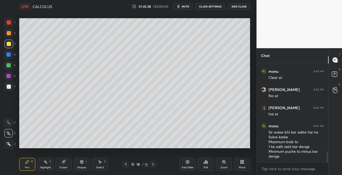
click at [82, 166] on div "Shapes" at bounding box center [81, 167] width 9 height 3
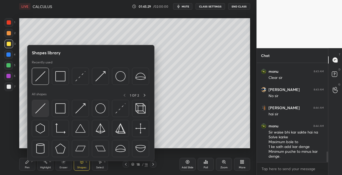
click at [40, 107] on img at bounding box center [40, 108] width 10 height 10
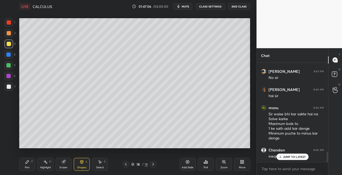
scroll to position [867, 0]
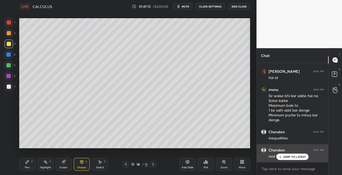
click at [288, 157] on p "JUMP TO LATEST" at bounding box center [294, 156] width 23 height 3
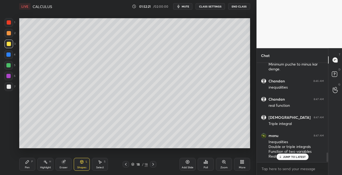
scroll to position [918, 0]
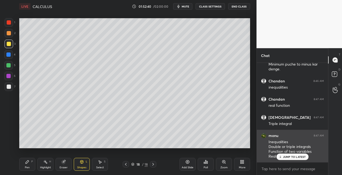
click at [286, 156] on p "JUMP TO LATEST" at bounding box center [294, 156] width 23 height 3
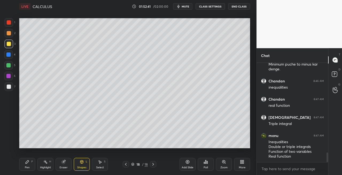
click at [125, 164] on icon at bounding box center [126, 164] width 4 height 4
click at [126, 163] on icon at bounding box center [126, 164] width 4 height 4
click at [153, 165] on icon at bounding box center [153, 164] width 2 height 3
click at [153, 164] on icon at bounding box center [153, 164] width 4 height 4
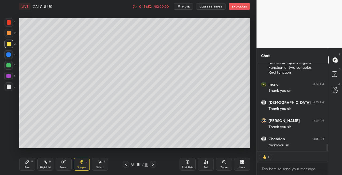
scroll to position [991, 0]
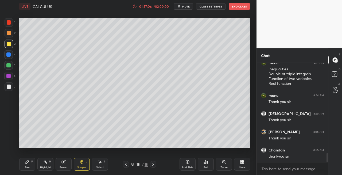
click at [125, 163] on icon at bounding box center [126, 164] width 4 height 4
click at [129, 164] on div at bounding box center [126, 164] width 6 height 6
click at [155, 165] on div at bounding box center [153, 164] width 6 height 6
click at [80, 165] on div "Shapes L" at bounding box center [82, 164] width 16 height 13
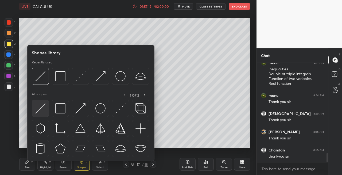
click at [38, 111] on img at bounding box center [40, 108] width 10 height 10
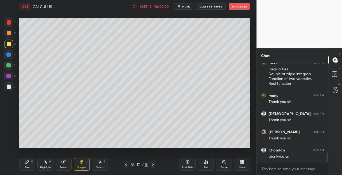
click at [7, 89] on div at bounding box center [9, 86] width 9 height 9
click at [127, 165] on icon at bounding box center [126, 164] width 4 height 4
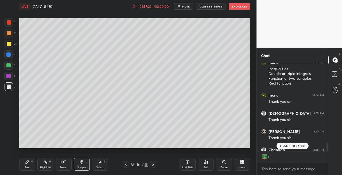
scroll to position [2, 2]
click at [127, 165] on icon at bounding box center [126, 164] width 4 height 4
click at [127, 164] on icon at bounding box center [126, 164] width 4 height 4
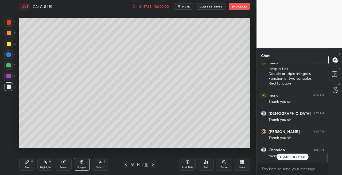
scroll to position [991, 0]
click at [128, 165] on div at bounding box center [126, 164] width 6 height 6
click at [127, 165] on icon at bounding box center [126, 164] width 4 height 4
click at [128, 165] on icon at bounding box center [126, 164] width 4 height 4
click at [127, 165] on icon at bounding box center [126, 164] width 4 height 4
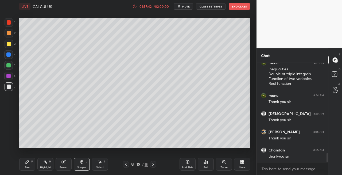
click at [128, 165] on div at bounding box center [126, 164] width 6 height 6
click at [128, 166] on div at bounding box center [126, 164] width 6 height 6
click at [127, 166] on icon at bounding box center [126, 164] width 4 height 4
click at [128, 166] on div at bounding box center [126, 164] width 6 height 6
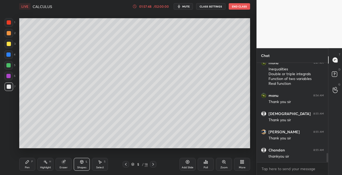
click at [130, 166] on div "5 / 18" at bounding box center [140, 164] width 34 height 6
click at [127, 165] on icon at bounding box center [126, 164] width 4 height 4
click at [127, 166] on icon at bounding box center [126, 164] width 4 height 4
click at [127, 165] on icon at bounding box center [126, 164] width 4 height 4
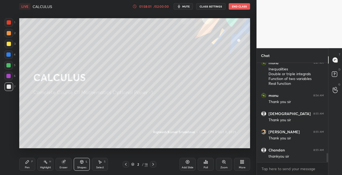
click at [153, 165] on icon at bounding box center [153, 164] width 4 height 4
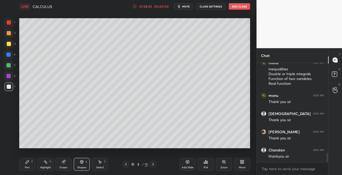
click at [154, 165] on icon at bounding box center [153, 164] width 4 height 4
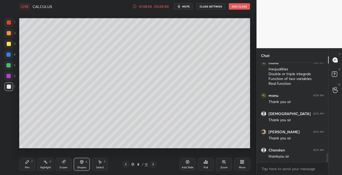
click at [155, 166] on icon at bounding box center [153, 164] width 4 height 4
click at [155, 165] on icon at bounding box center [153, 164] width 4 height 4
click at [154, 165] on icon at bounding box center [153, 164] width 4 height 4
click at [154, 166] on icon at bounding box center [153, 164] width 4 height 4
click at [156, 166] on div at bounding box center [153, 164] width 6 height 6
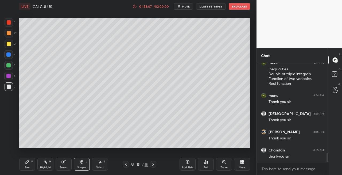
click at [156, 166] on div "13 / 18" at bounding box center [139, 164] width 80 height 6
click at [157, 166] on div "13 / 18" at bounding box center [139, 164] width 80 height 6
click at [154, 165] on icon at bounding box center [153, 164] width 4 height 4
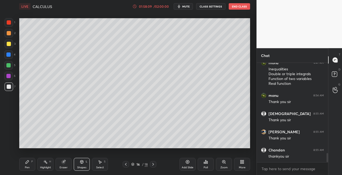
click at [155, 165] on icon at bounding box center [153, 164] width 4 height 4
click at [155, 165] on div at bounding box center [153, 164] width 6 height 6
click at [157, 164] on div "18 / 18" at bounding box center [139, 164] width 80 height 6
click at [28, 164] on div "Pen P" at bounding box center [27, 164] width 16 height 13
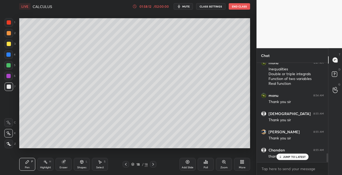
scroll to position [1009, 0]
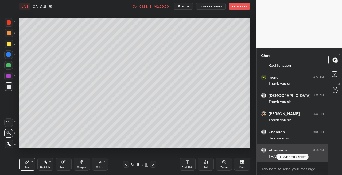
click at [284, 156] on p "JUMP TO LATEST" at bounding box center [294, 156] width 23 height 3
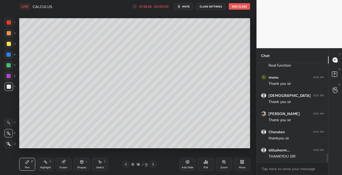
click at [127, 165] on icon at bounding box center [126, 164] width 4 height 4
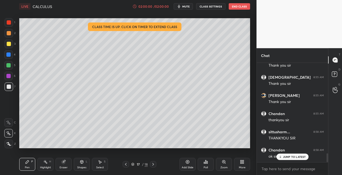
click at [237, 7] on button "End Class" at bounding box center [239, 6] width 21 height 6
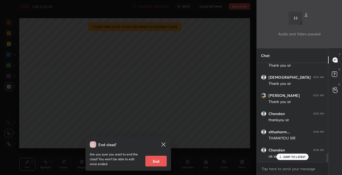
click at [155, 162] on button "End" at bounding box center [155, 160] width 21 height 11
type textarea "x"
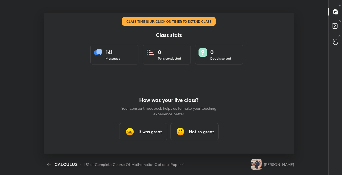
scroll to position [140, 338]
click at [153, 132] on h3 "It was great" at bounding box center [150, 131] width 24 height 6
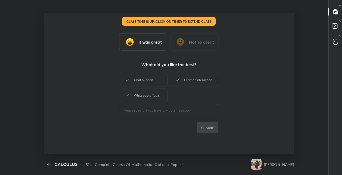
click at [149, 82] on div "Chat Support" at bounding box center [144, 79] width 48 height 13
click at [192, 81] on div "Learner Interaction" at bounding box center [194, 79] width 48 height 13
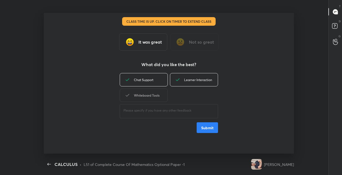
click at [158, 98] on div "Whiteboard Tools" at bounding box center [144, 94] width 48 height 13
click at [208, 128] on button "Submit" at bounding box center [207, 127] width 21 height 11
